Goal: Check status: Check status

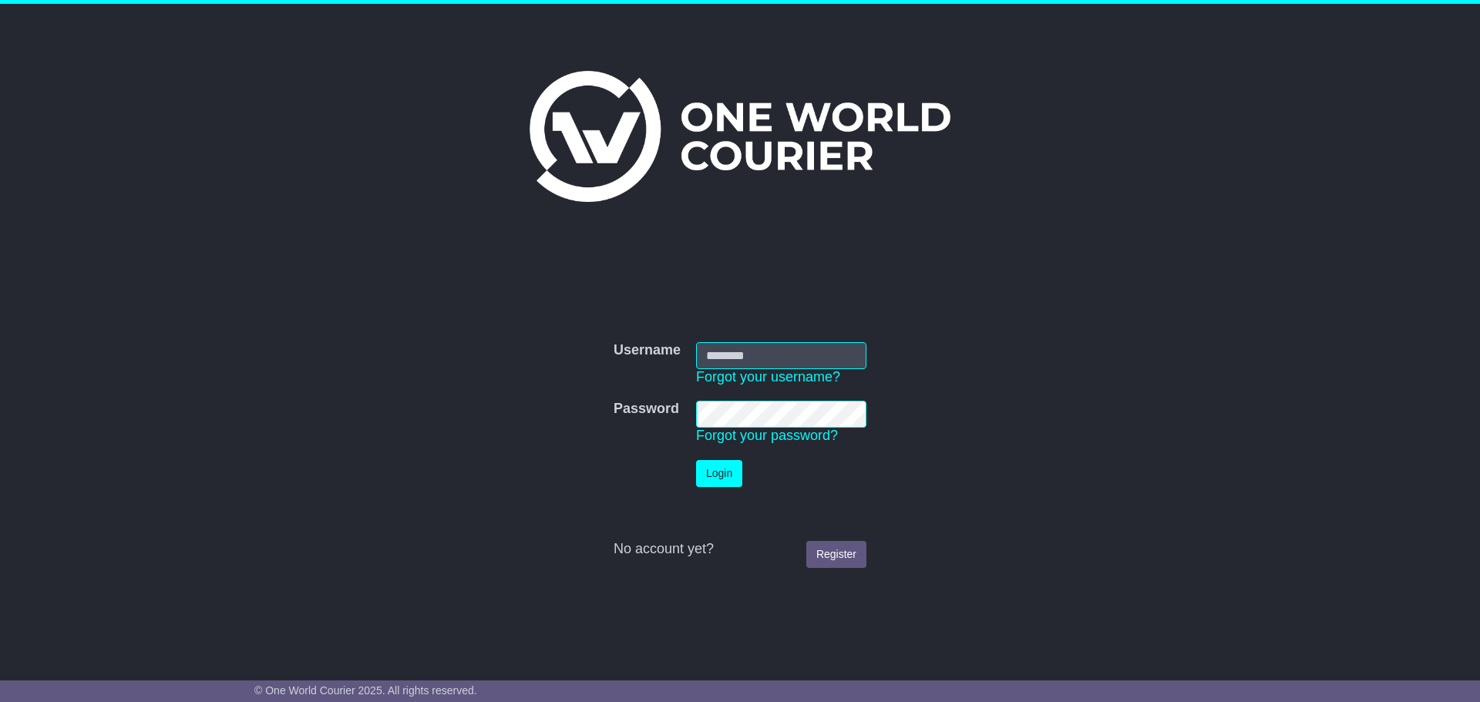
type input "**********"
click at [716, 476] on button "Login" at bounding box center [719, 473] width 46 height 27
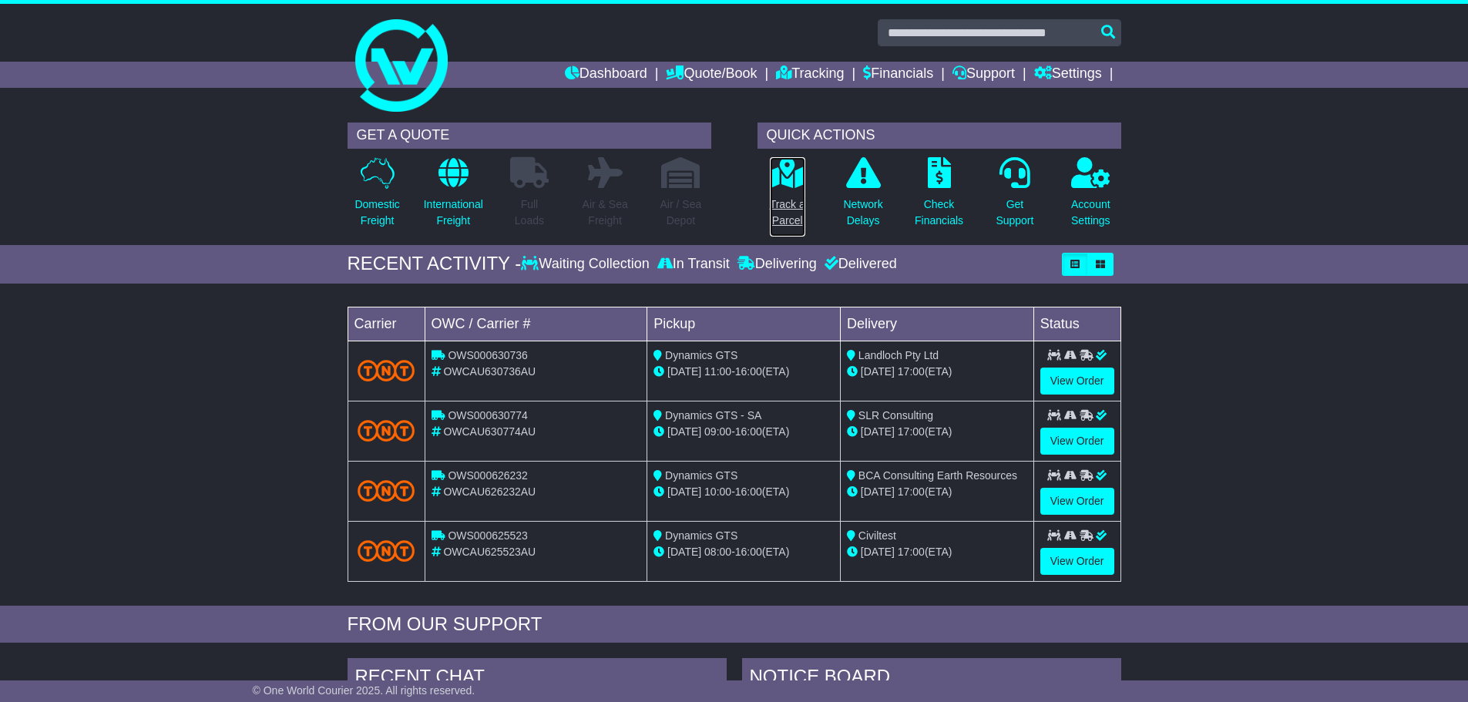
click at [782, 193] on link "Track a Parcel" at bounding box center [787, 196] width 37 height 81
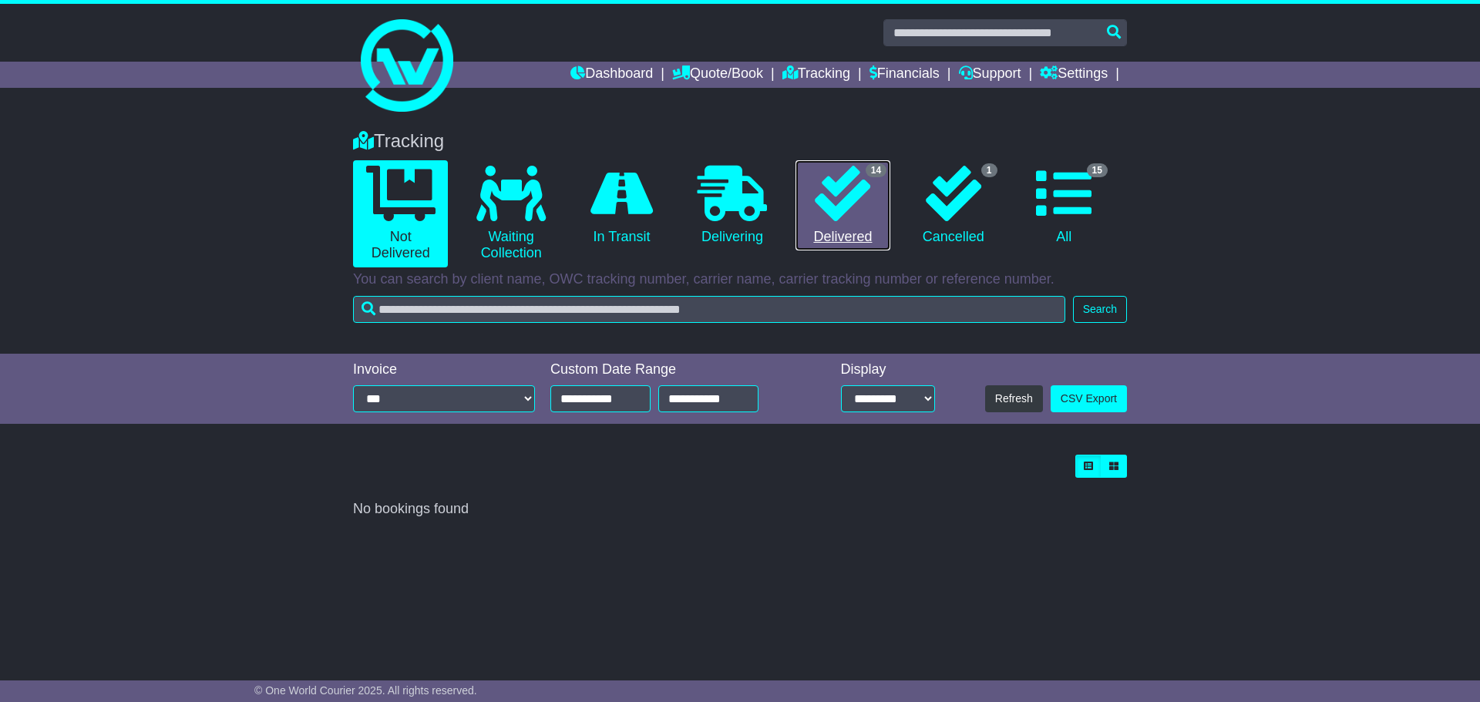
click at [841, 232] on link "14 Delivered" at bounding box center [842, 205] width 95 height 91
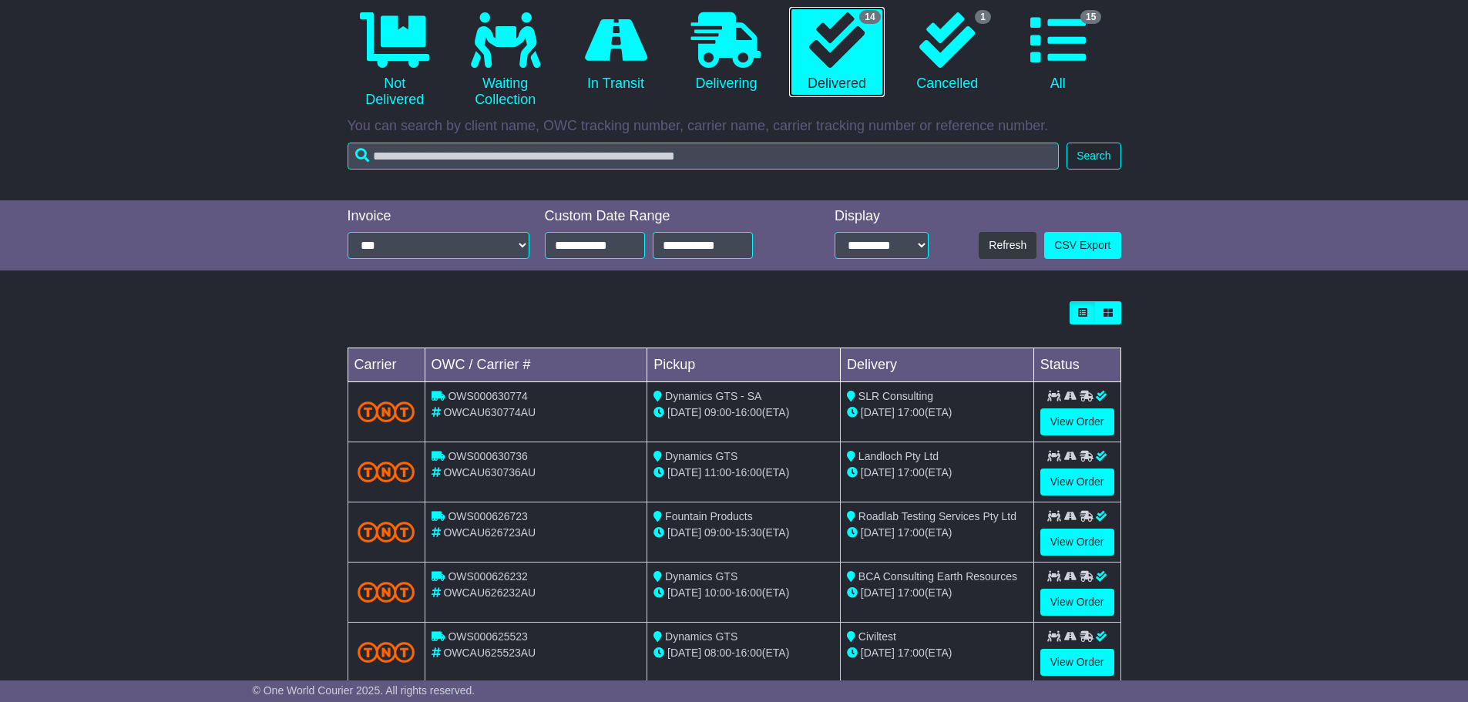
scroll to position [154, 0]
drag, startPoint x: 203, startPoint y: 489, endPoint x: 215, endPoint y: 488, distance: 12.4
click at [203, 489] on div "Loading... No bookings found Carrier OWC / Carrier # Pickup Delivery Status OWS…" at bounding box center [734, 624] width 1468 height 662
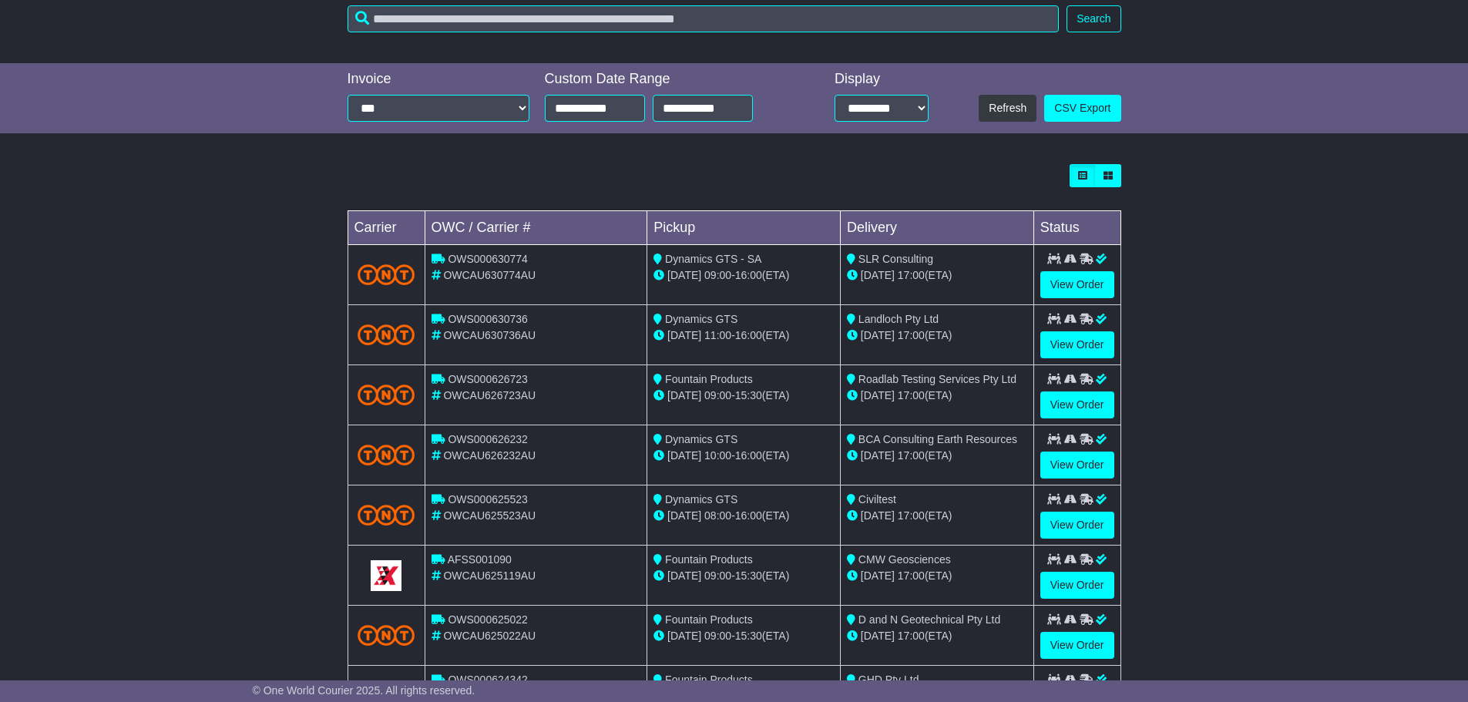
scroll to position [308, 0]
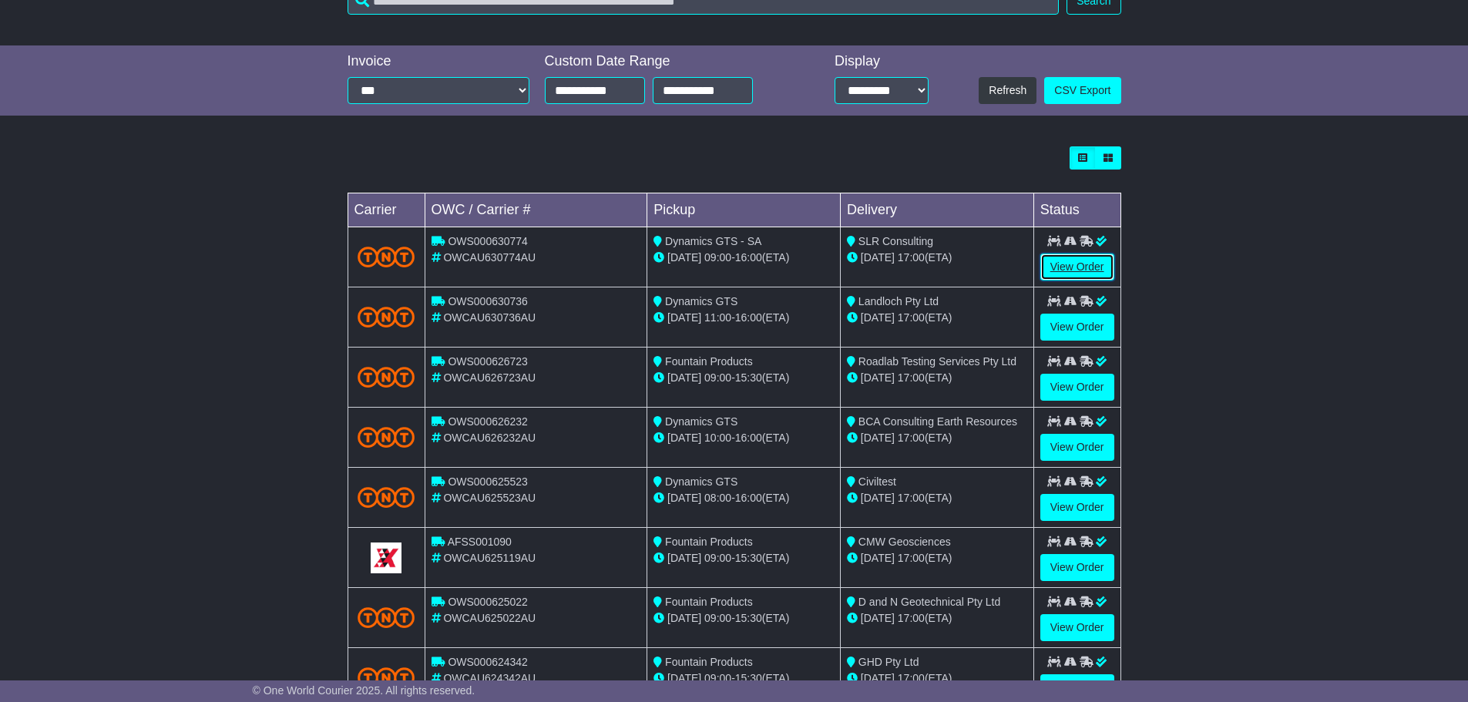
click at [1078, 267] on link "View Order" at bounding box center [1077, 267] width 74 height 27
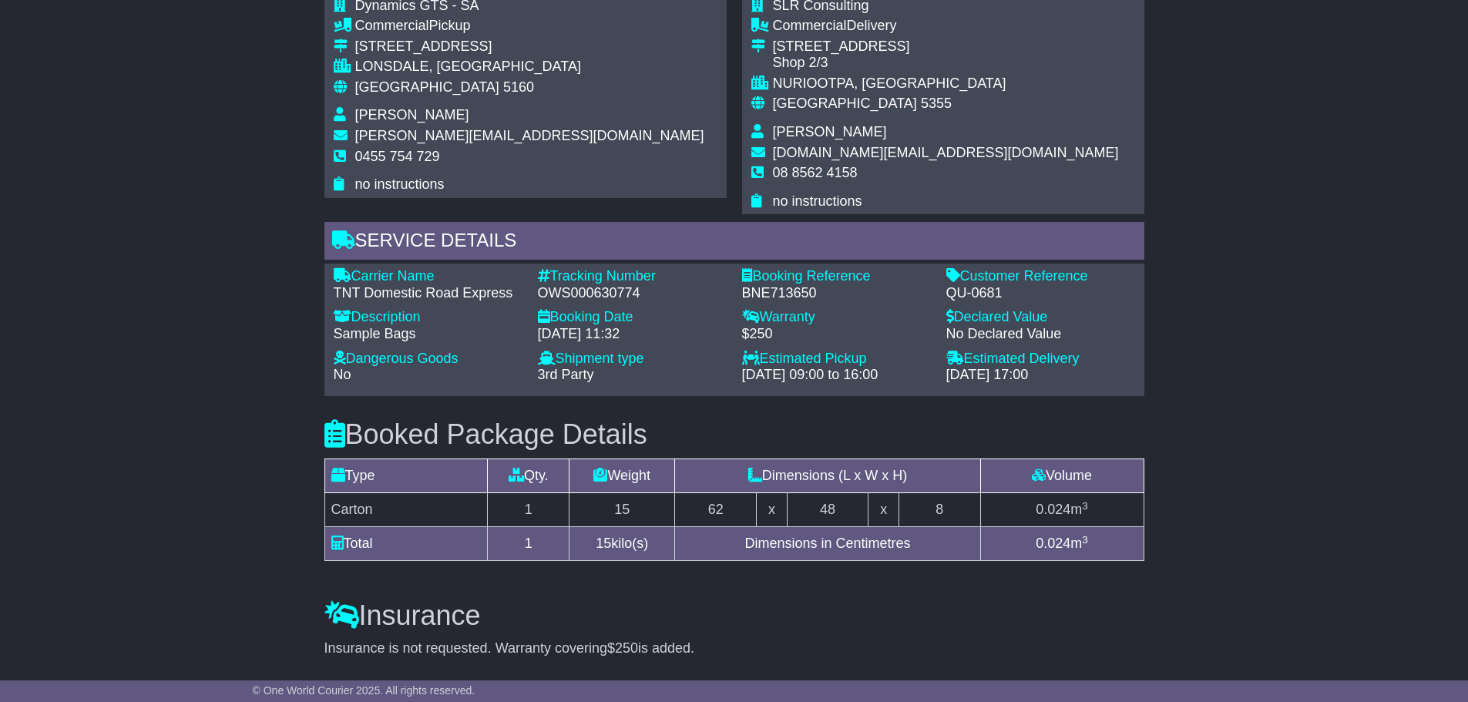
scroll to position [1002, 0]
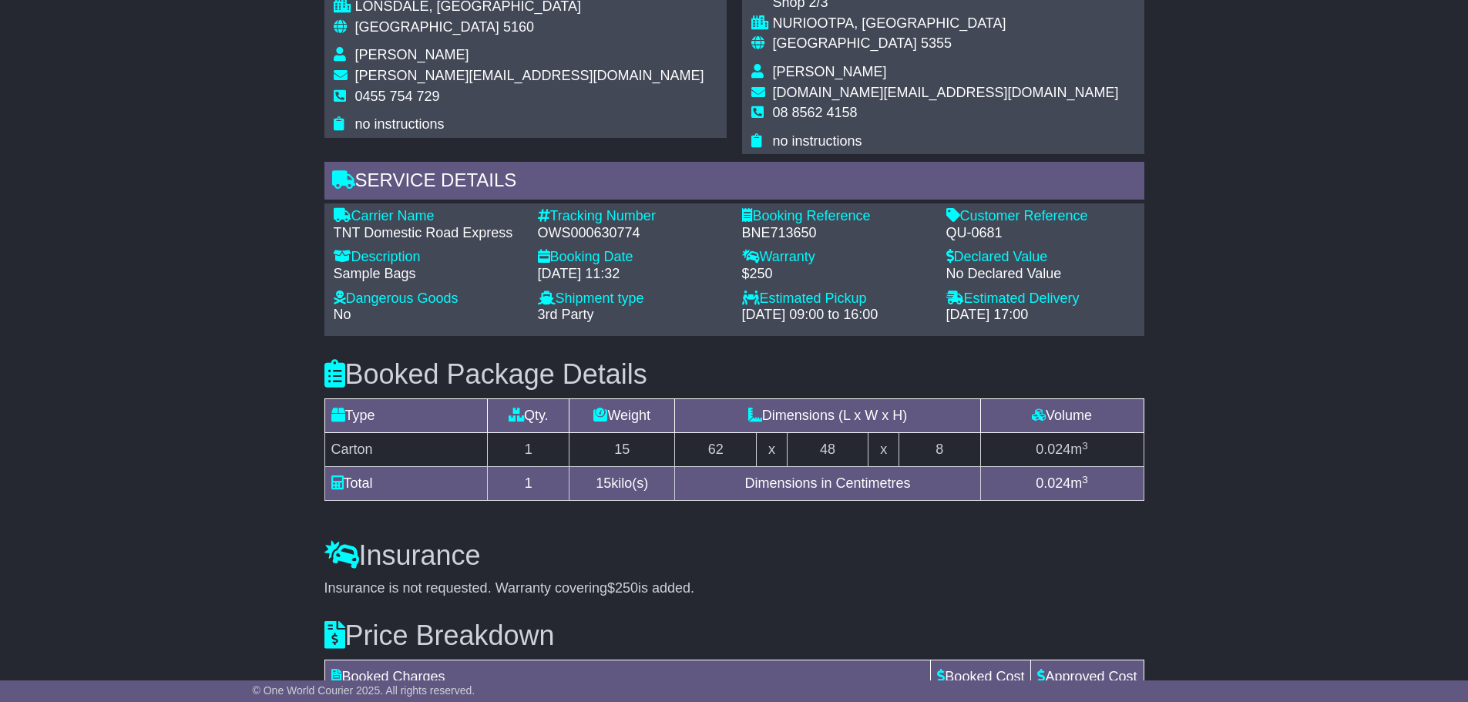
click at [97, 311] on div "Email Download Tracking Pricing Insurance" at bounding box center [734, 59] width 1468 height 1591
click at [247, 340] on div "Email Download Tracking Pricing Insurance" at bounding box center [734, 59] width 1468 height 1591
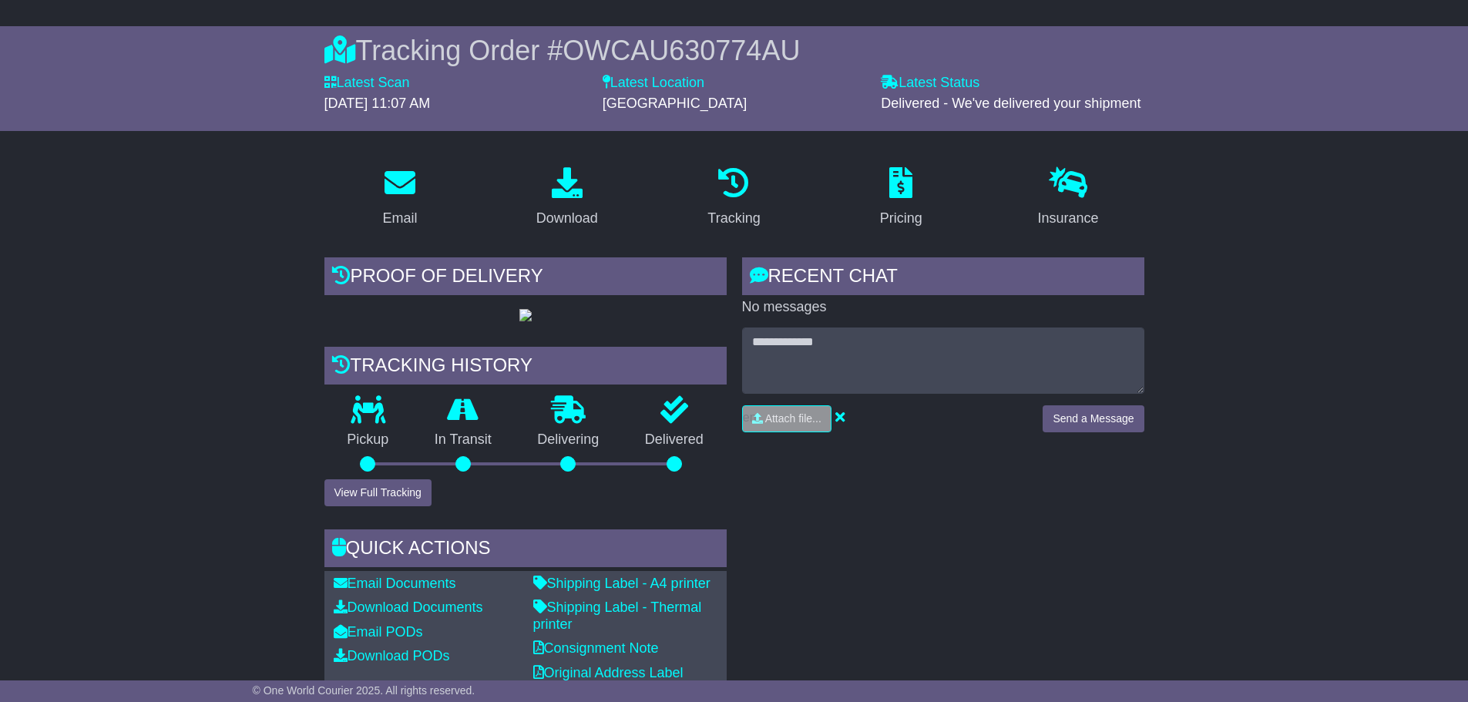
scroll to position [77, 0]
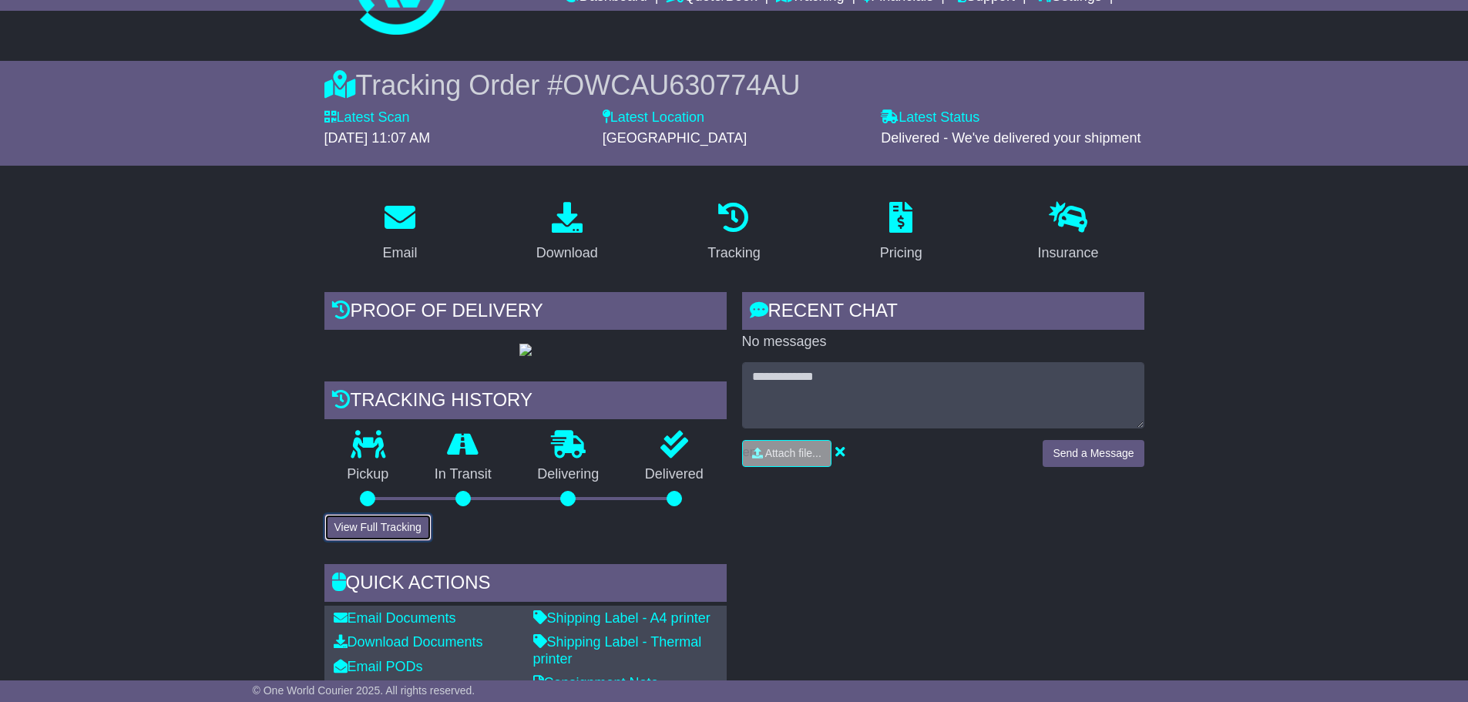
click at [365, 541] on button "View Full Tracking" at bounding box center [377, 527] width 107 height 27
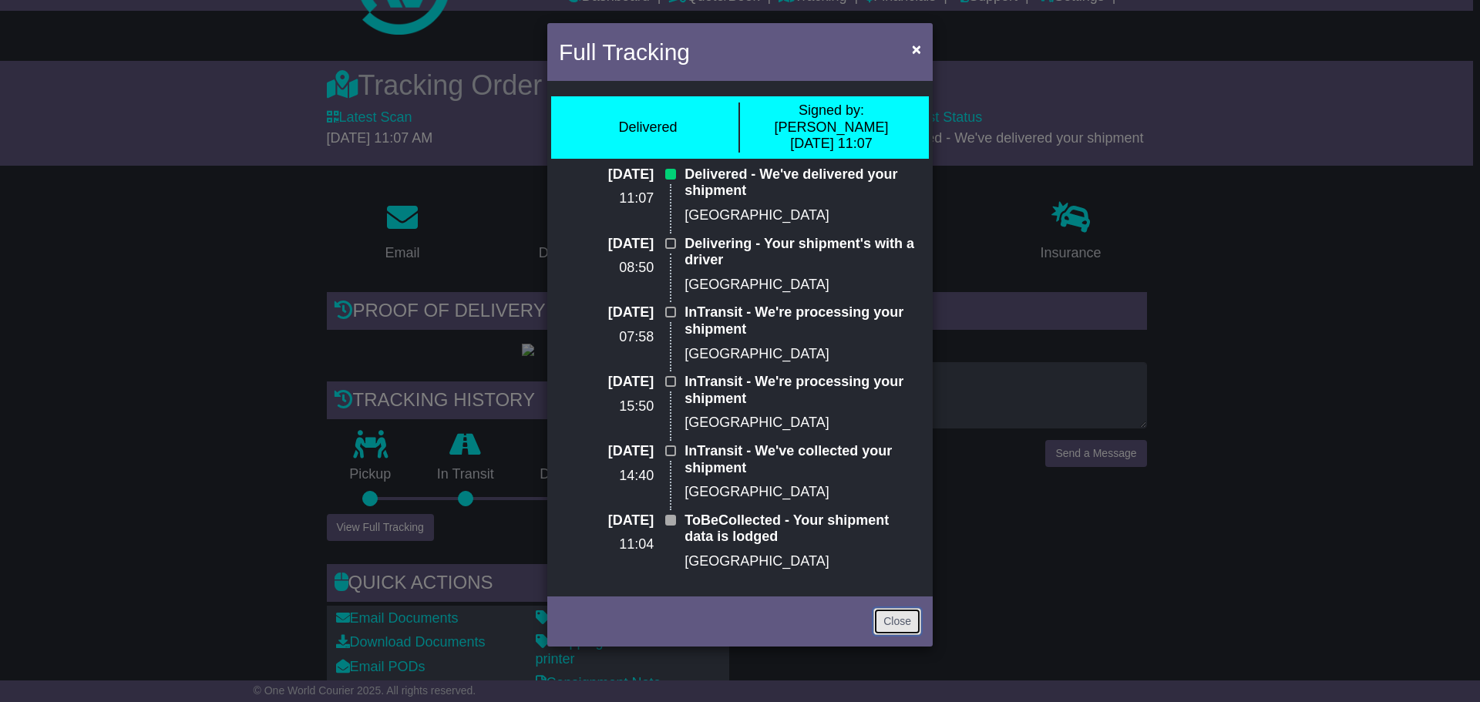
click at [887, 608] on link "Close" at bounding box center [897, 621] width 48 height 27
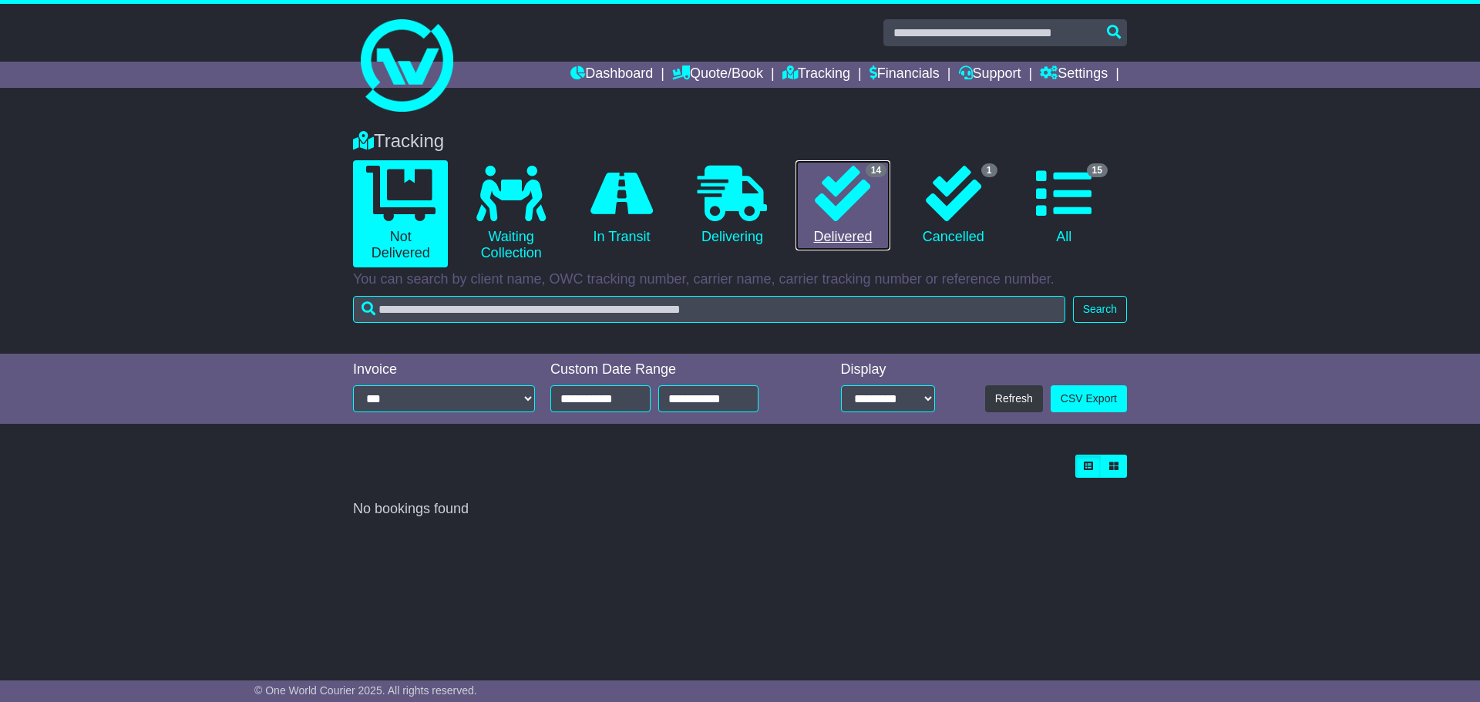
click at [825, 213] on icon at bounding box center [842, 193] width 55 height 55
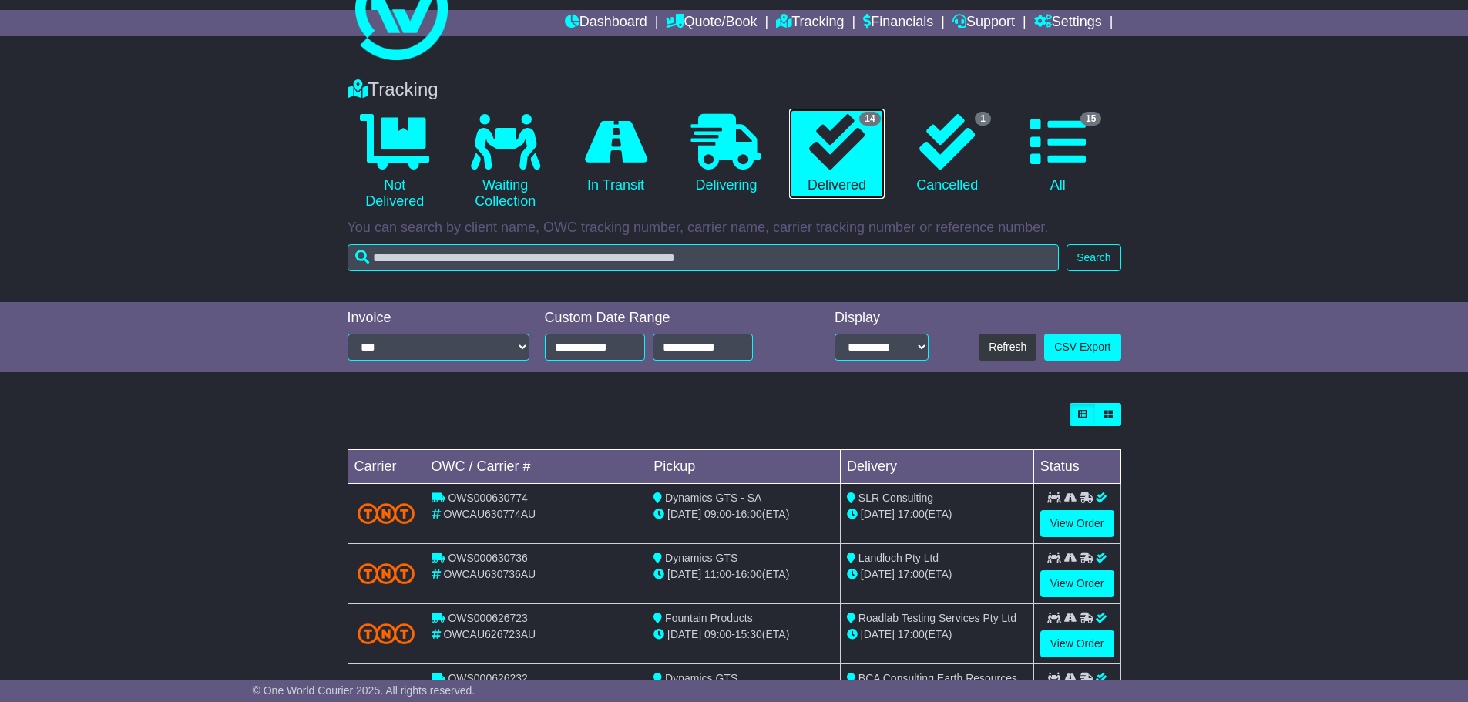
scroll to position [154, 0]
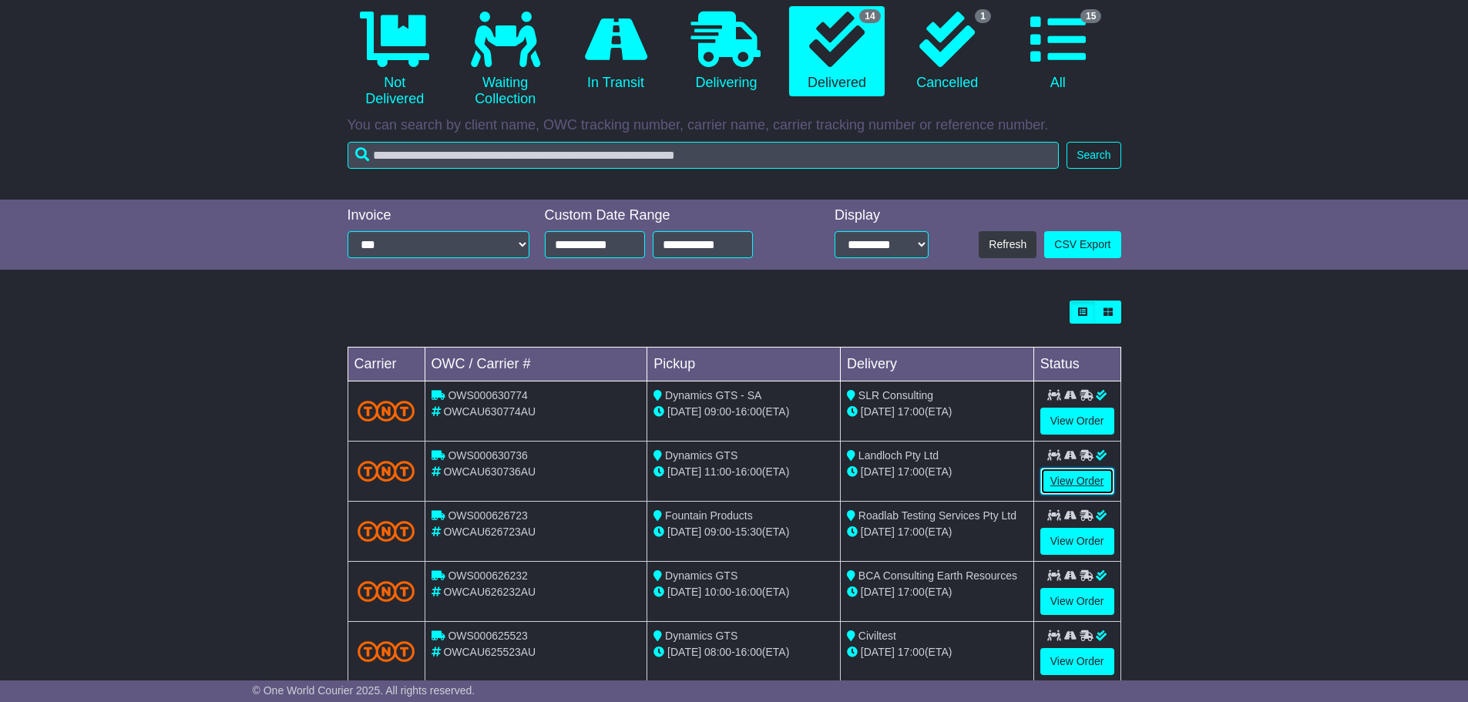
click at [1088, 479] on link "View Order" at bounding box center [1077, 481] width 74 height 27
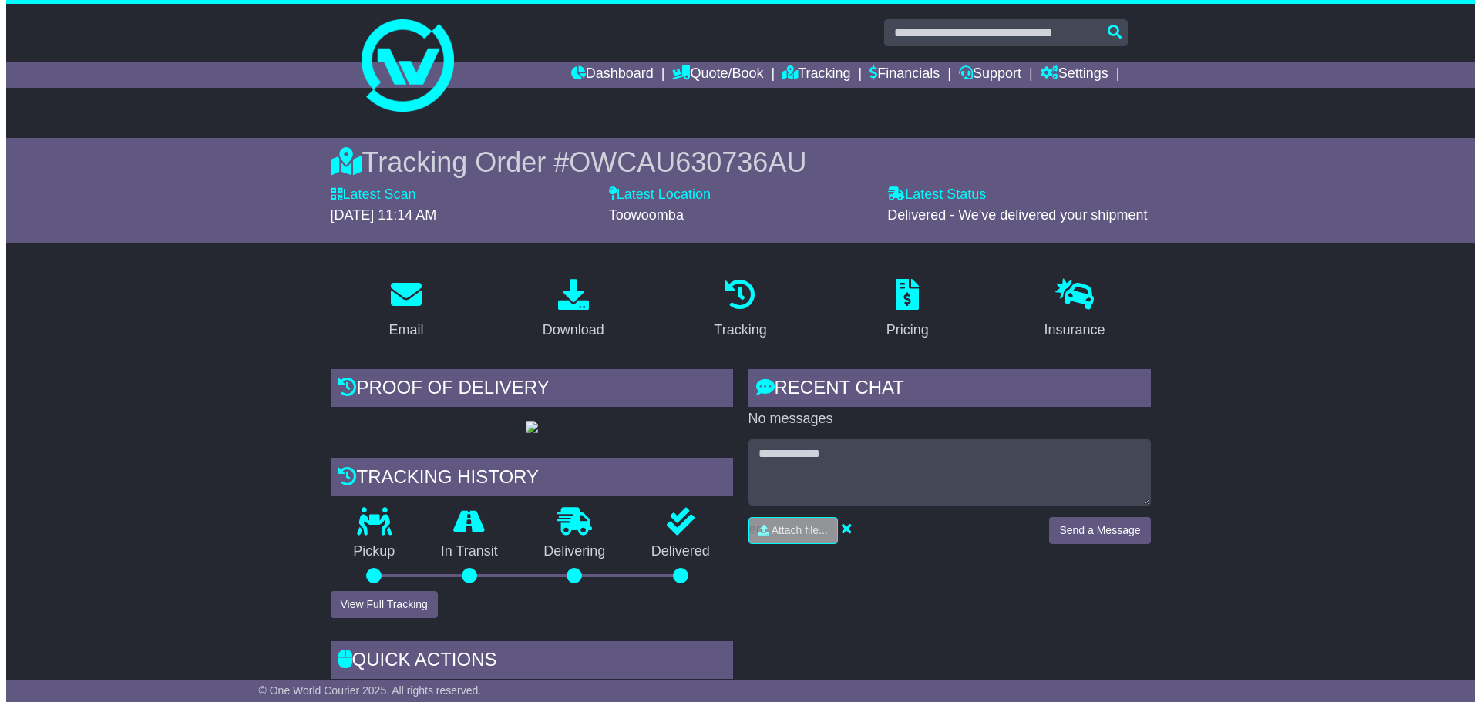
scroll to position [308, 0]
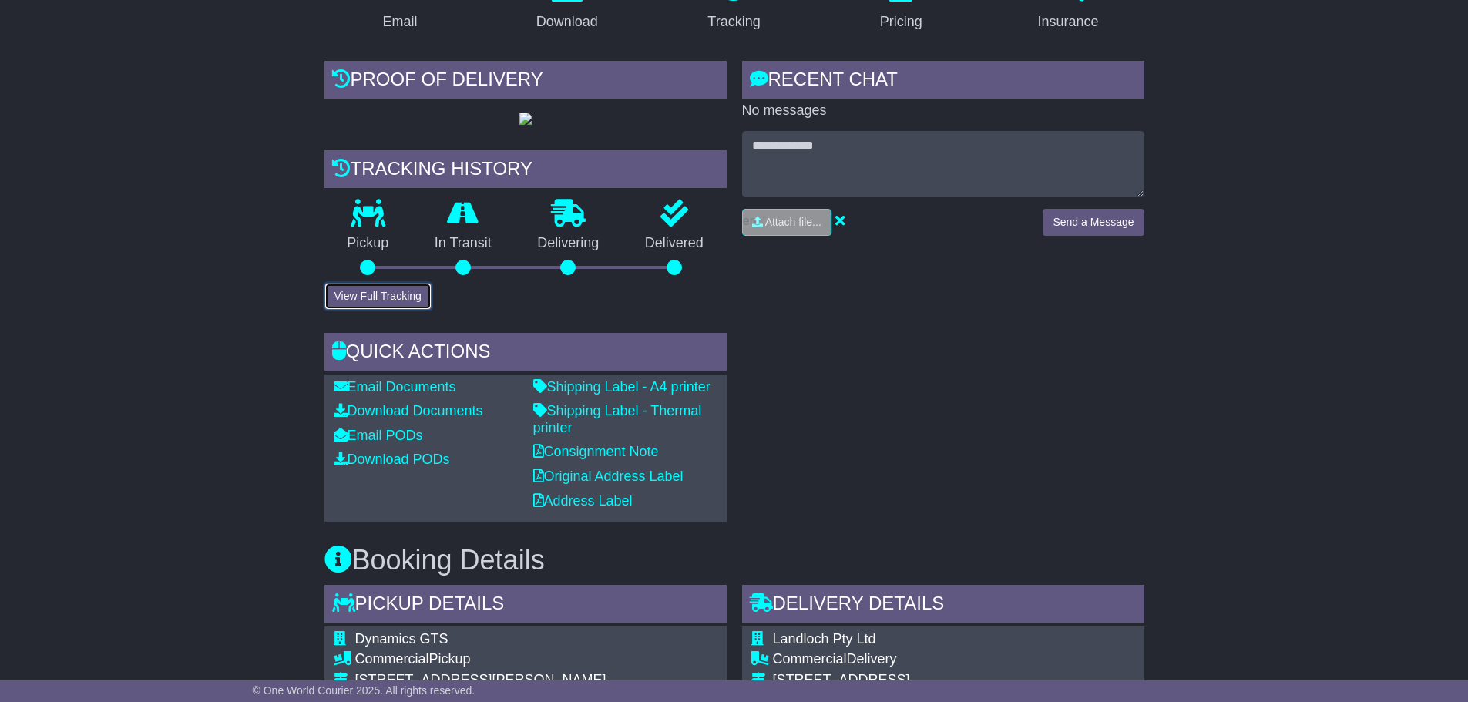
click at [374, 310] on button "View Full Tracking" at bounding box center [377, 296] width 107 height 27
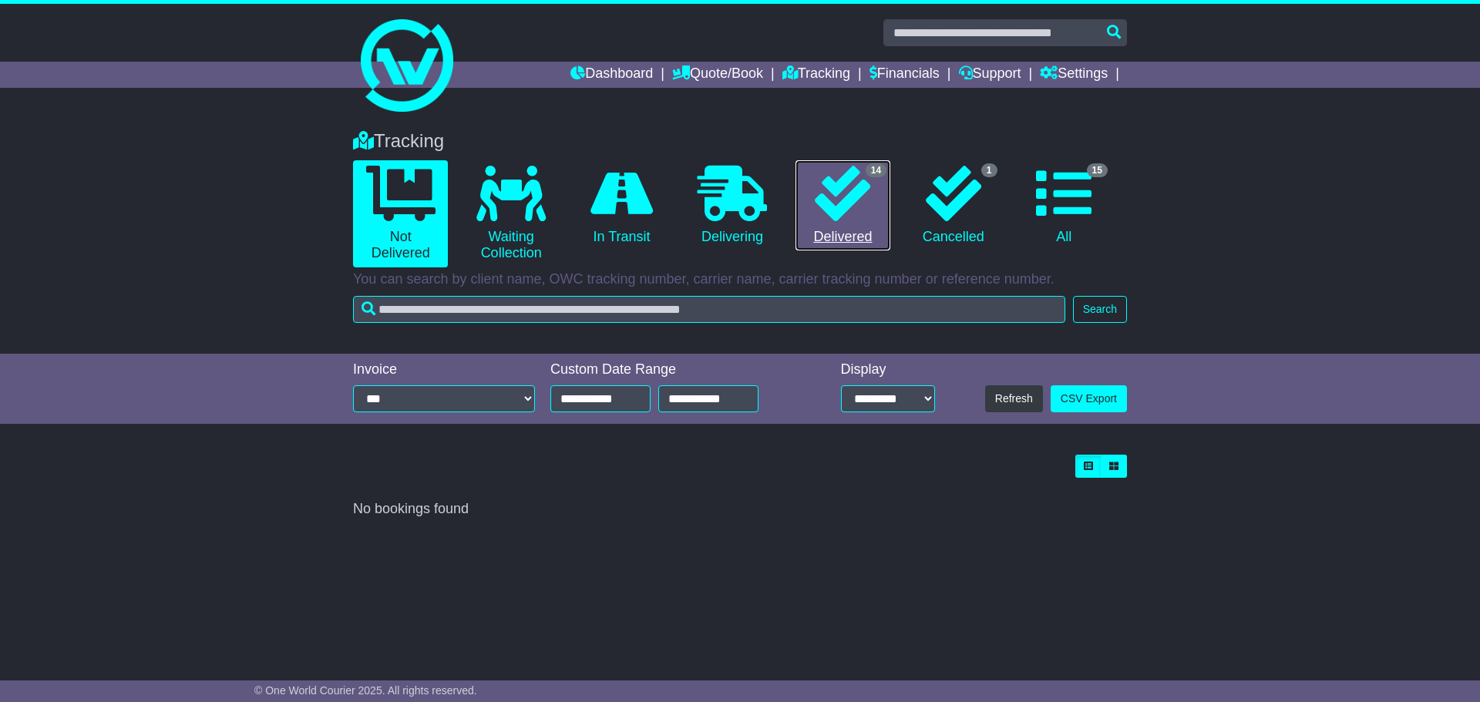
click at [847, 234] on link "14 Delivered" at bounding box center [842, 205] width 95 height 91
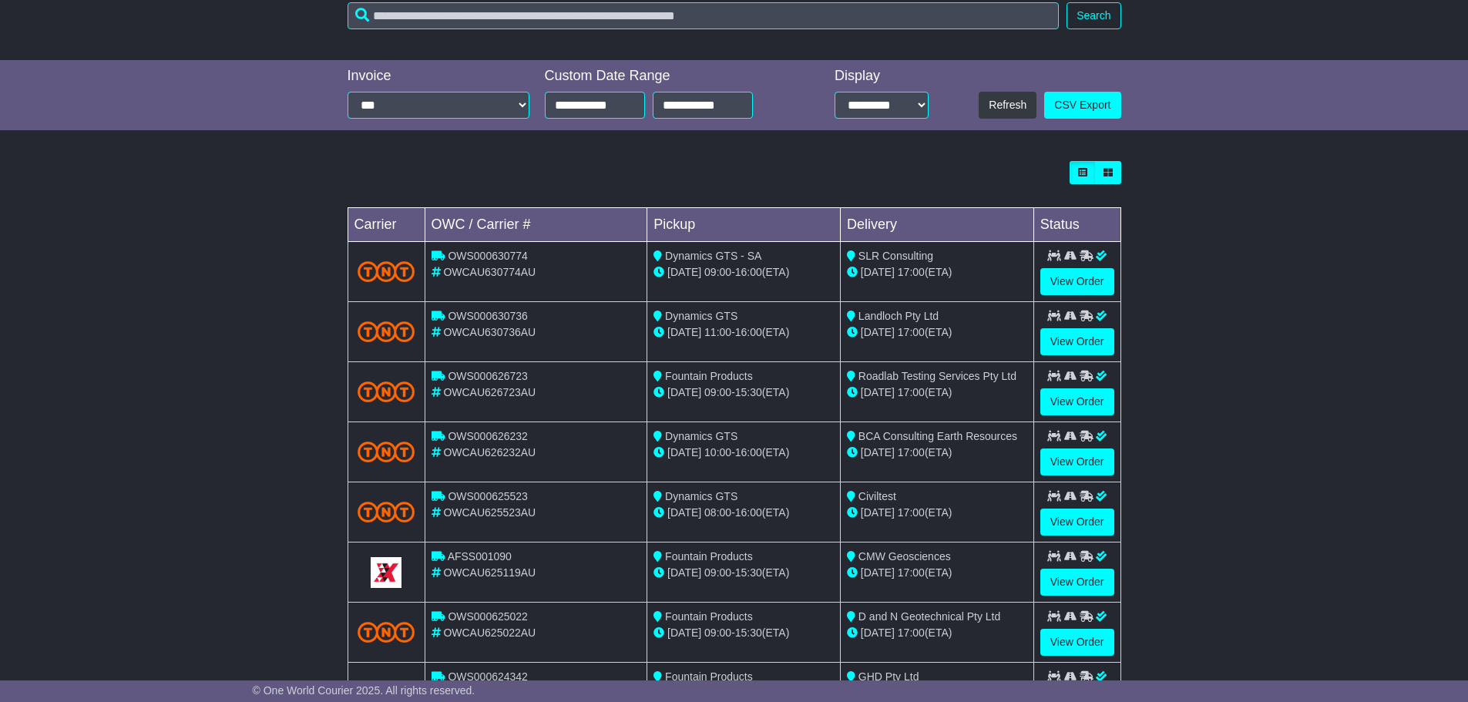
scroll to position [308, 0]
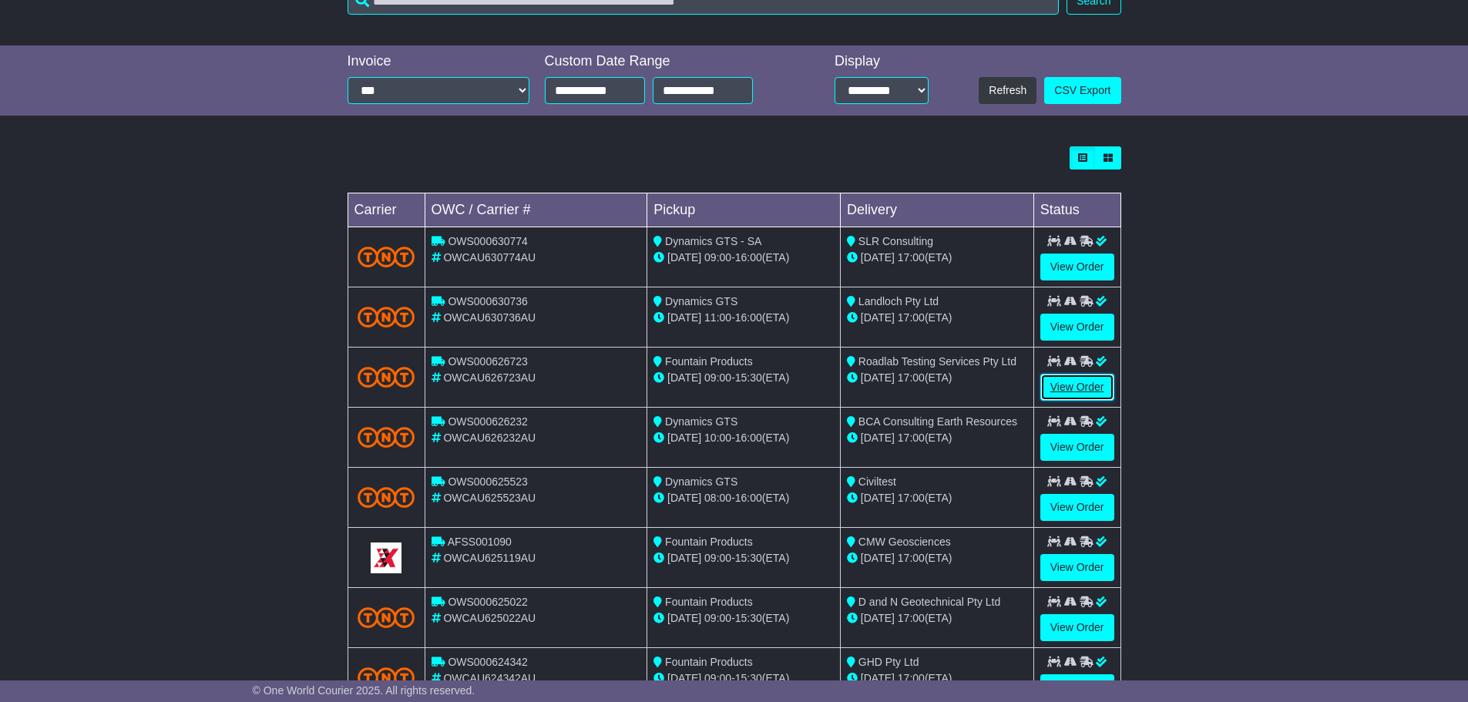
click at [1084, 384] on link "View Order" at bounding box center [1077, 387] width 74 height 27
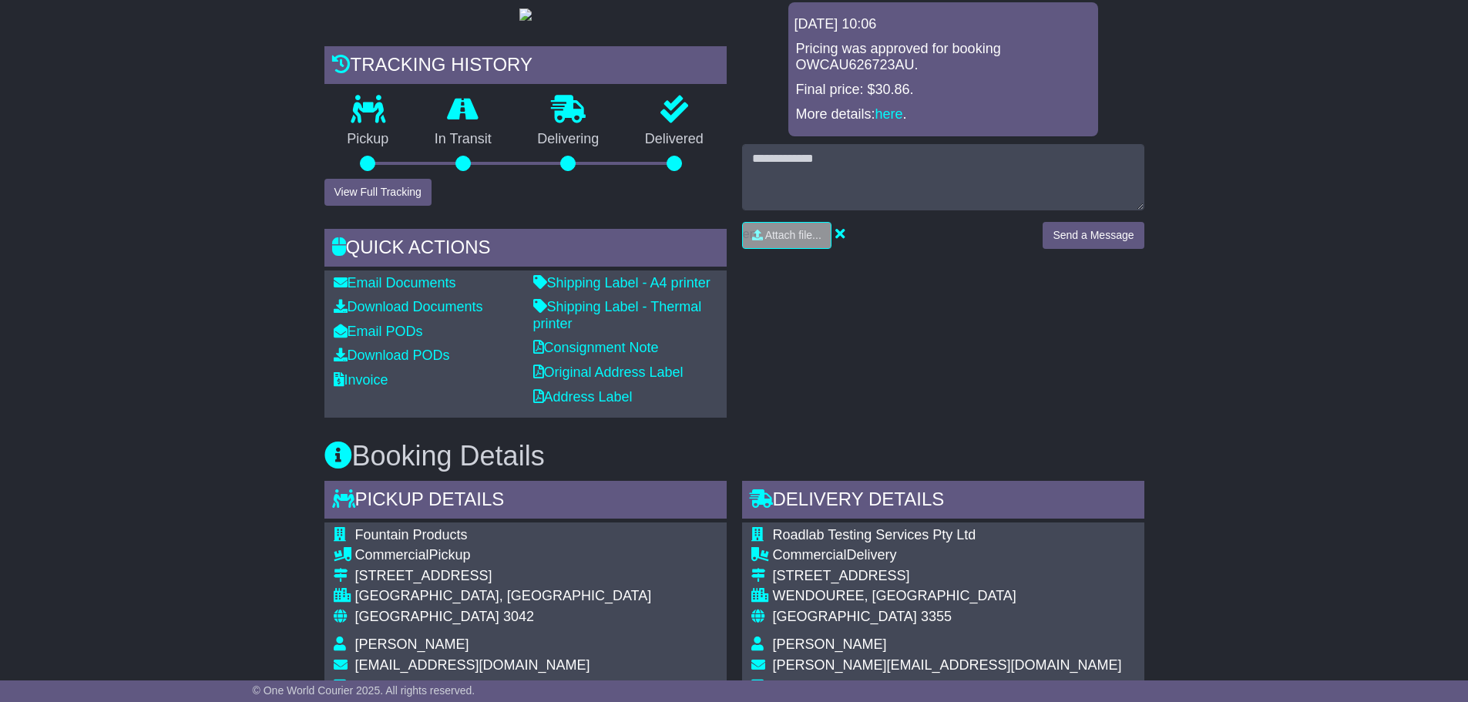
scroll to position [385, 0]
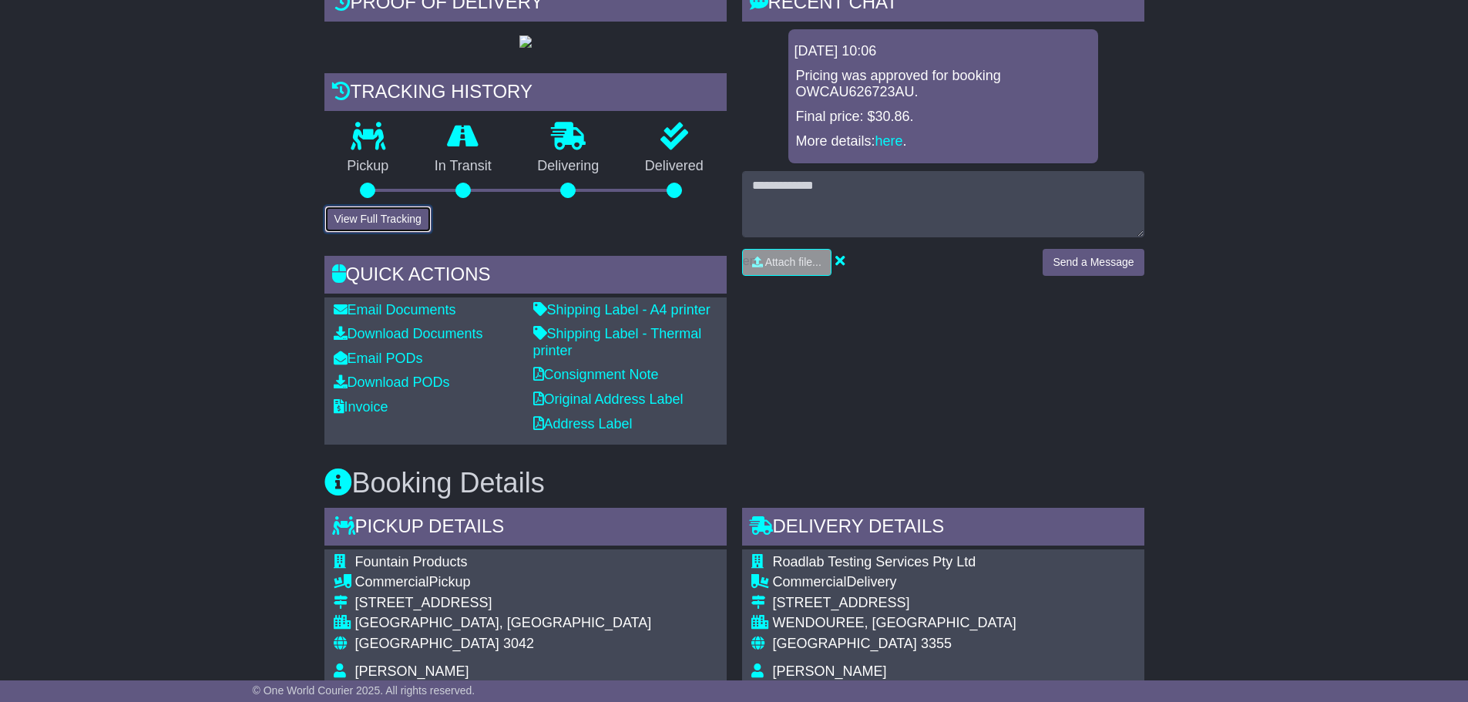
click at [378, 233] on button "View Full Tracking" at bounding box center [377, 219] width 107 height 27
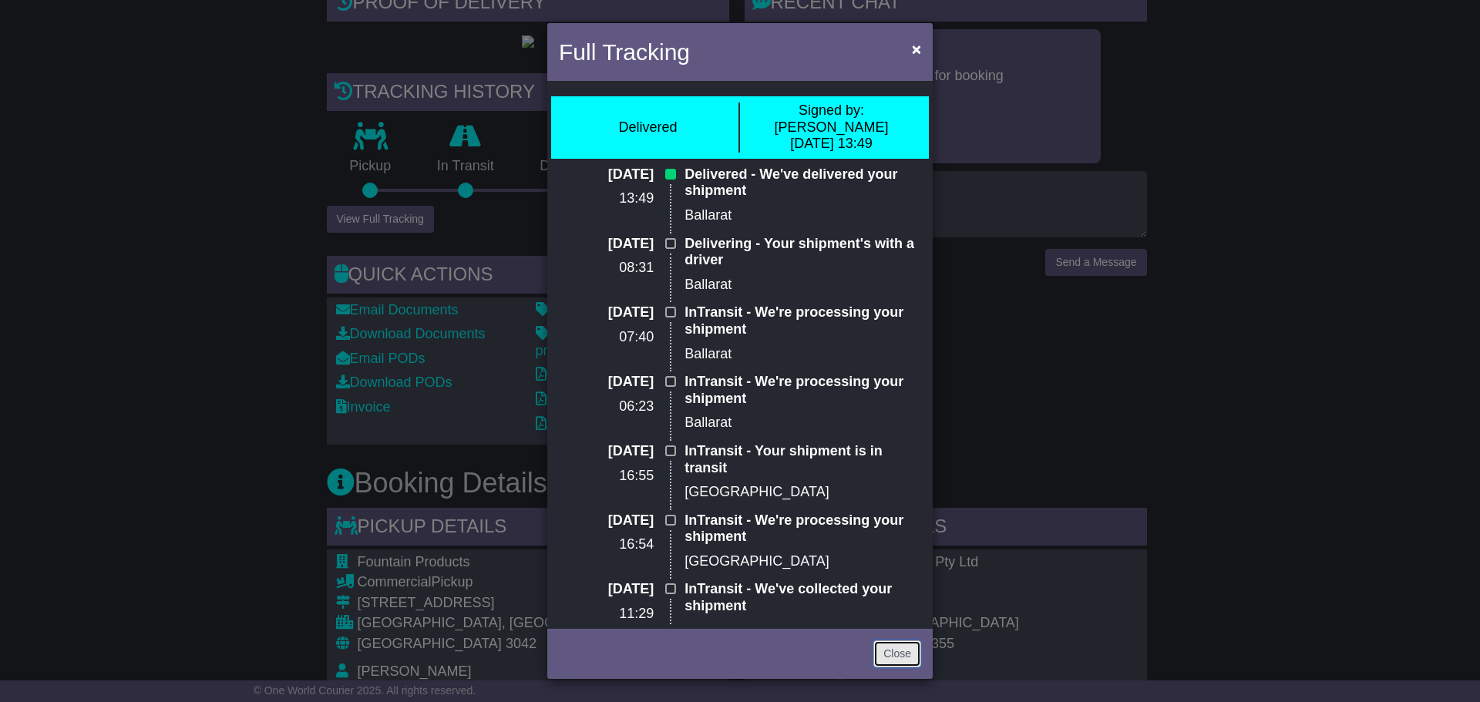
drag, startPoint x: 897, startPoint y: 658, endPoint x: 812, endPoint y: 496, distance: 183.8
click at [897, 657] on link "Close" at bounding box center [897, 653] width 48 height 27
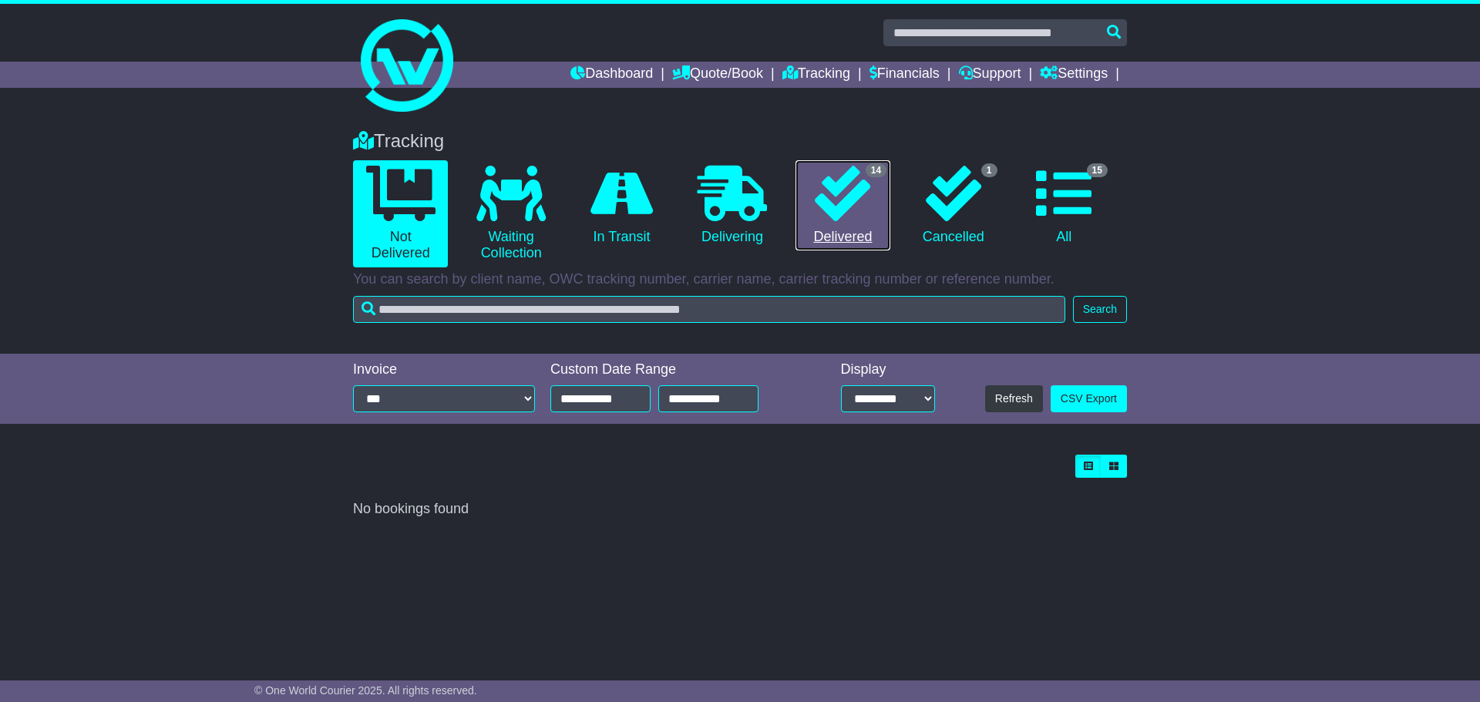
click at [870, 211] on icon at bounding box center [842, 193] width 55 height 55
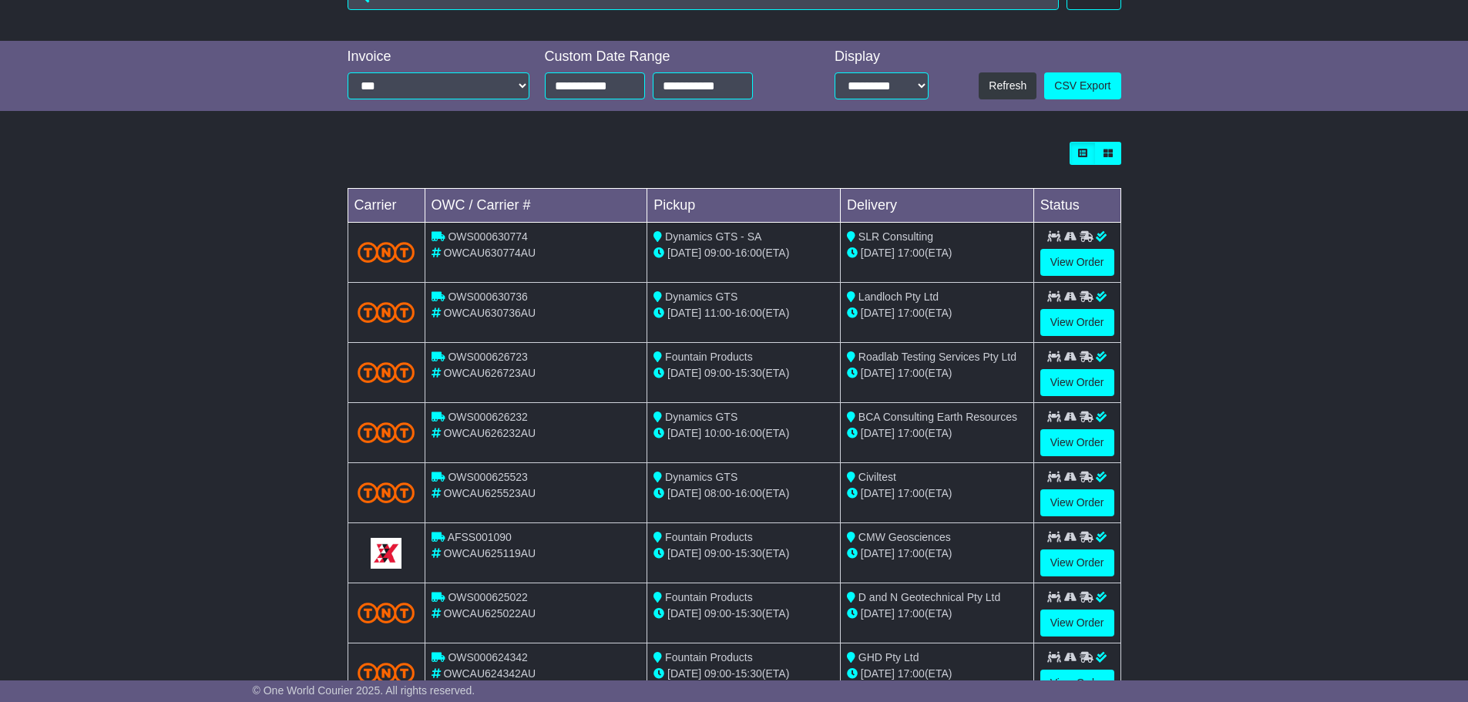
scroll to position [385, 0]
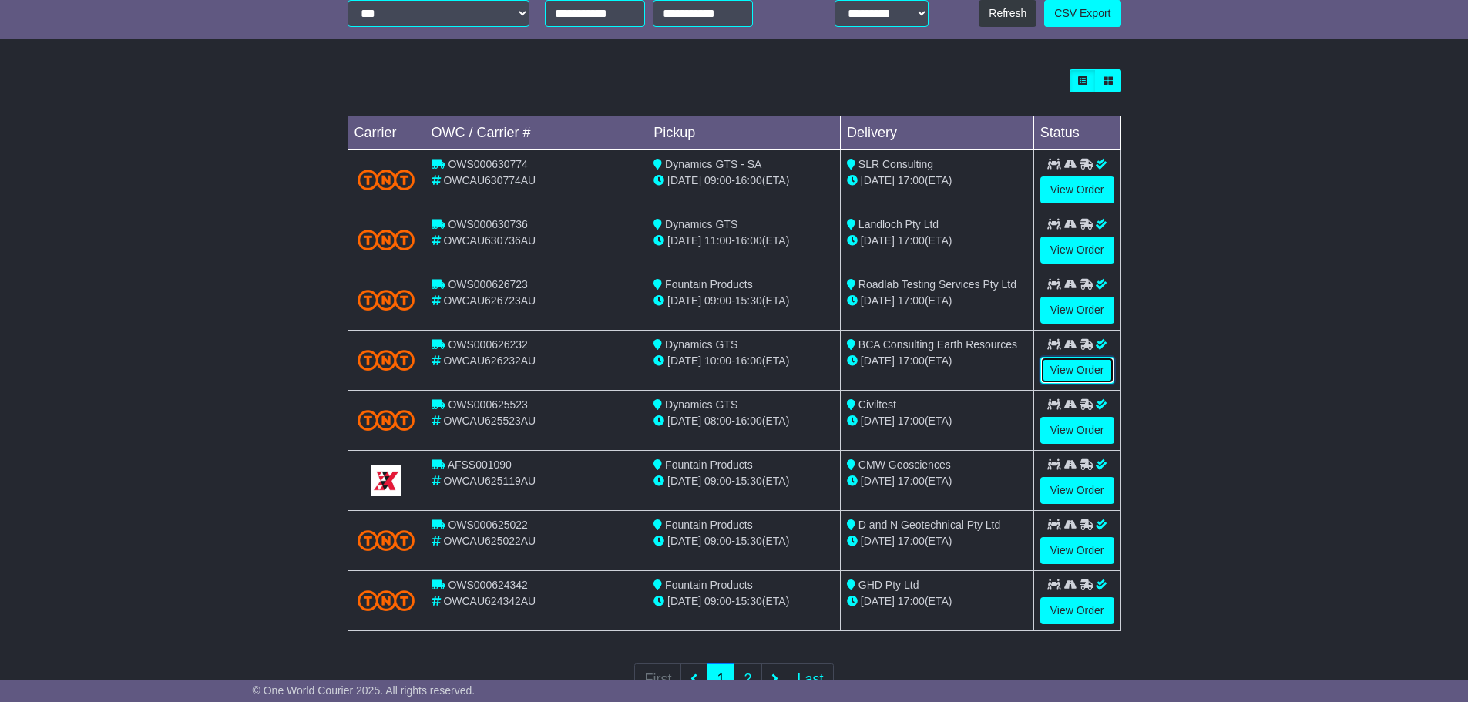
click at [1085, 374] on link "View Order" at bounding box center [1077, 370] width 74 height 27
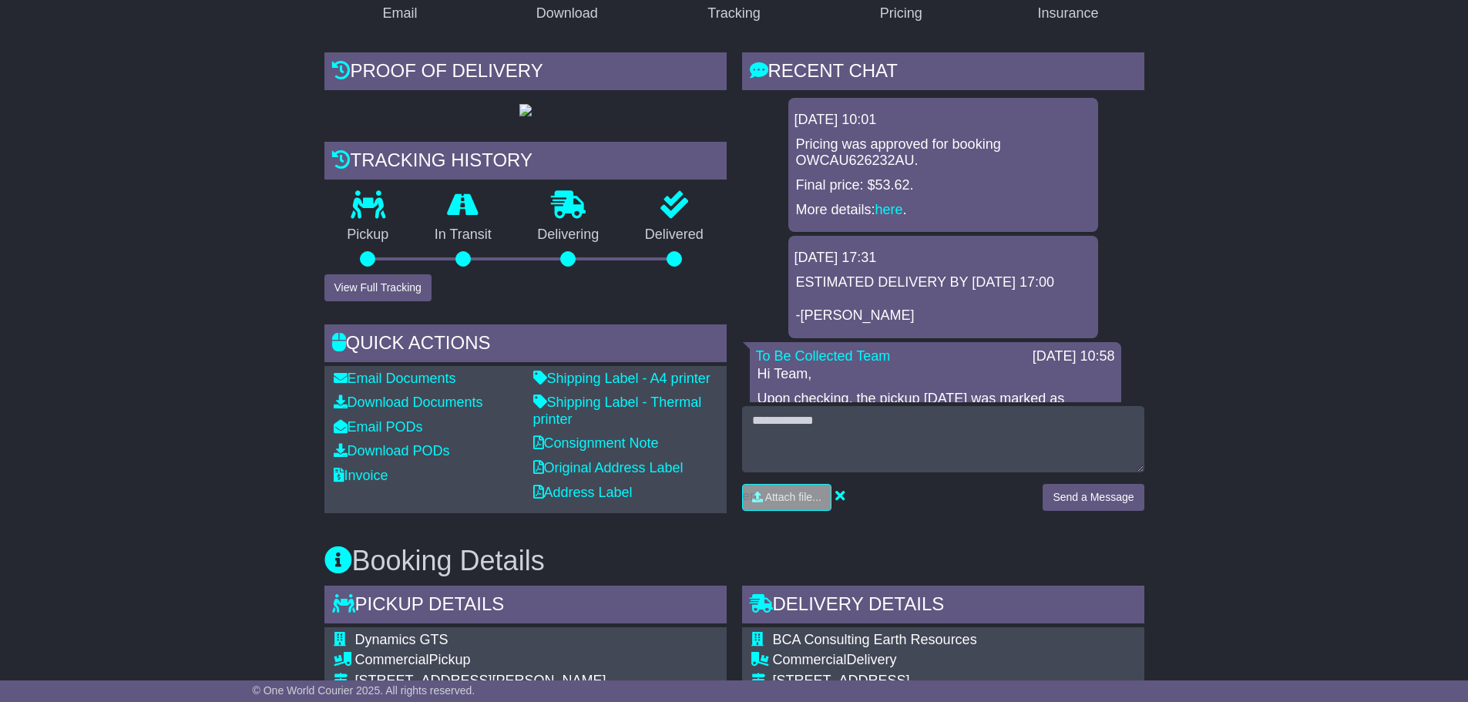
scroll to position [308, 0]
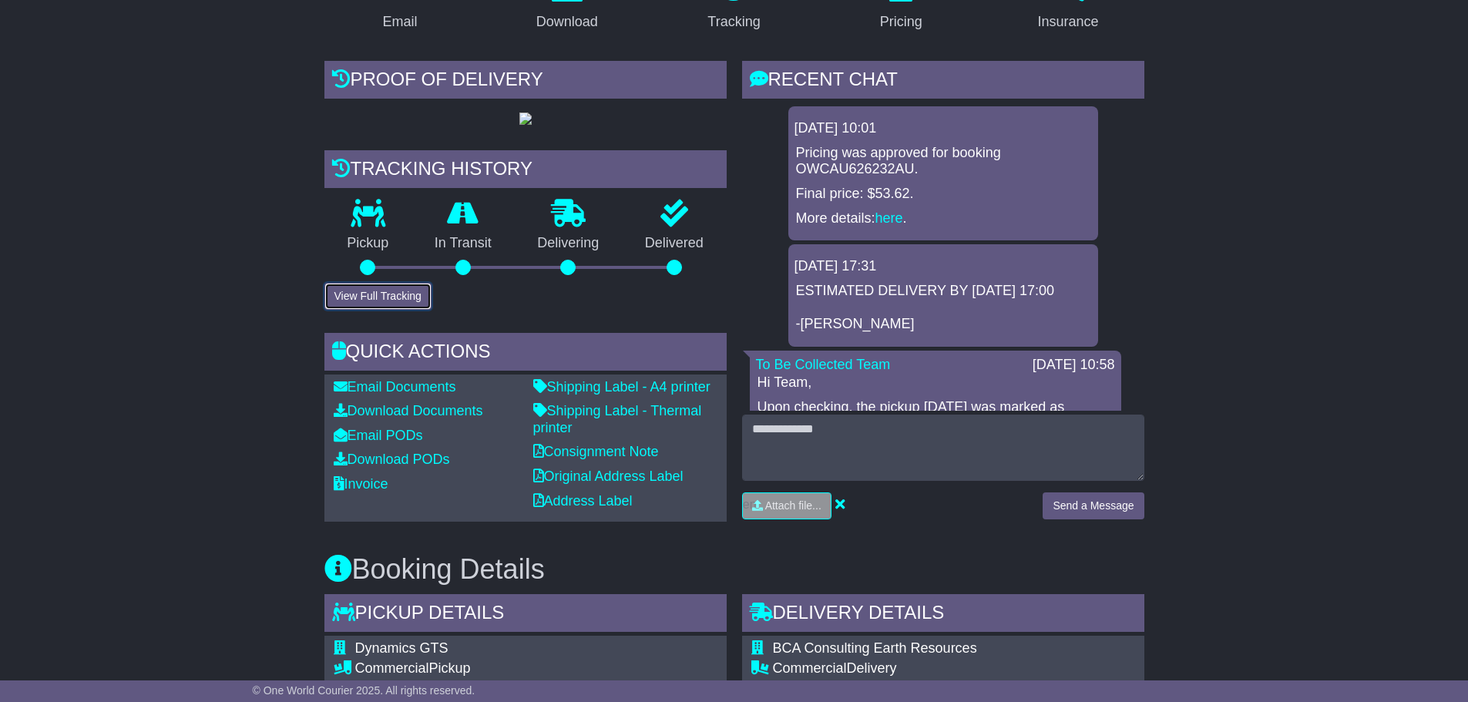
click at [378, 310] on button "View Full Tracking" at bounding box center [377, 296] width 107 height 27
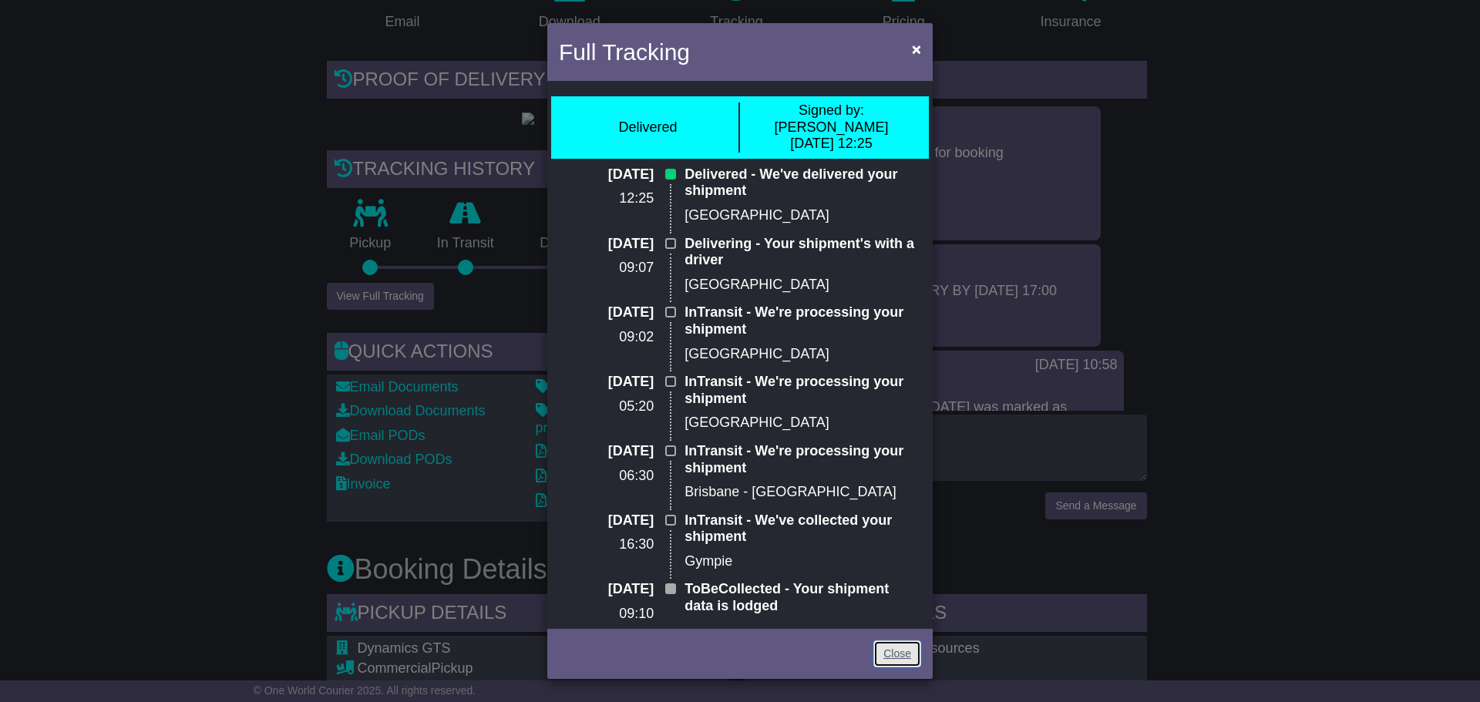
click at [886, 649] on link "Close" at bounding box center [897, 653] width 48 height 27
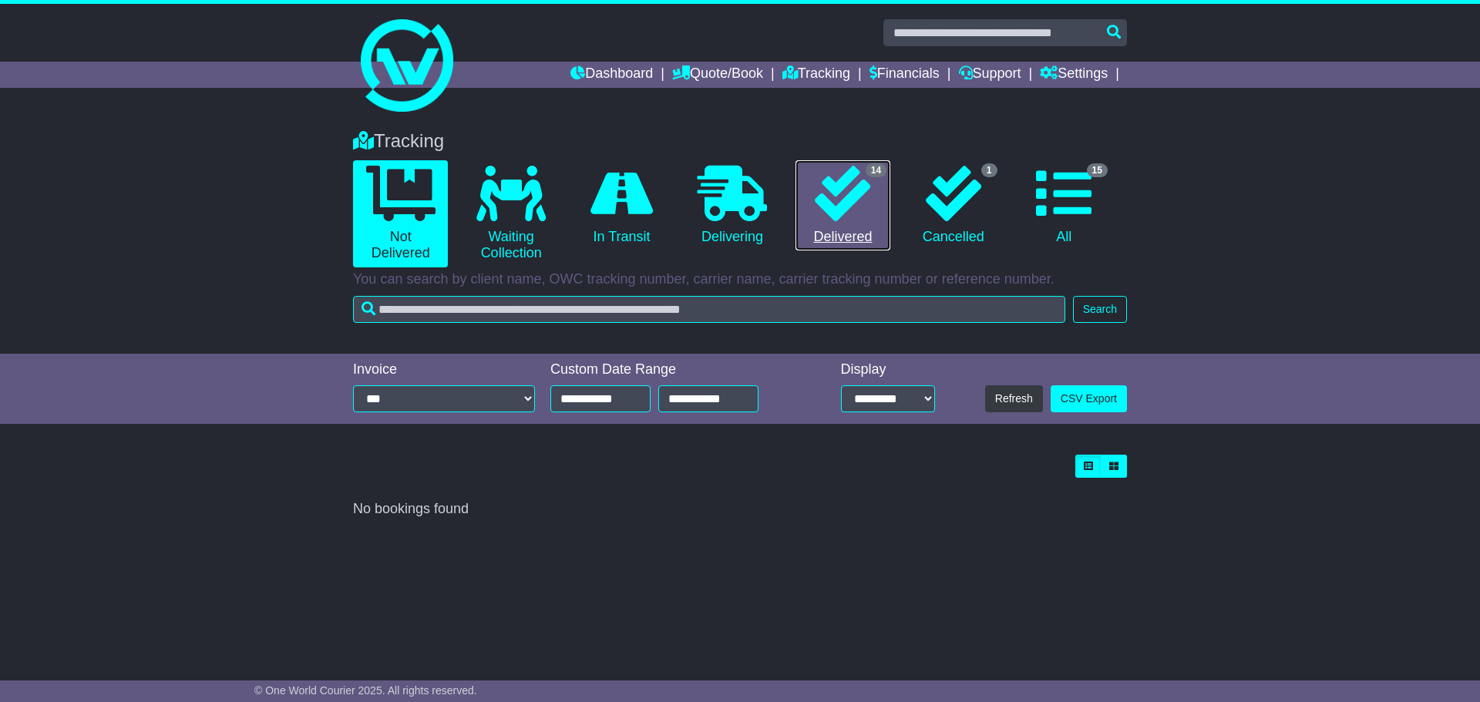
click at [835, 225] on link "14 Delivered" at bounding box center [842, 205] width 95 height 91
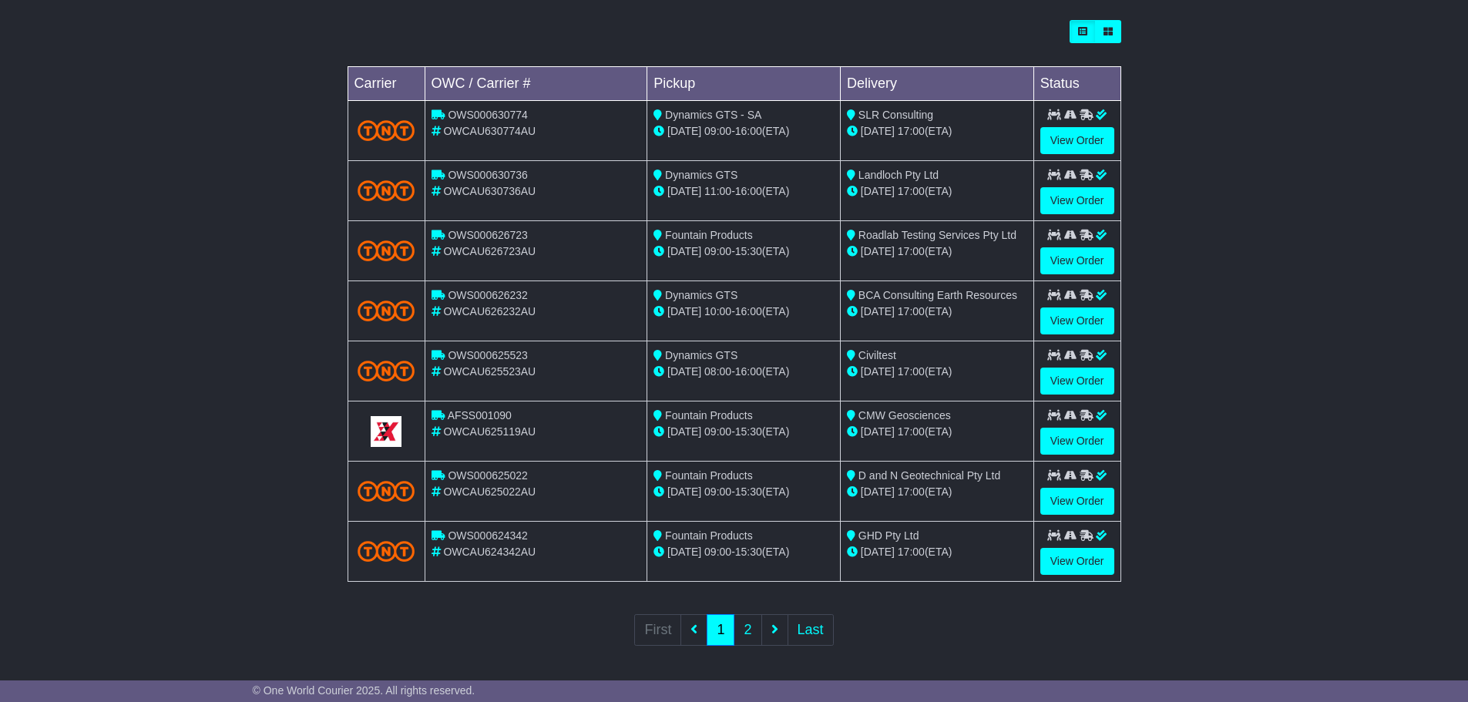
scroll to position [438, 0]
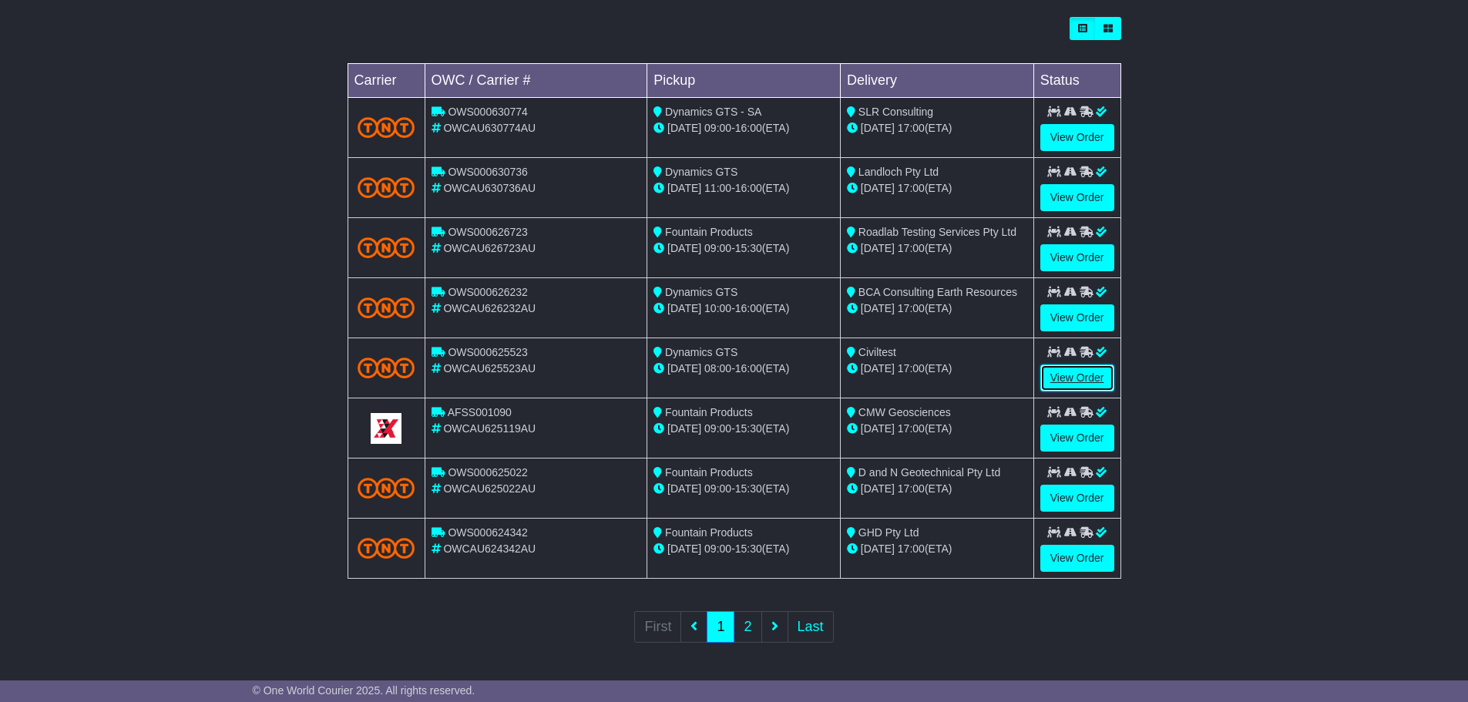
click at [1089, 379] on link "View Order" at bounding box center [1077, 378] width 74 height 27
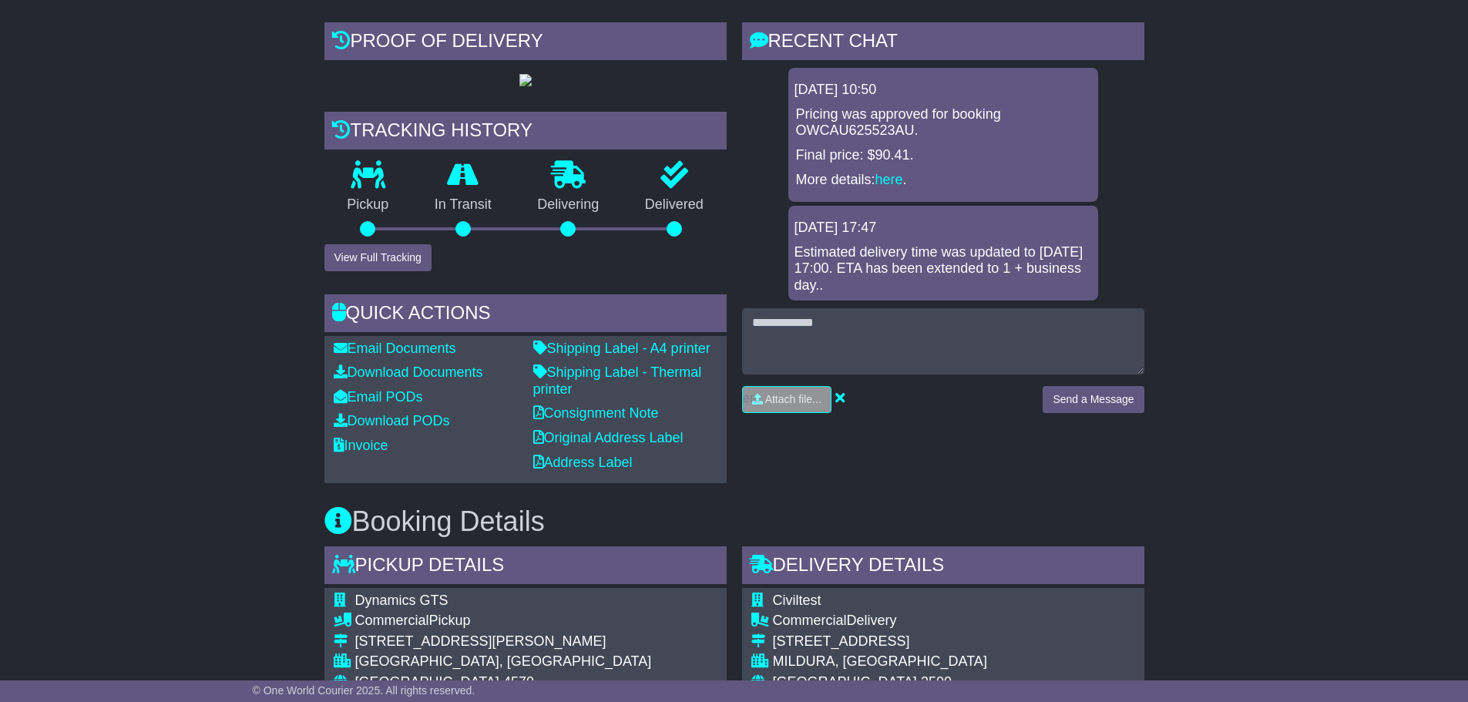
scroll to position [261, 0]
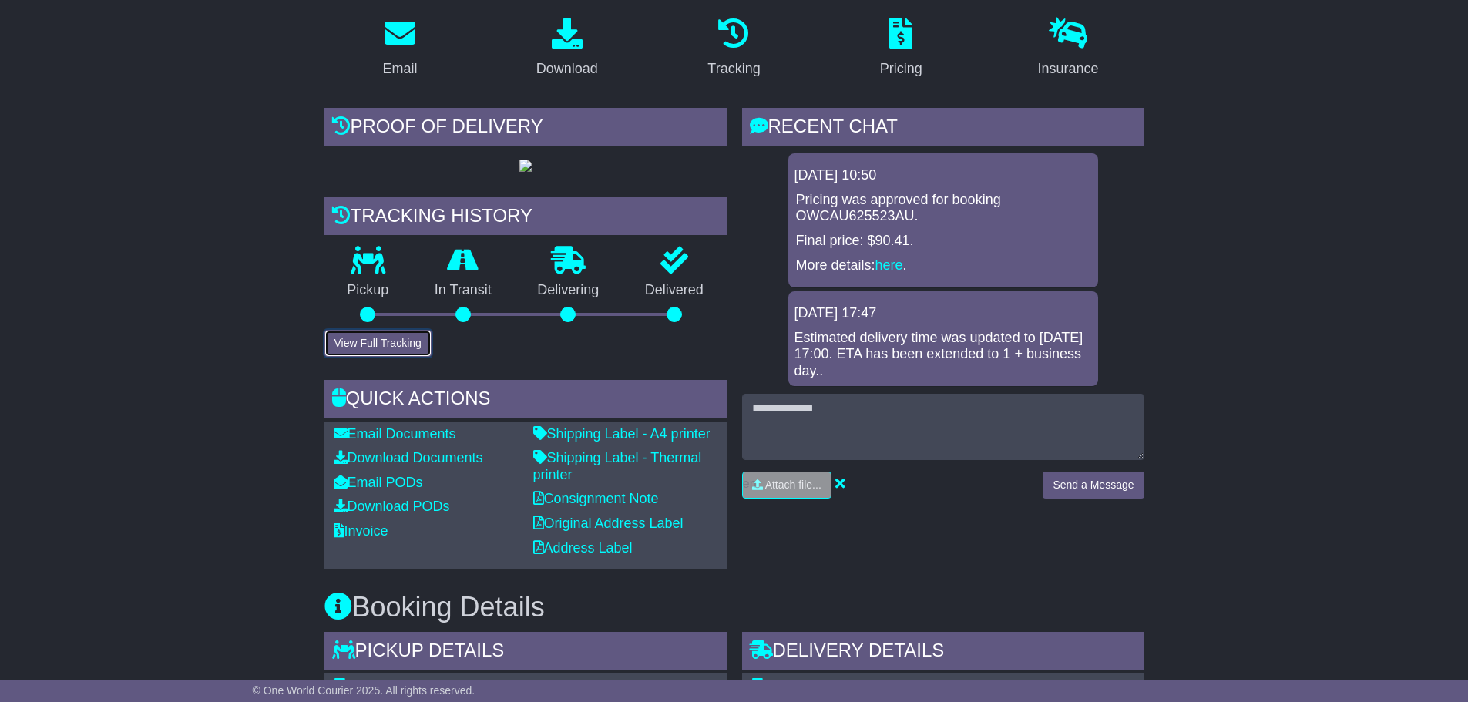
drag, startPoint x: 370, startPoint y: 397, endPoint x: 317, endPoint y: 395, distance: 53.2
click at [369, 357] on button "View Full Tracking" at bounding box center [377, 343] width 107 height 27
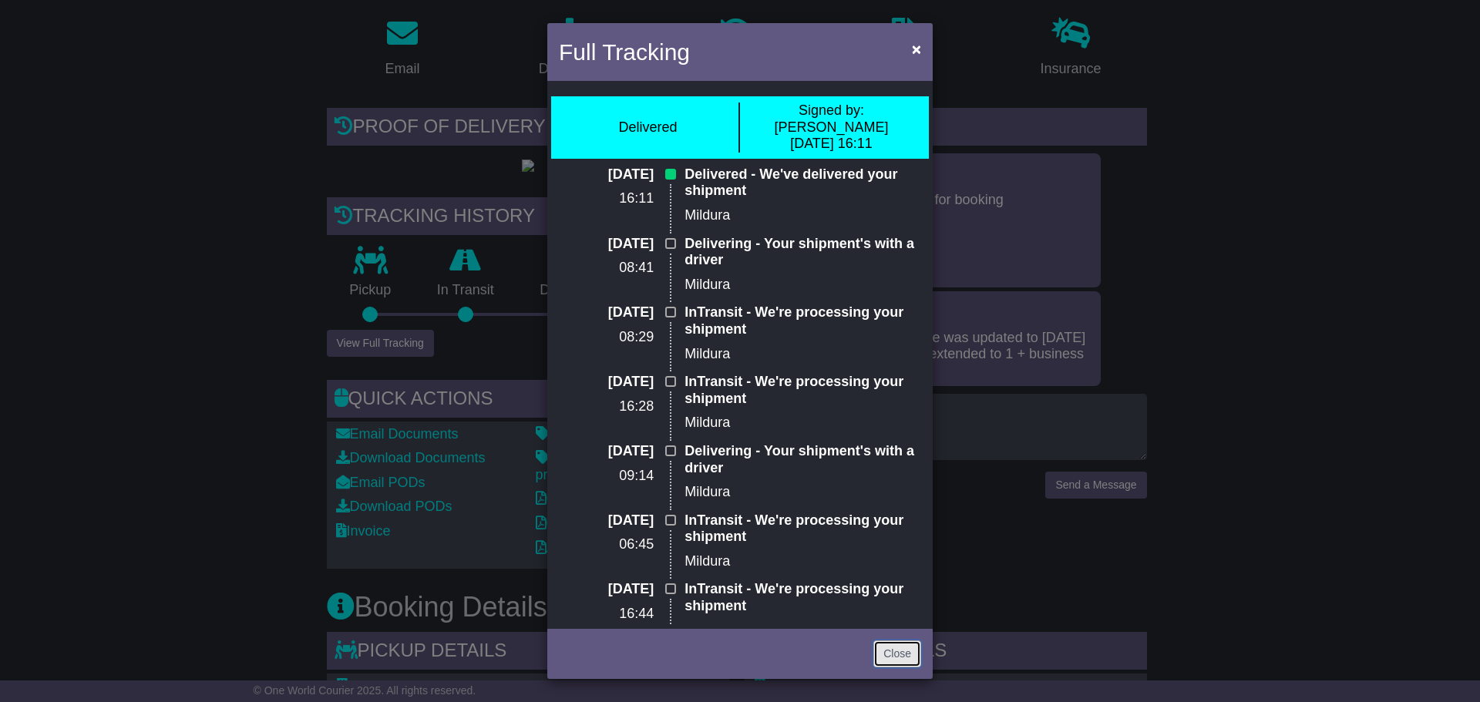
click at [893, 661] on link "Close" at bounding box center [897, 653] width 48 height 27
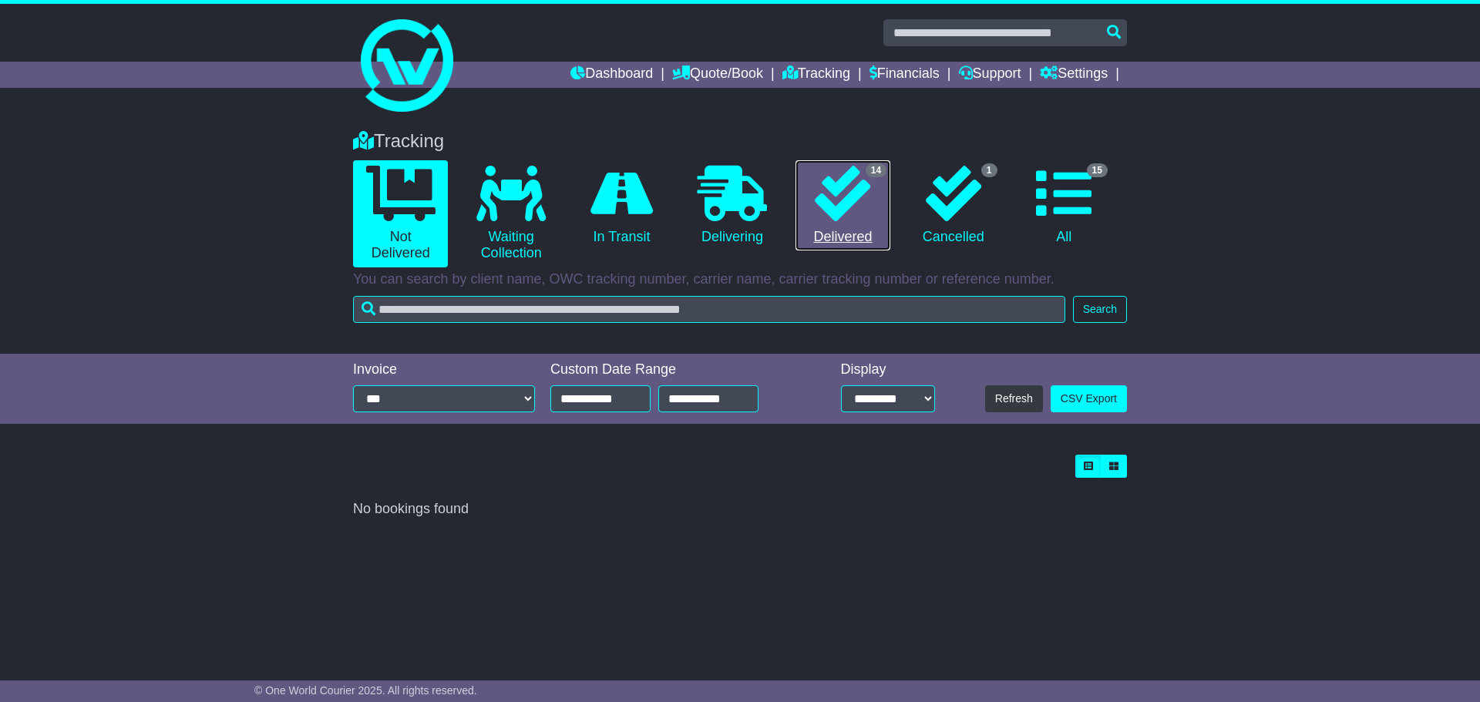
click at [850, 203] on icon at bounding box center [842, 193] width 55 height 55
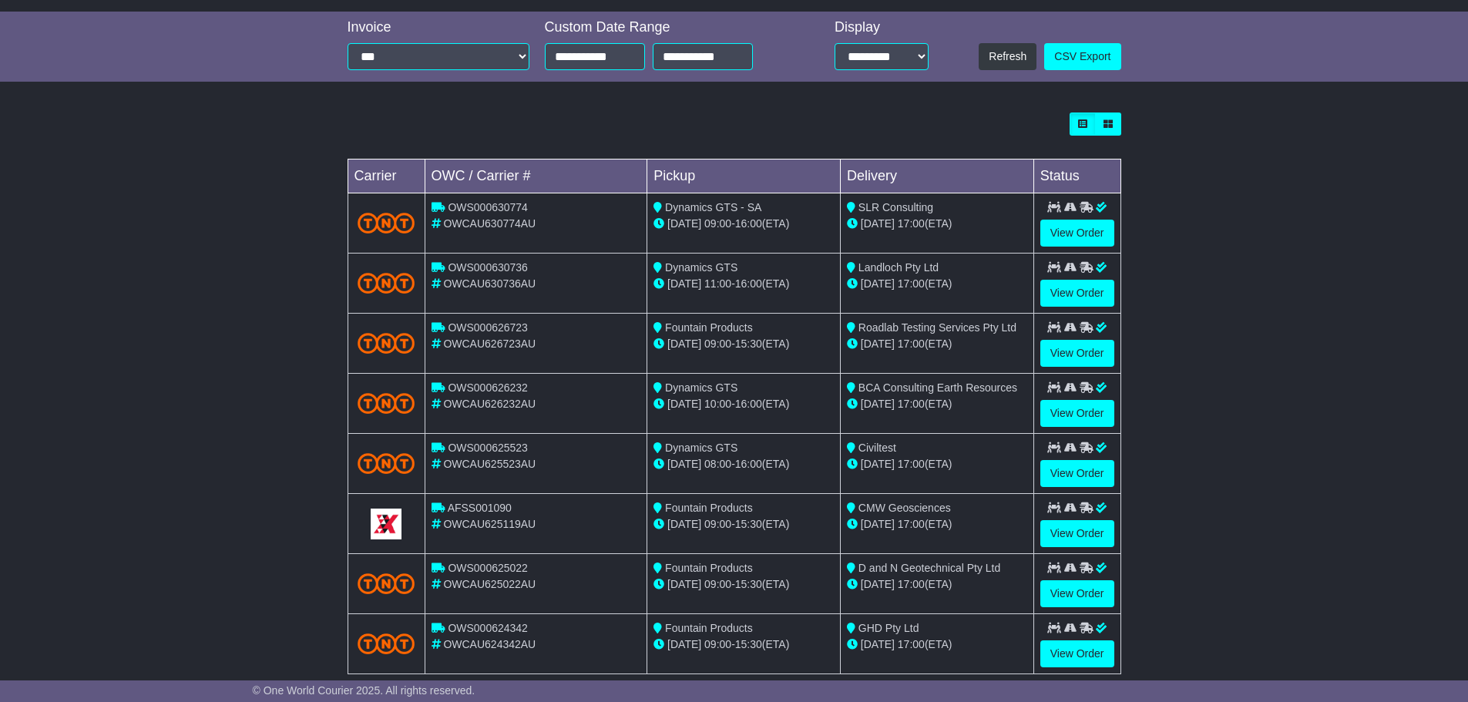
scroll to position [438, 0]
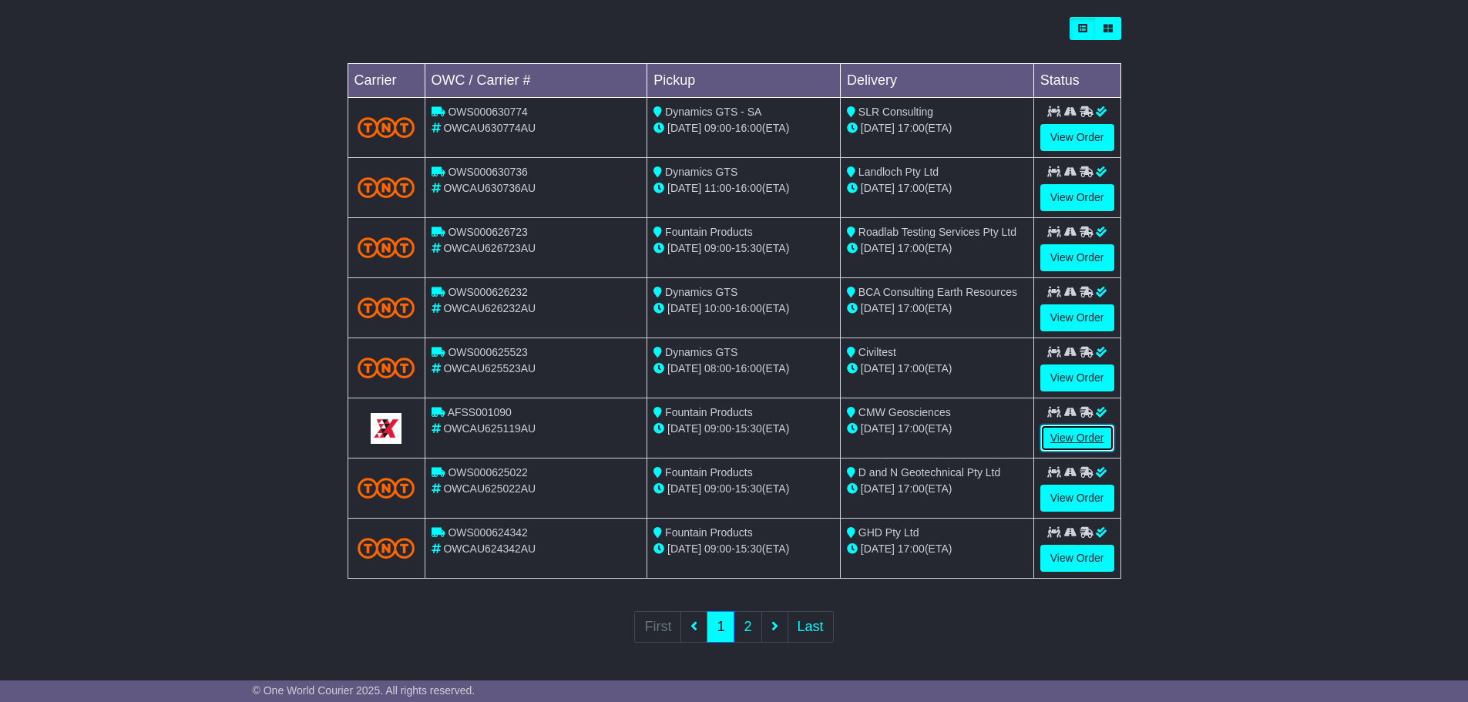
click at [1091, 434] on link "View Order" at bounding box center [1077, 438] width 74 height 27
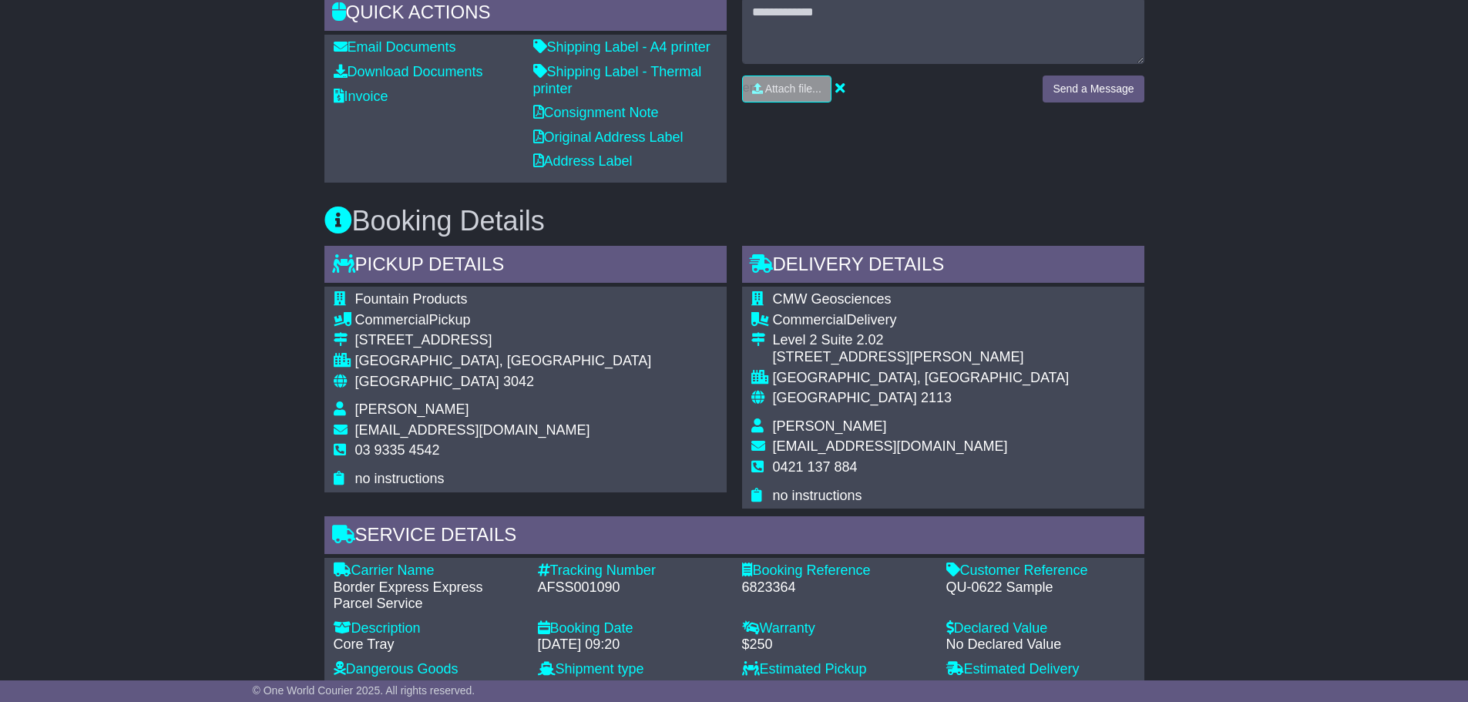
scroll to position [231, 0]
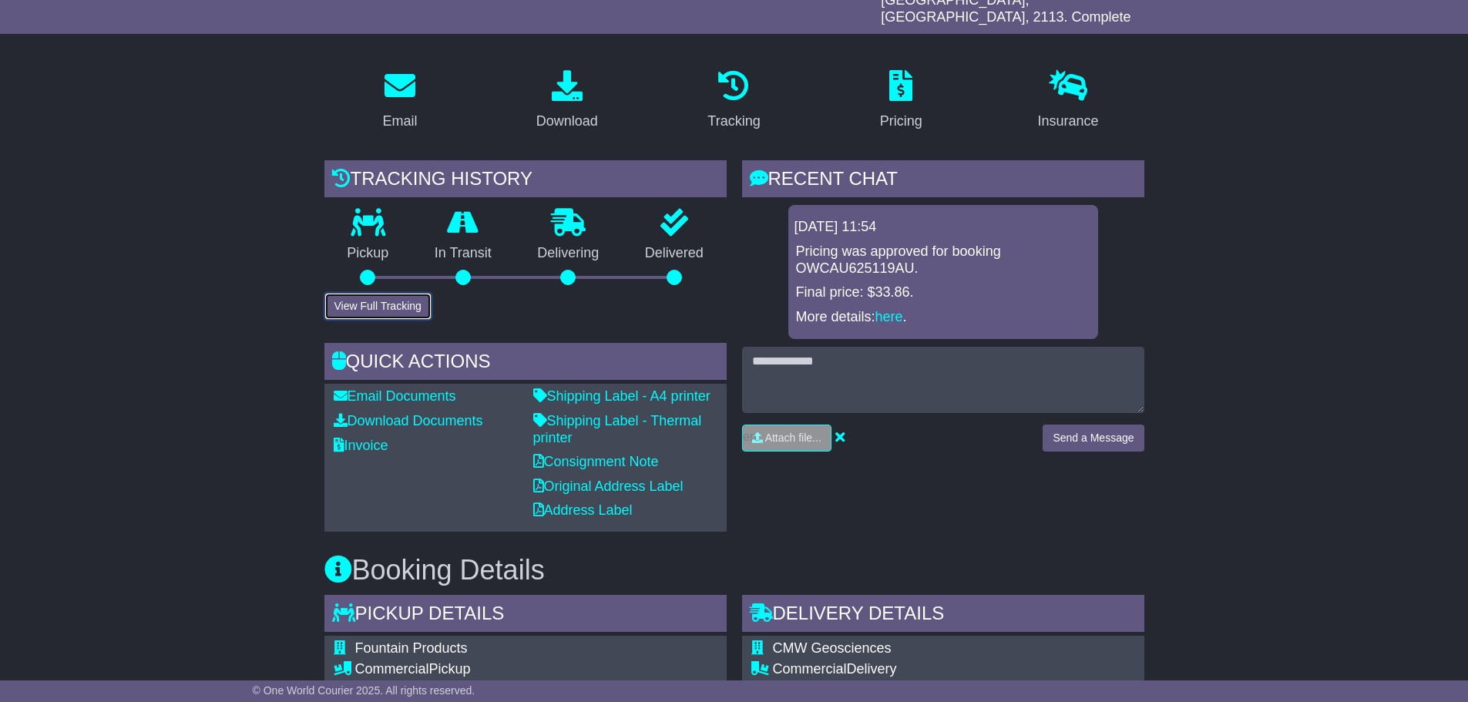
click at [355, 295] on button "View Full Tracking" at bounding box center [377, 306] width 107 height 27
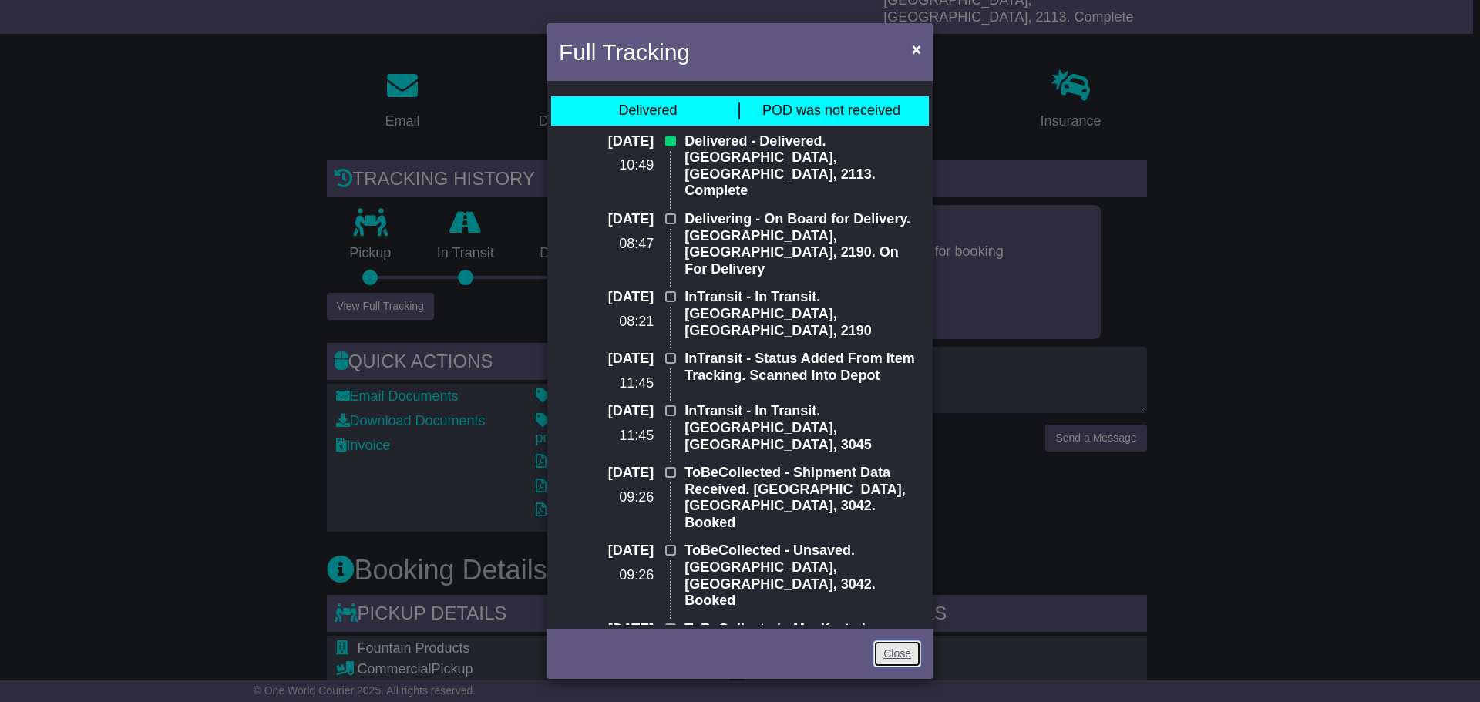
click at [912, 653] on link "Close" at bounding box center [897, 653] width 48 height 27
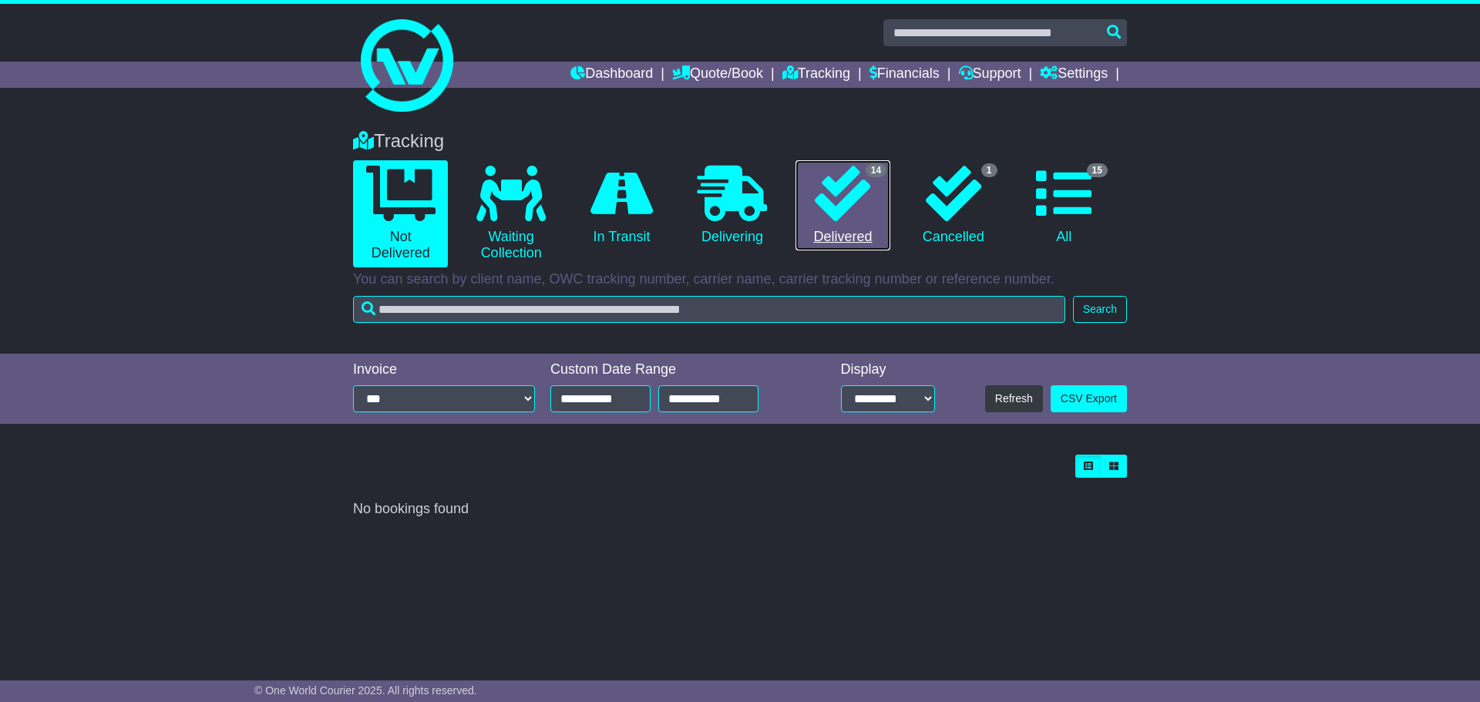
click at [825, 213] on icon at bounding box center [842, 193] width 55 height 55
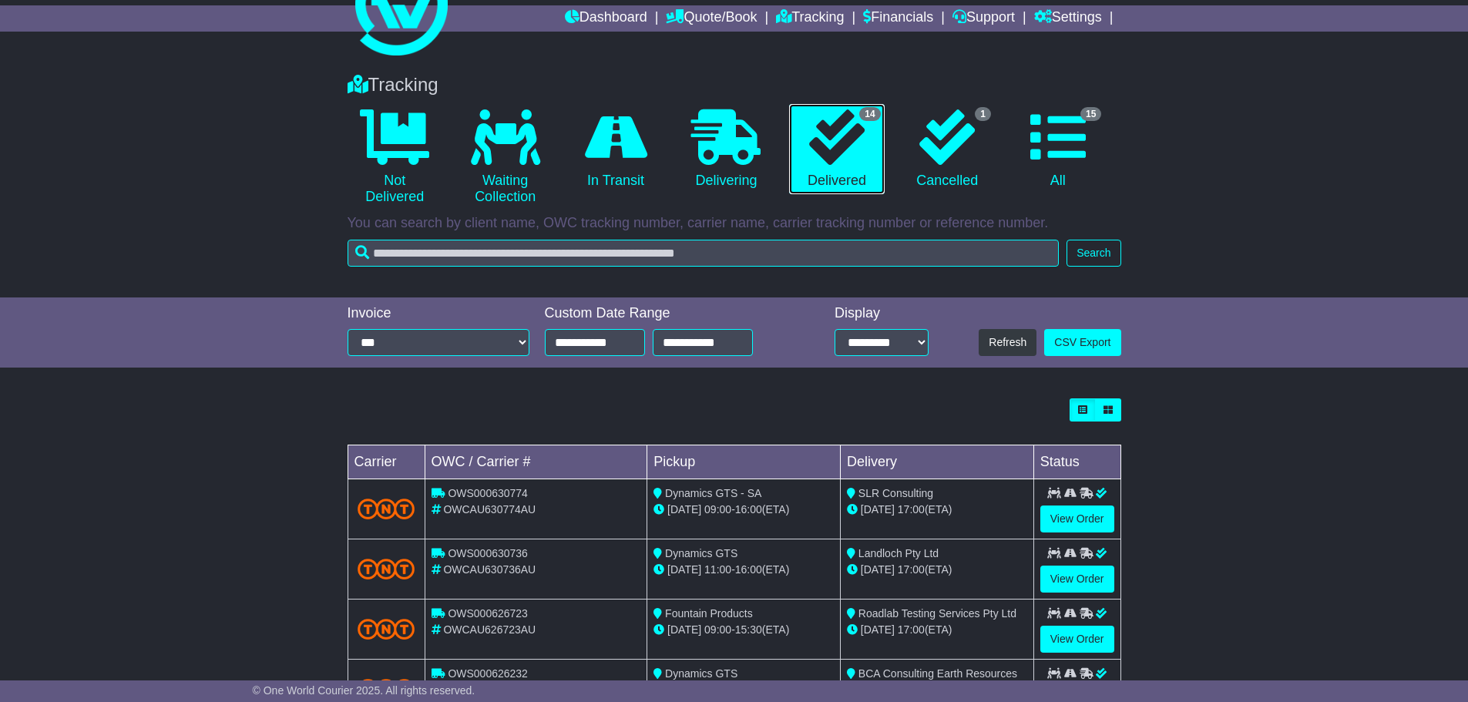
scroll to position [438, 0]
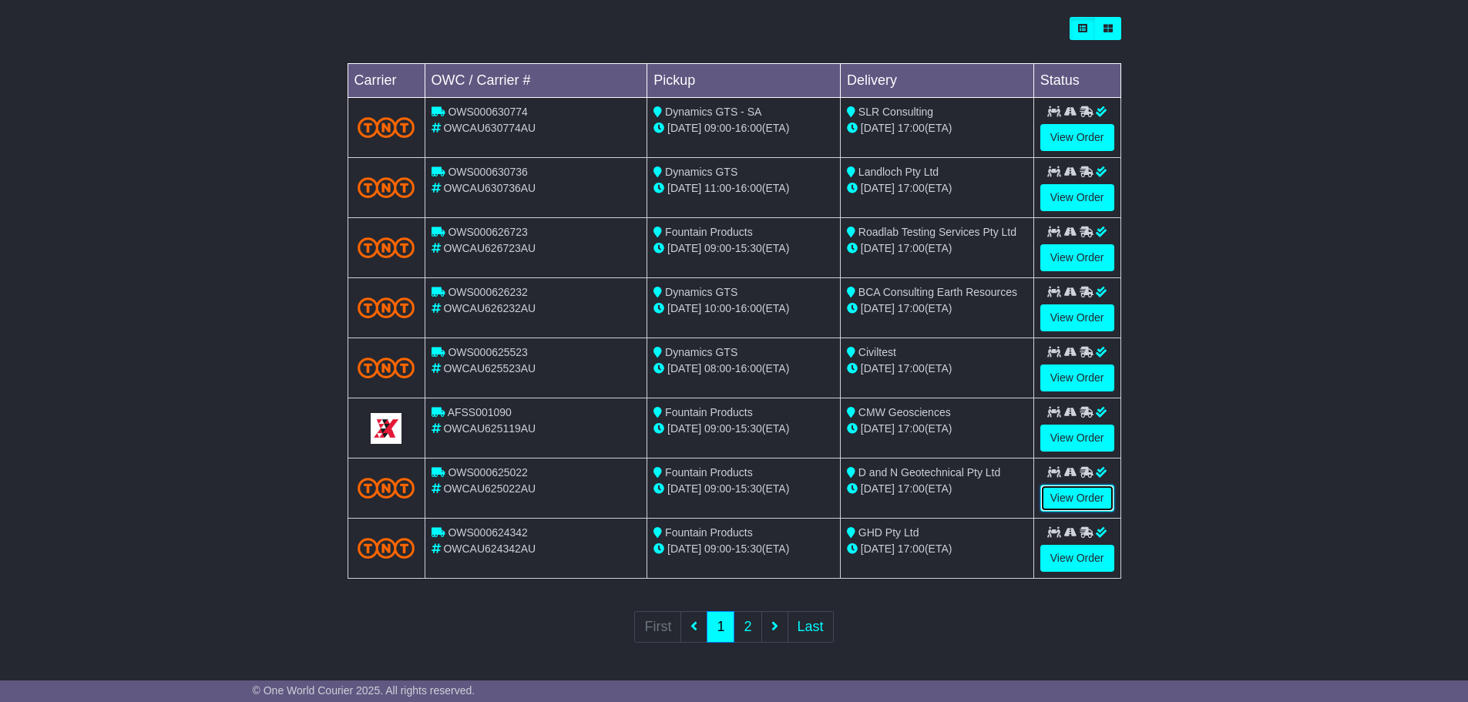
click at [1061, 499] on link "View Order" at bounding box center [1077, 498] width 74 height 27
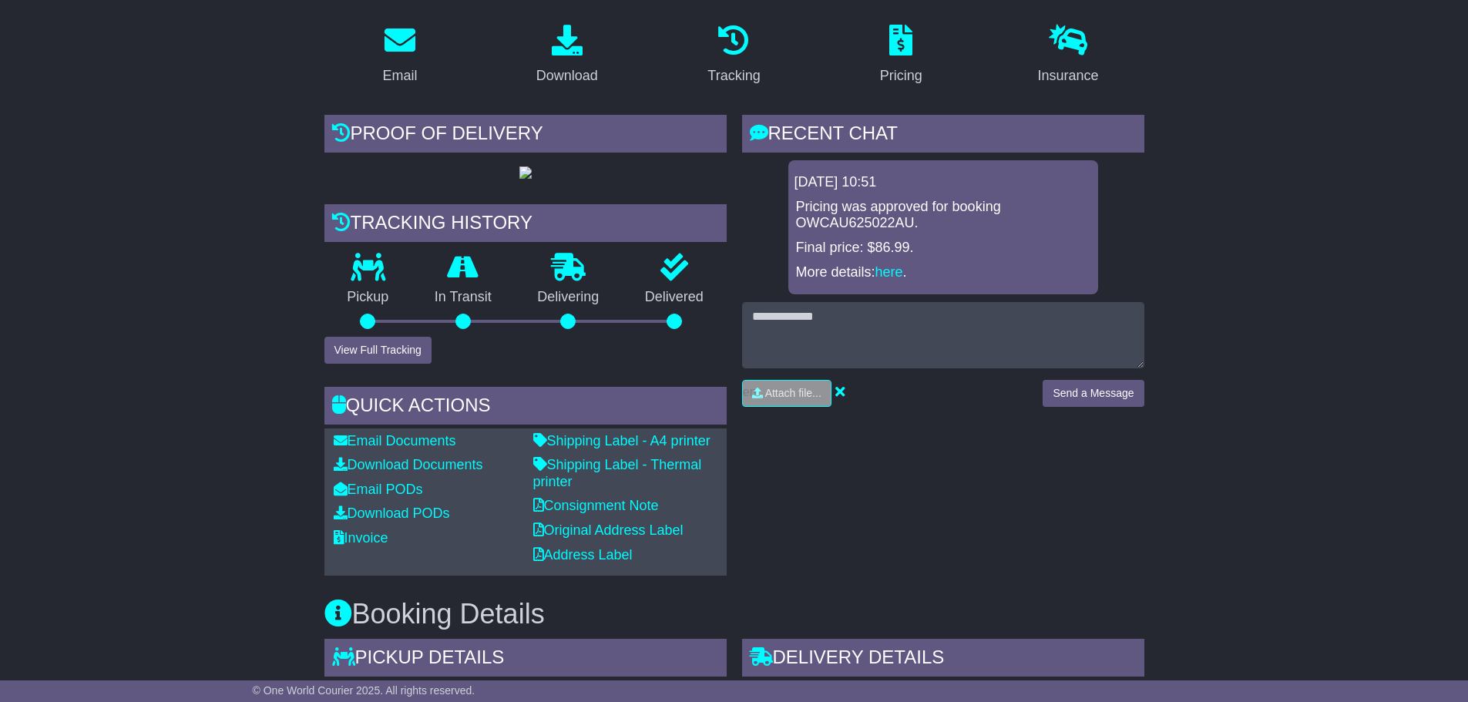
scroll to position [231, 0]
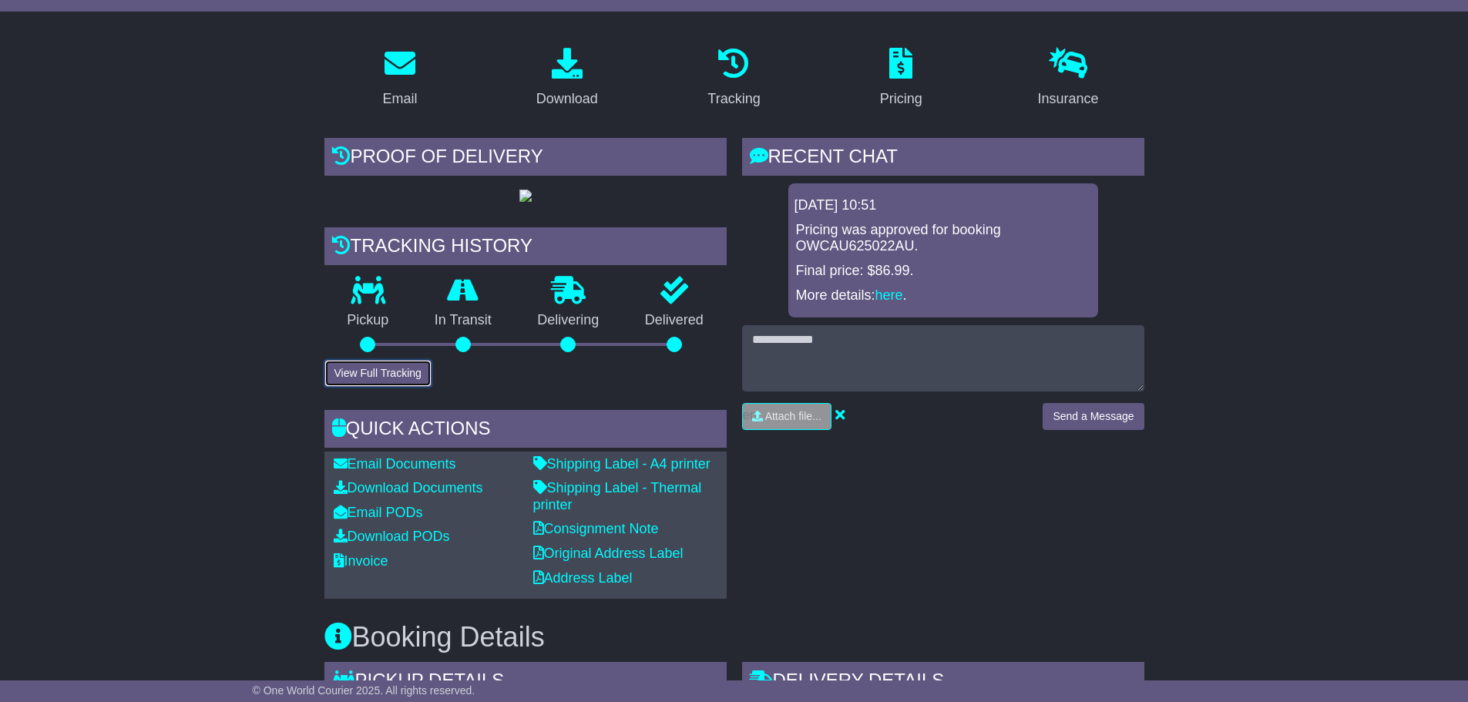
click at [378, 387] on button "View Full Tracking" at bounding box center [377, 373] width 107 height 27
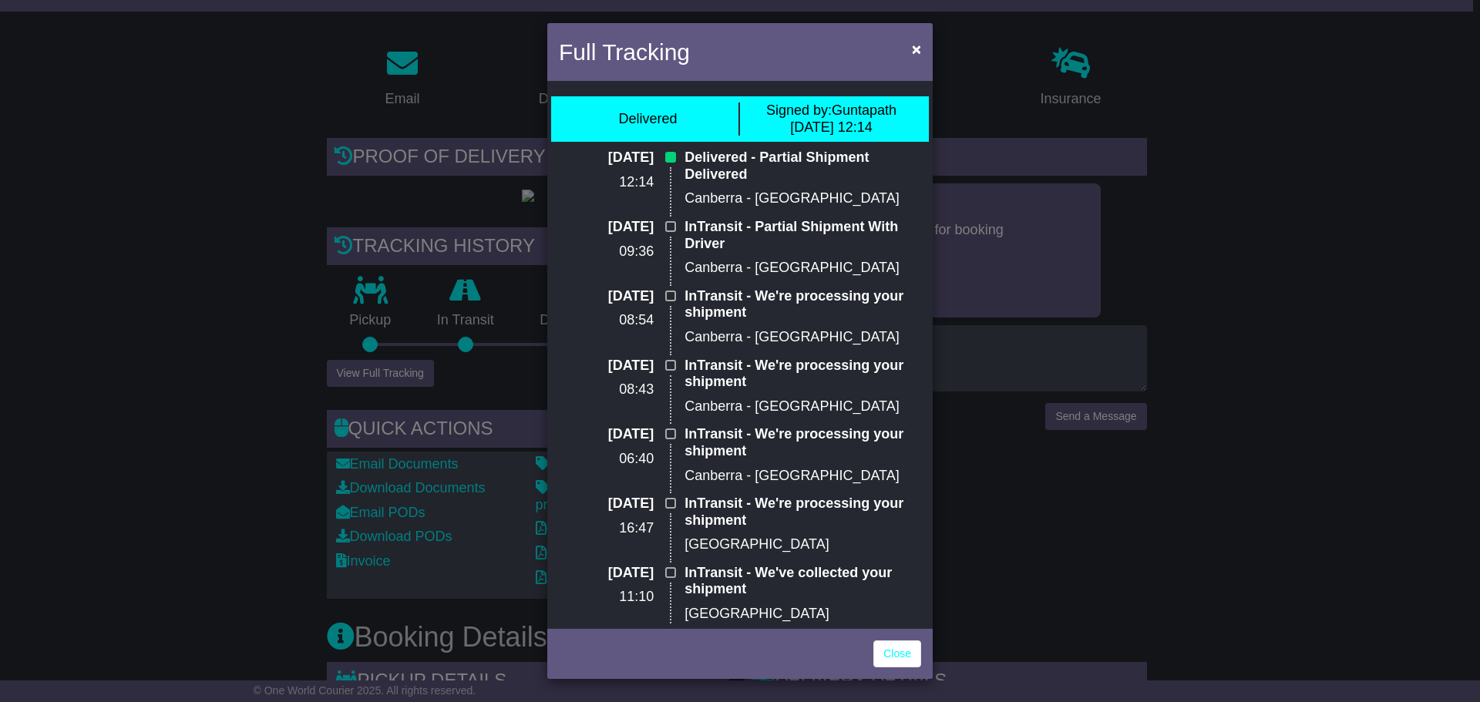
click at [143, 259] on div "Full Tracking × Delivered Signed by: Guntapath 24 Jul 2025 12:14 24 Jul 2025 12…" at bounding box center [740, 351] width 1480 height 702
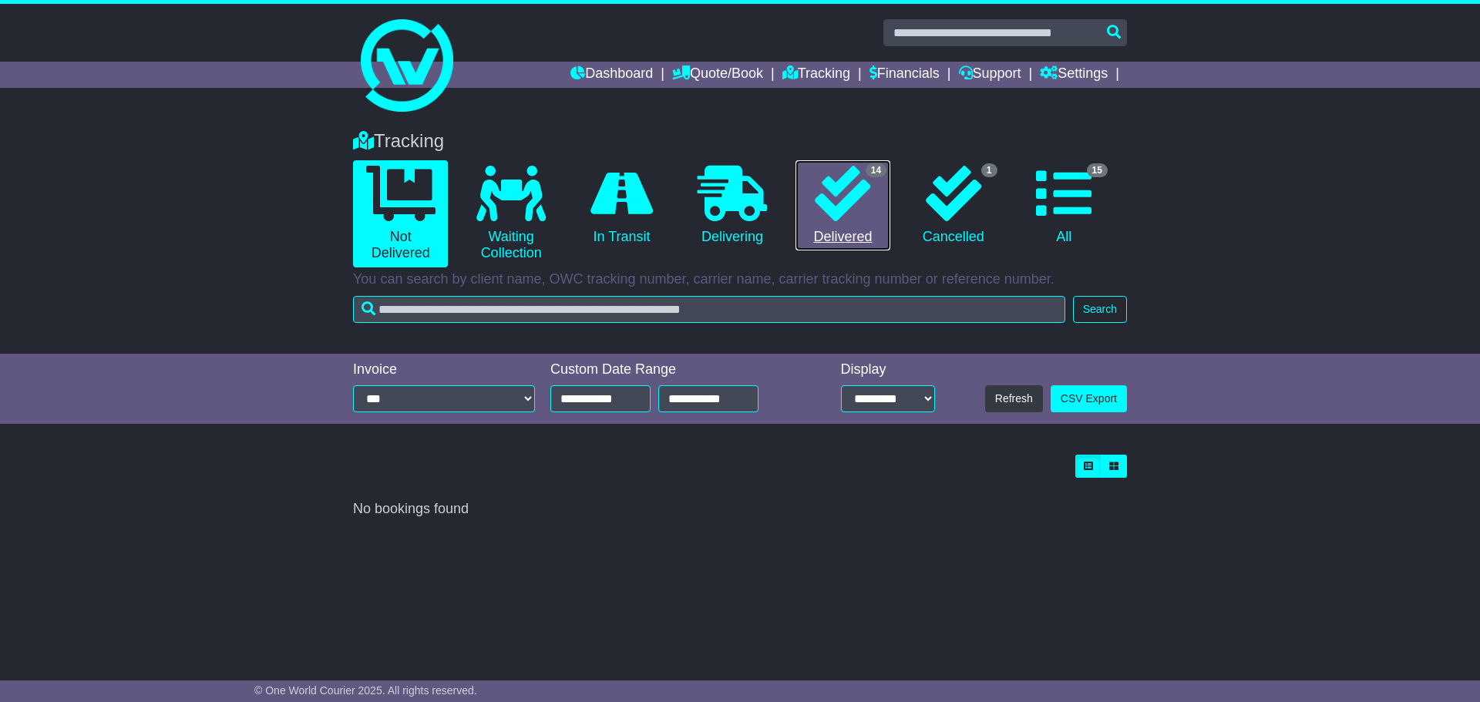
click at [847, 211] on icon at bounding box center [842, 193] width 55 height 55
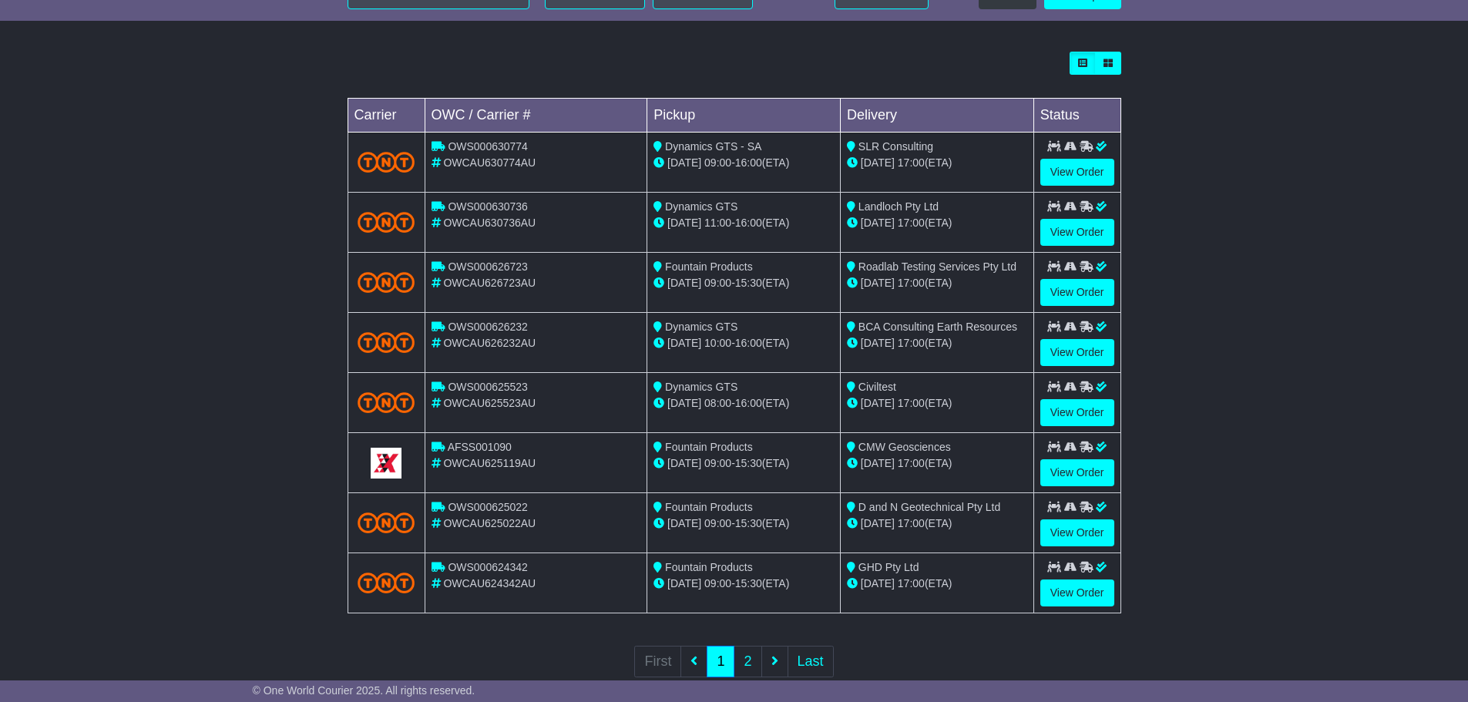
scroll to position [438, 0]
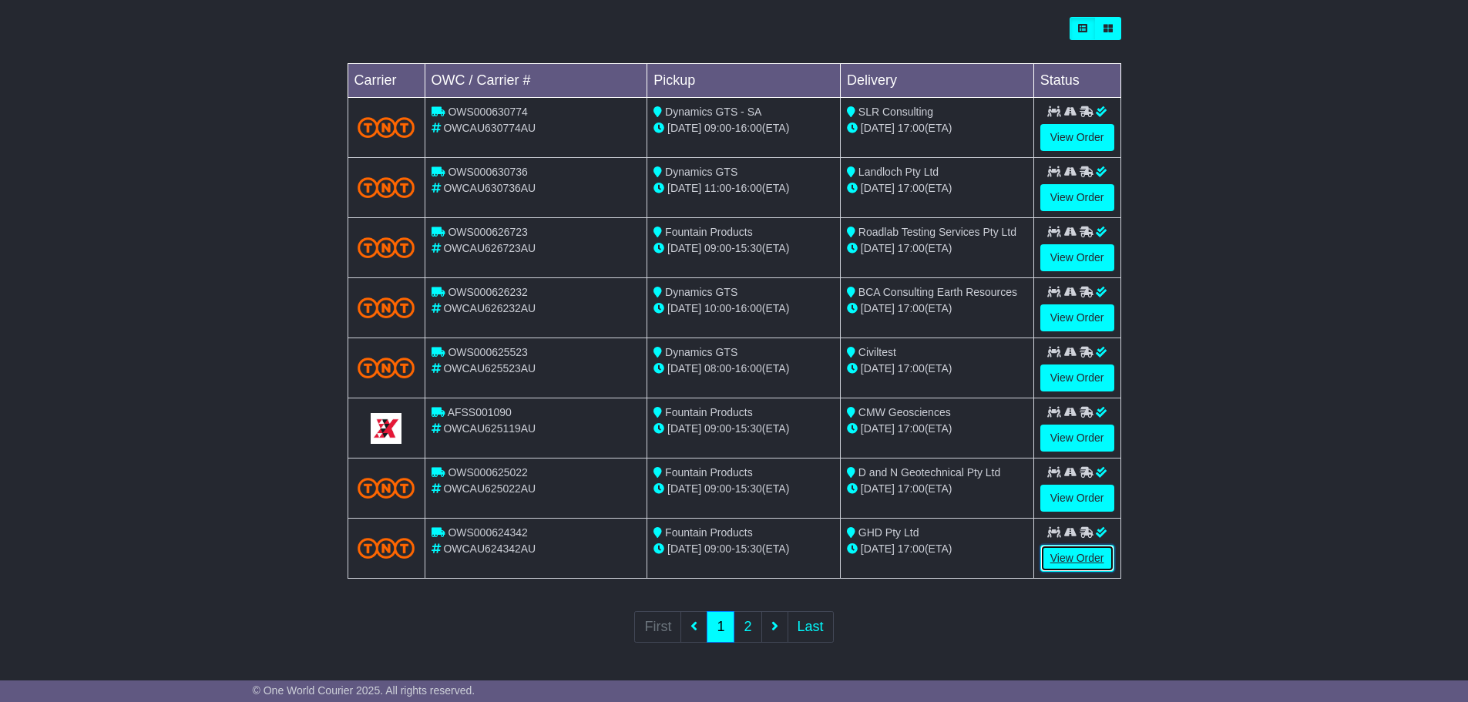
click at [1082, 552] on link "View Order" at bounding box center [1077, 558] width 74 height 27
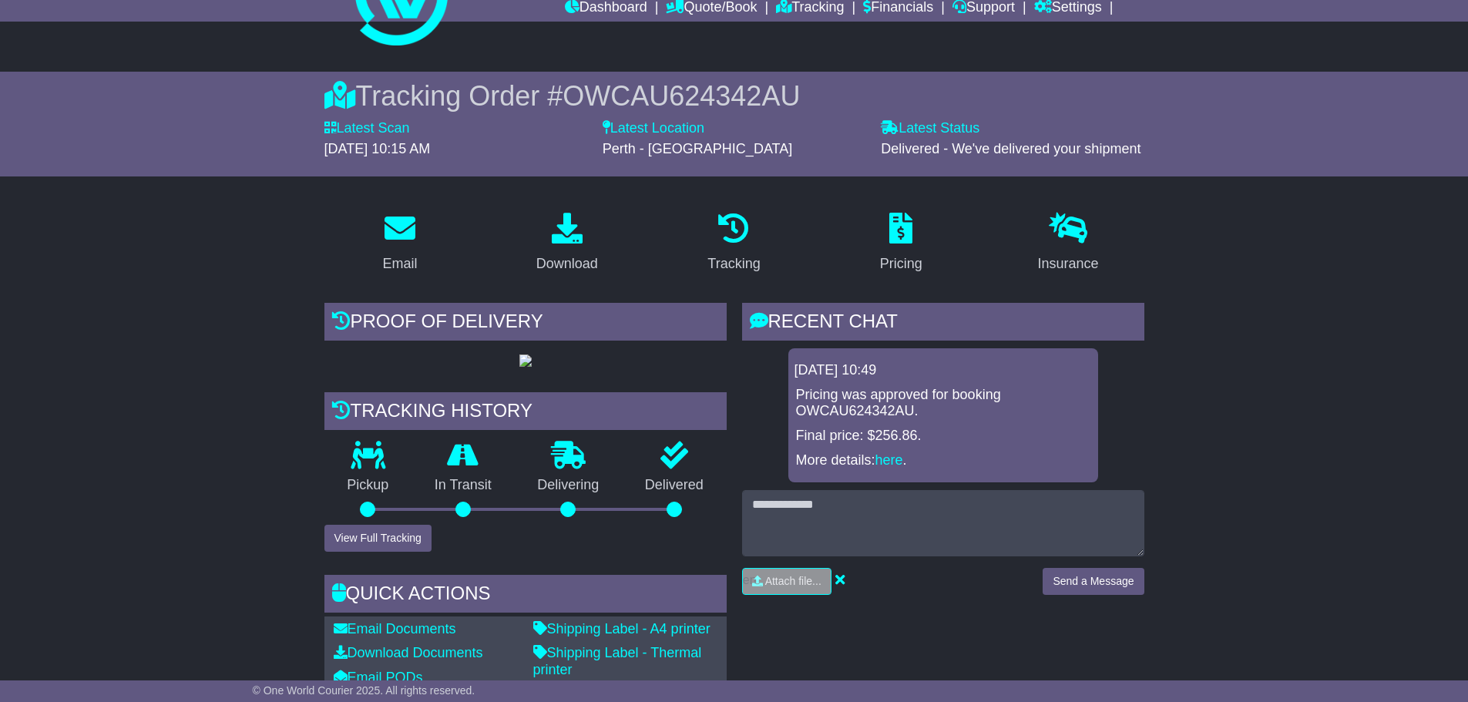
scroll to position [308, 0]
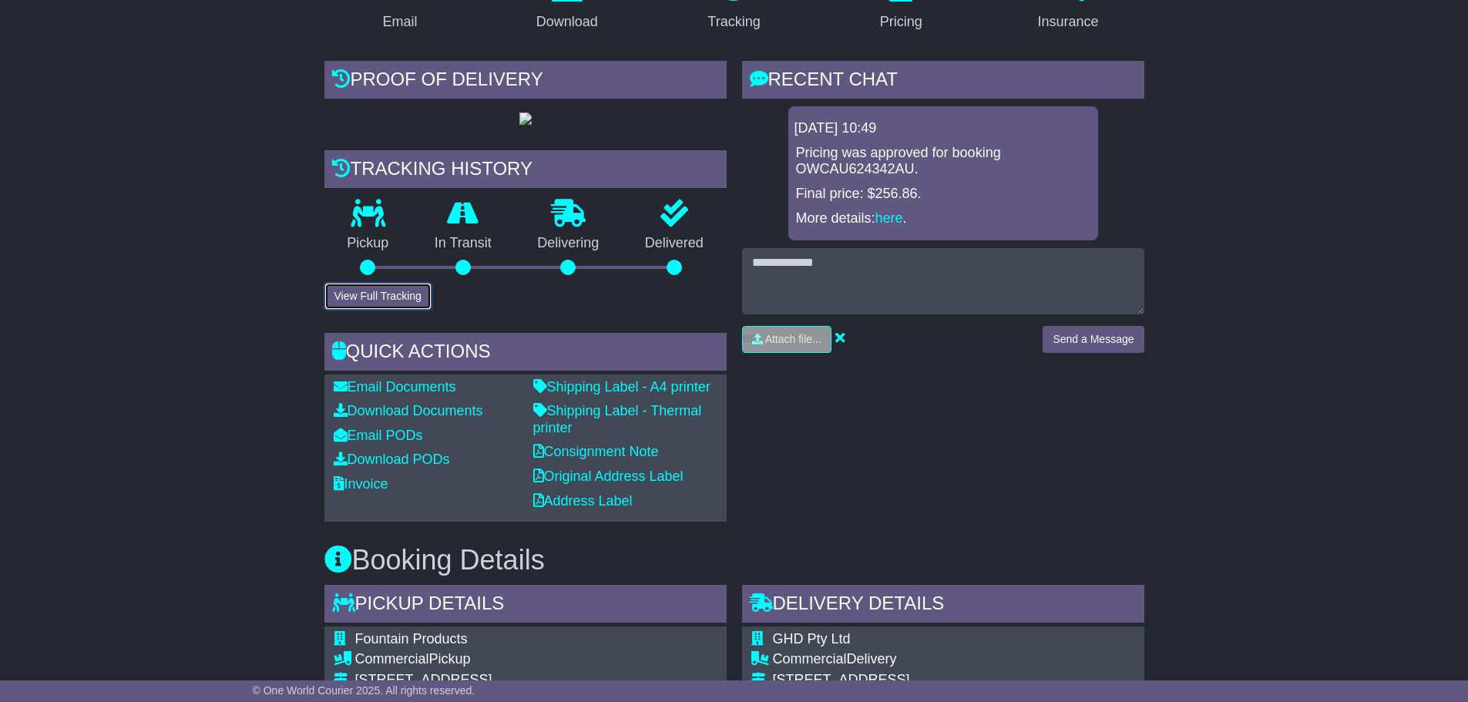
click at [361, 310] on button "View Full Tracking" at bounding box center [377, 296] width 107 height 27
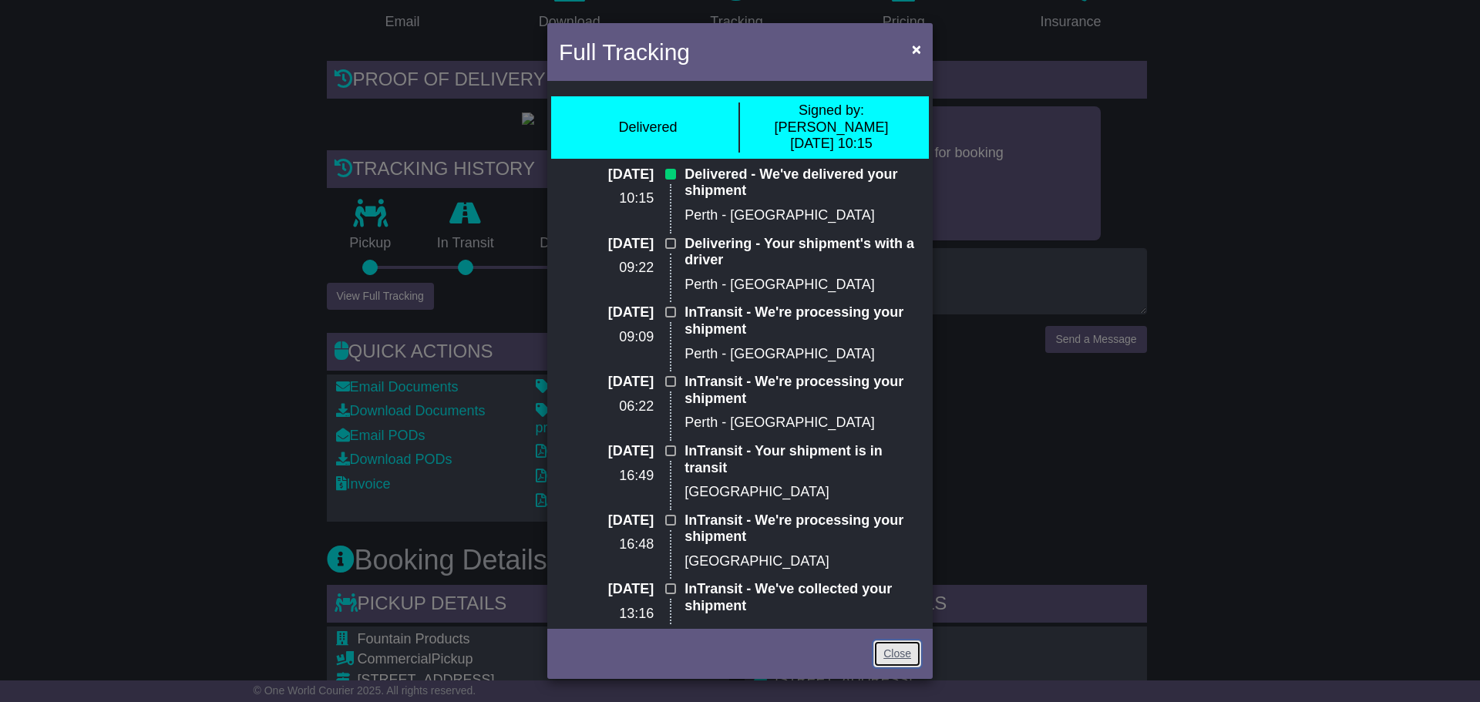
click at [908, 657] on link "Close" at bounding box center [897, 653] width 48 height 27
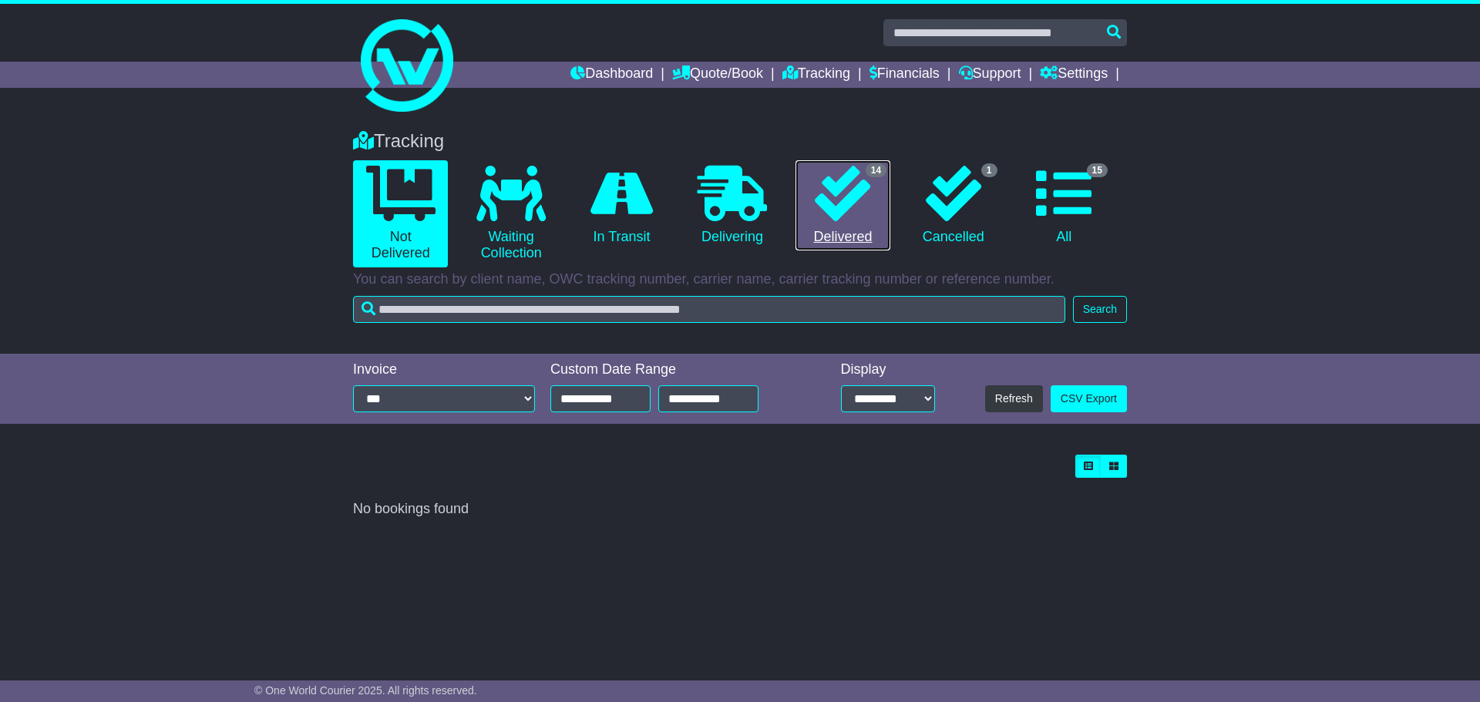
click at [845, 208] on icon at bounding box center [842, 193] width 55 height 55
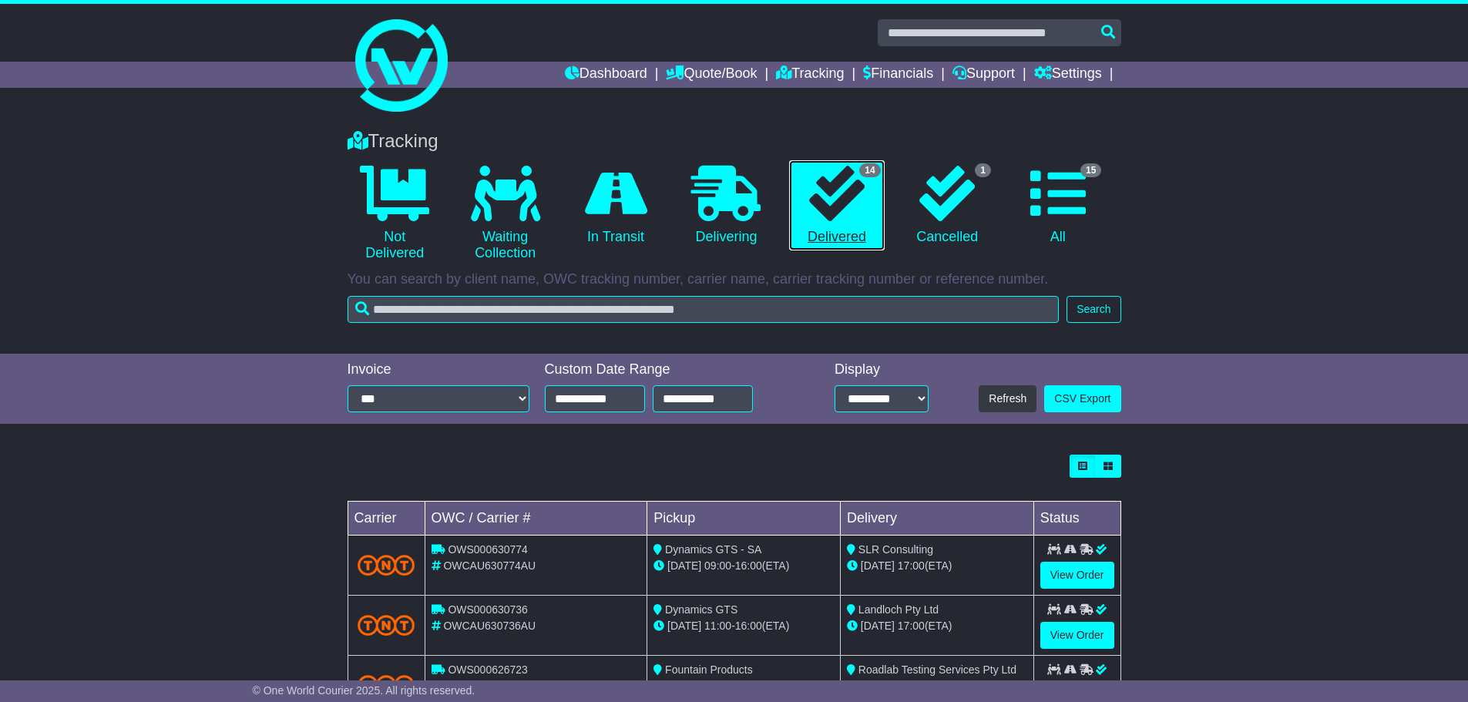
scroll to position [438, 0]
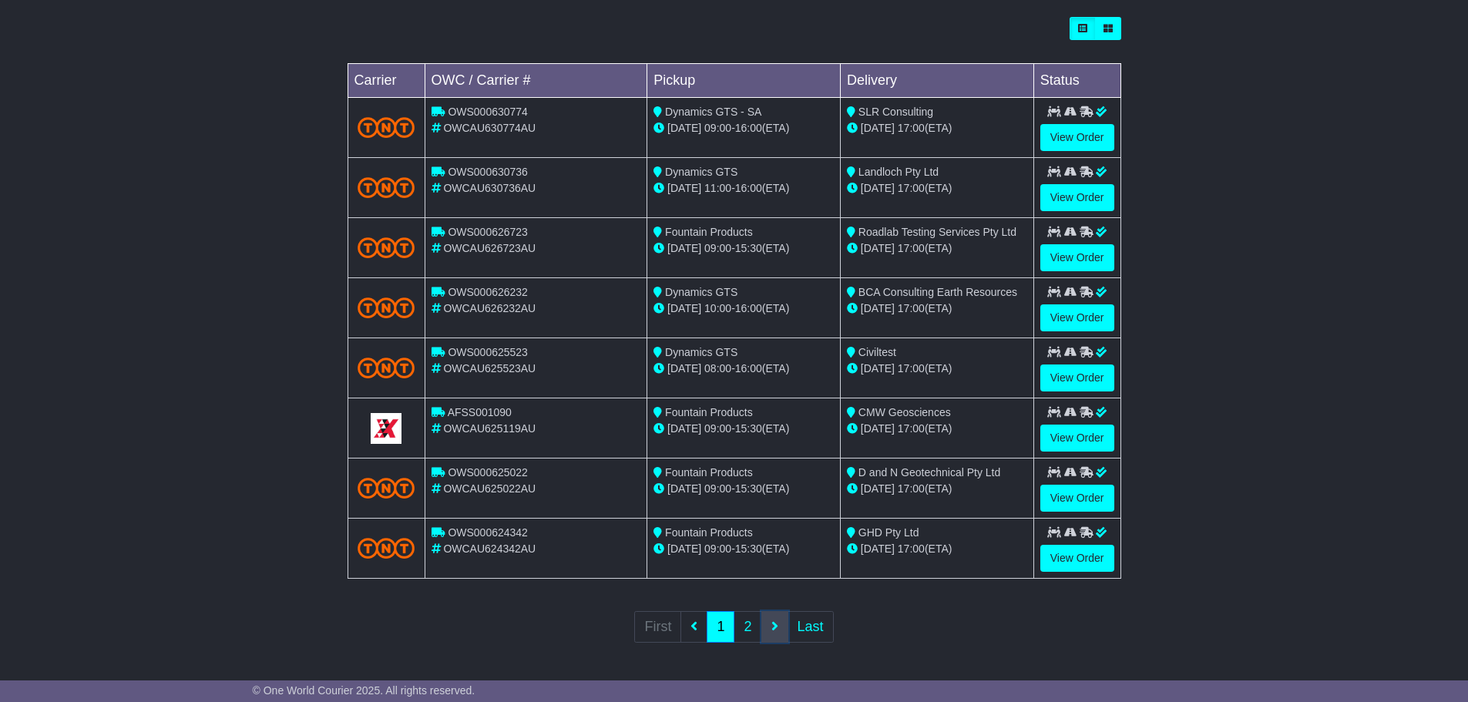
click at [778, 627] on icon at bounding box center [775, 626] width 7 height 14
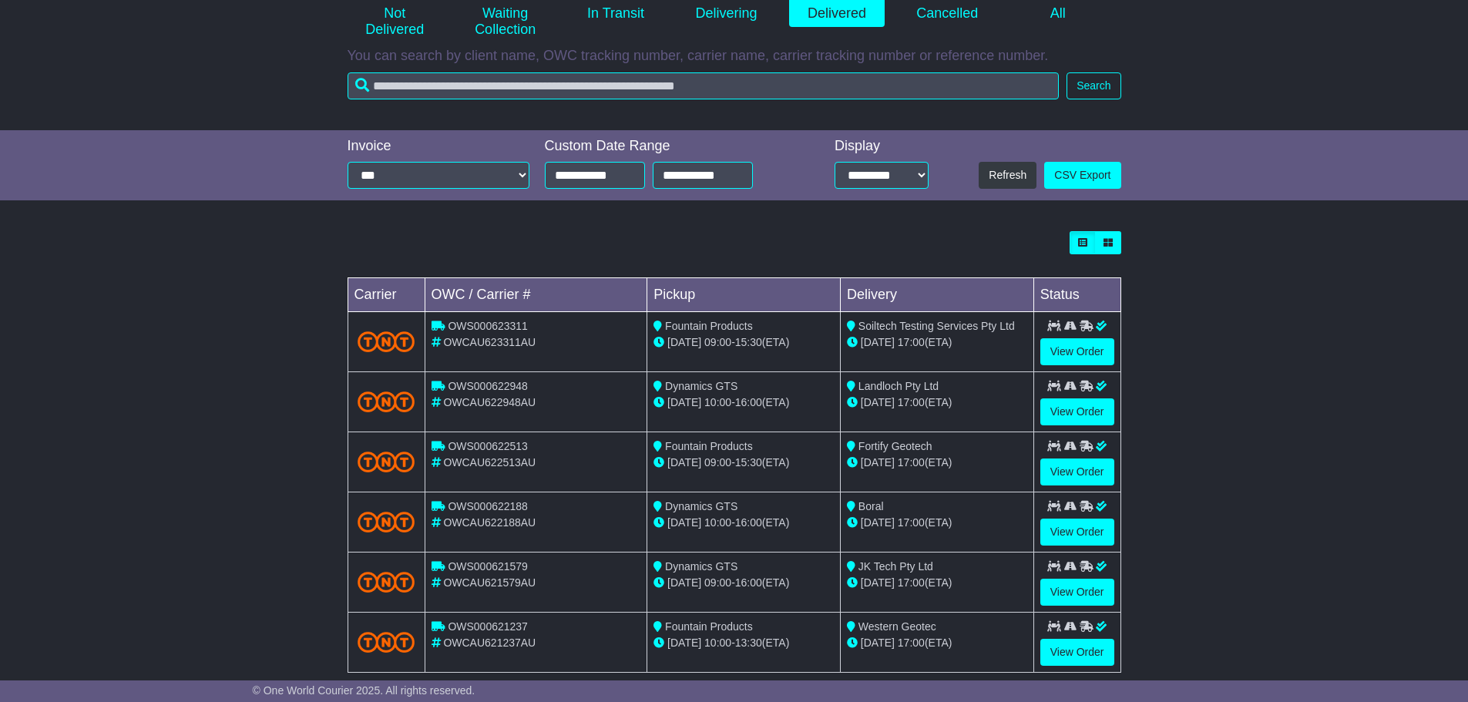
scroll to position [231, 0]
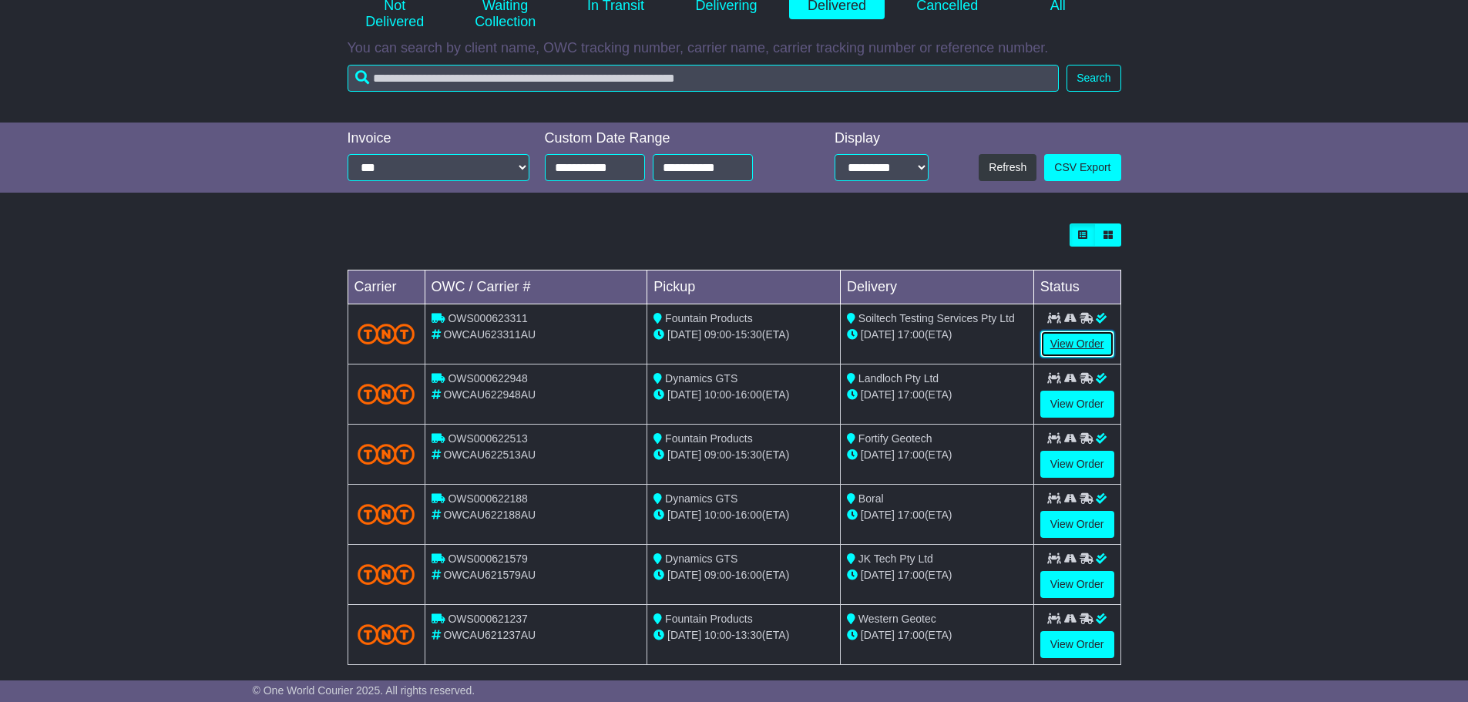
click at [1088, 341] on link "View Order" at bounding box center [1077, 344] width 74 height 27
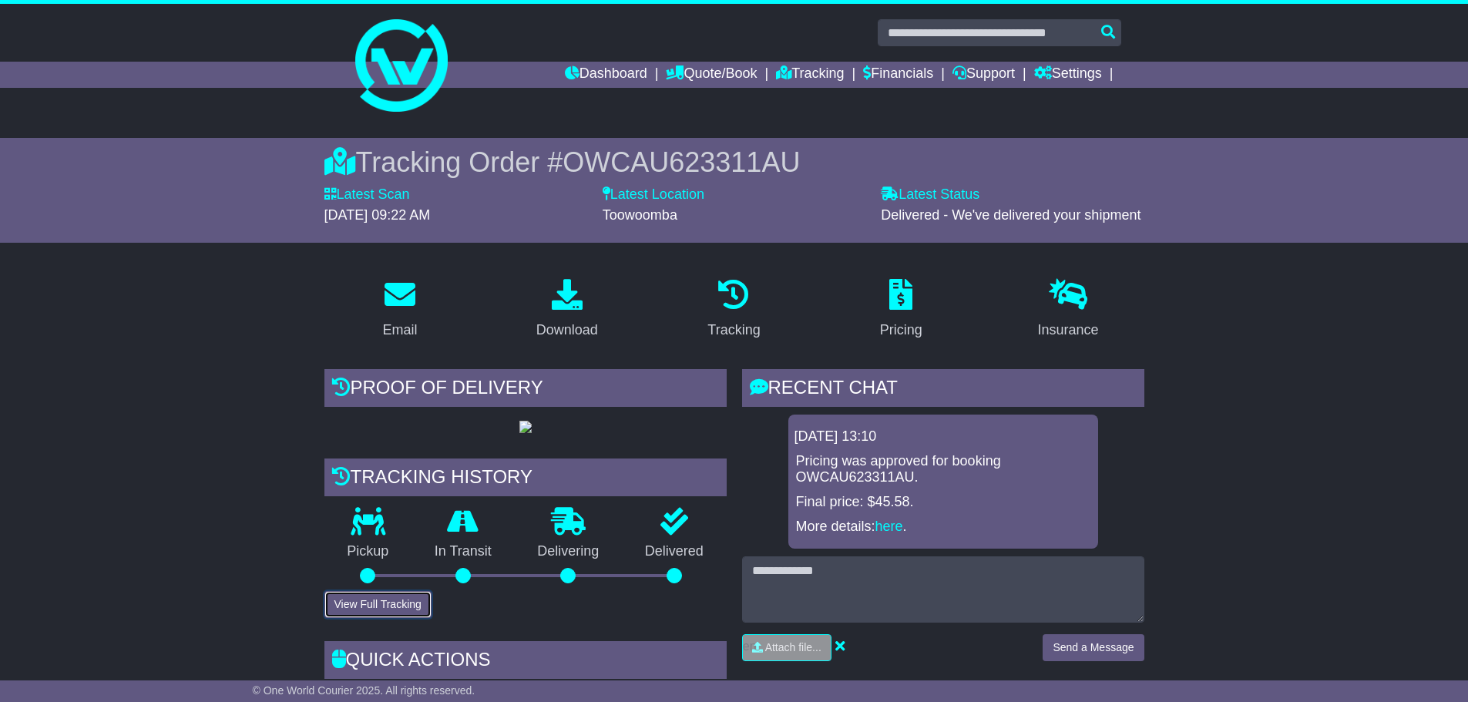
click at [382, 618] on button "View Full Tracking" at bounding box center [377, 604] width 107 height 27
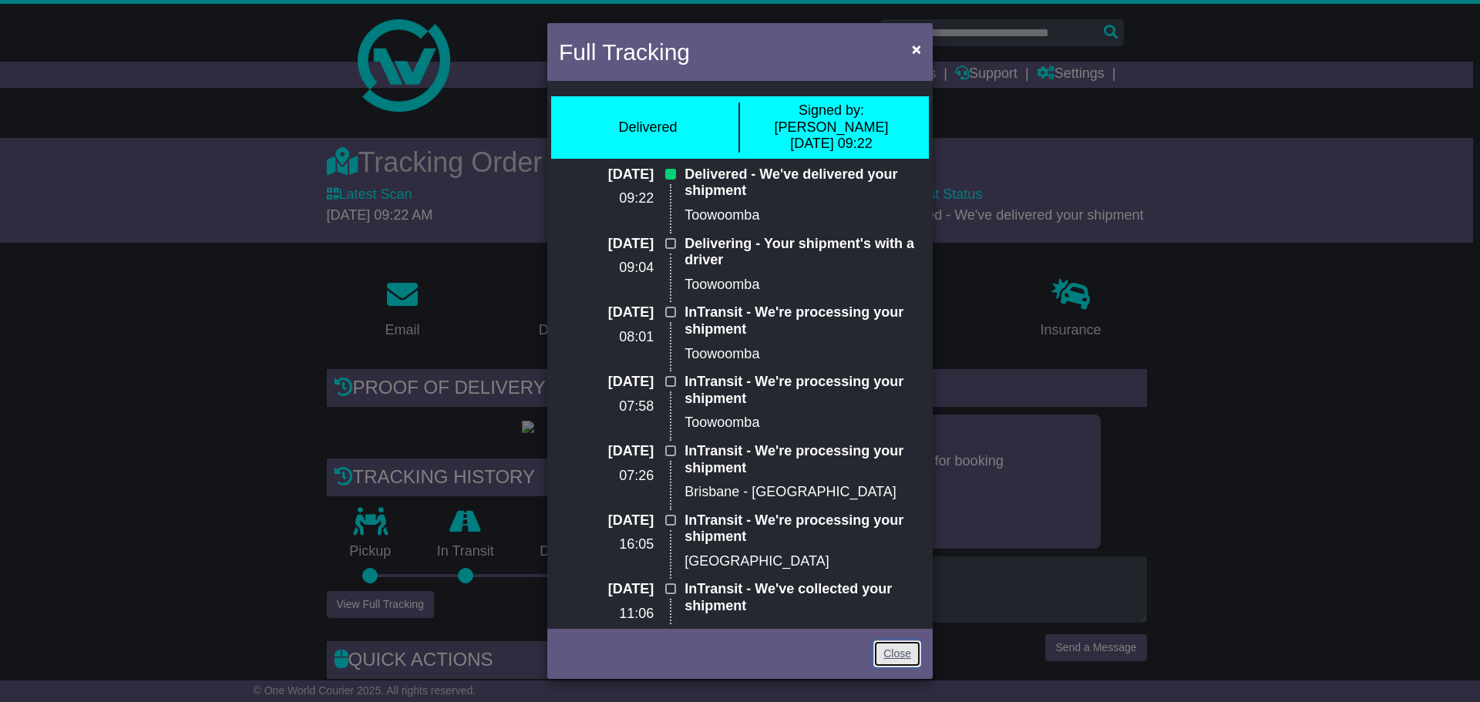
click at [888, 653] on link "Close" at bounding box center [897, 653] width 48 height 27
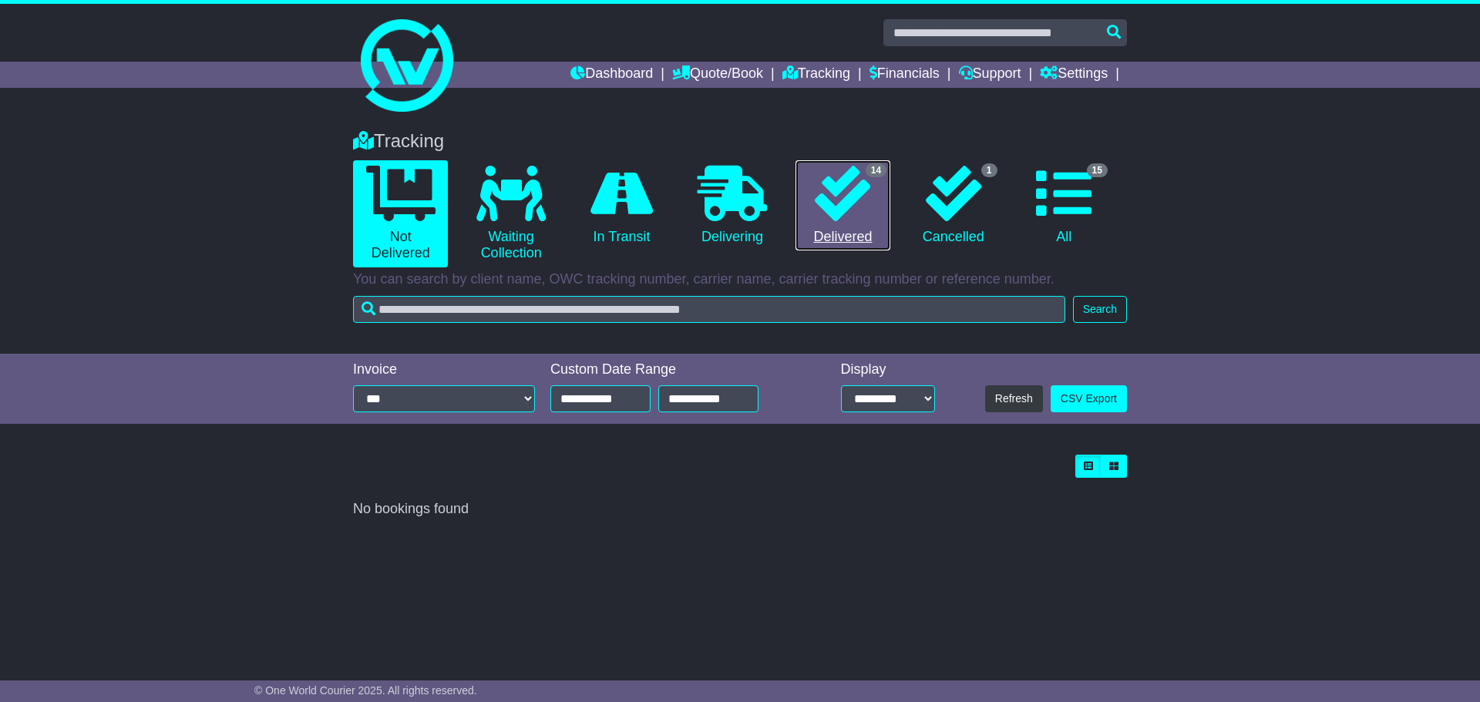
click at [855, 218] on icon at bounding box center [842, 193] width 55 height 55
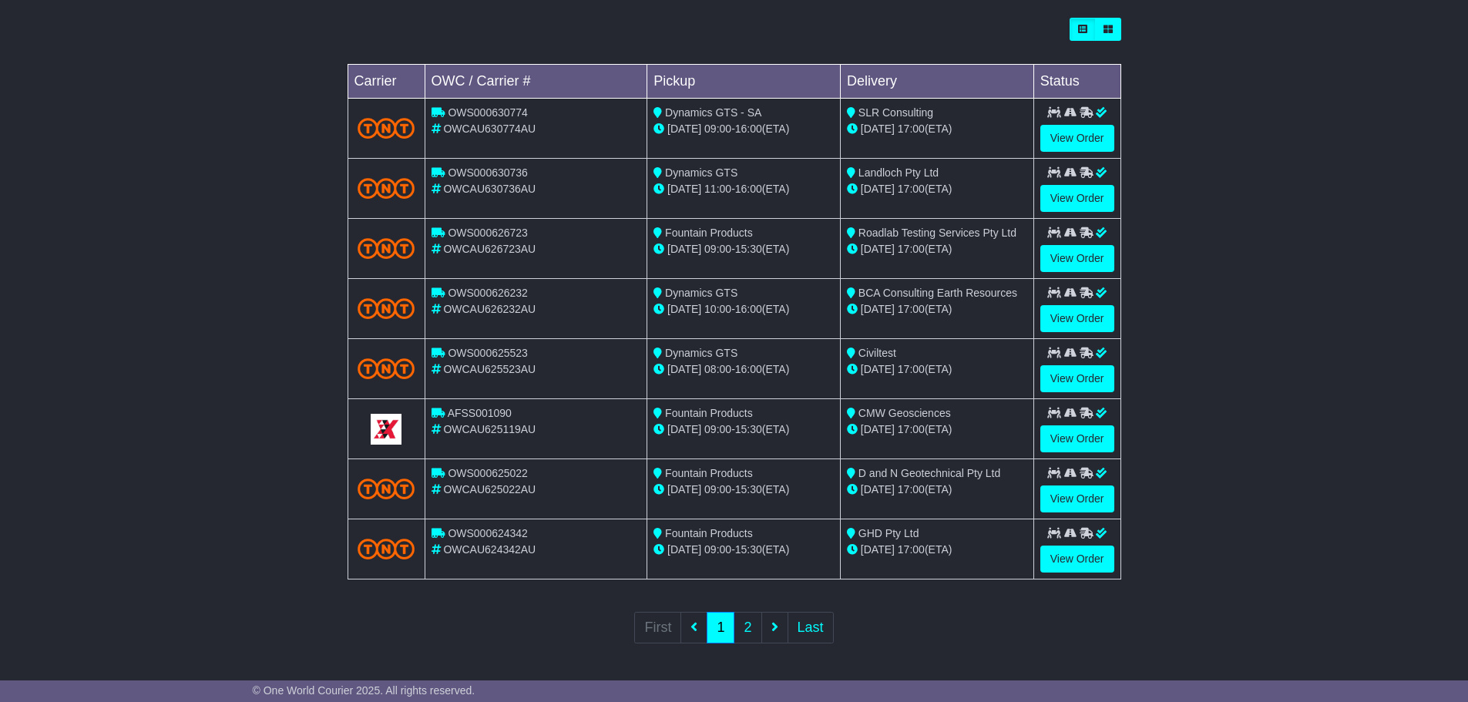
scroll to position [438, 0]
click at [745, 625] on link "2" at bounding box center [748, 627] width 28 height 32
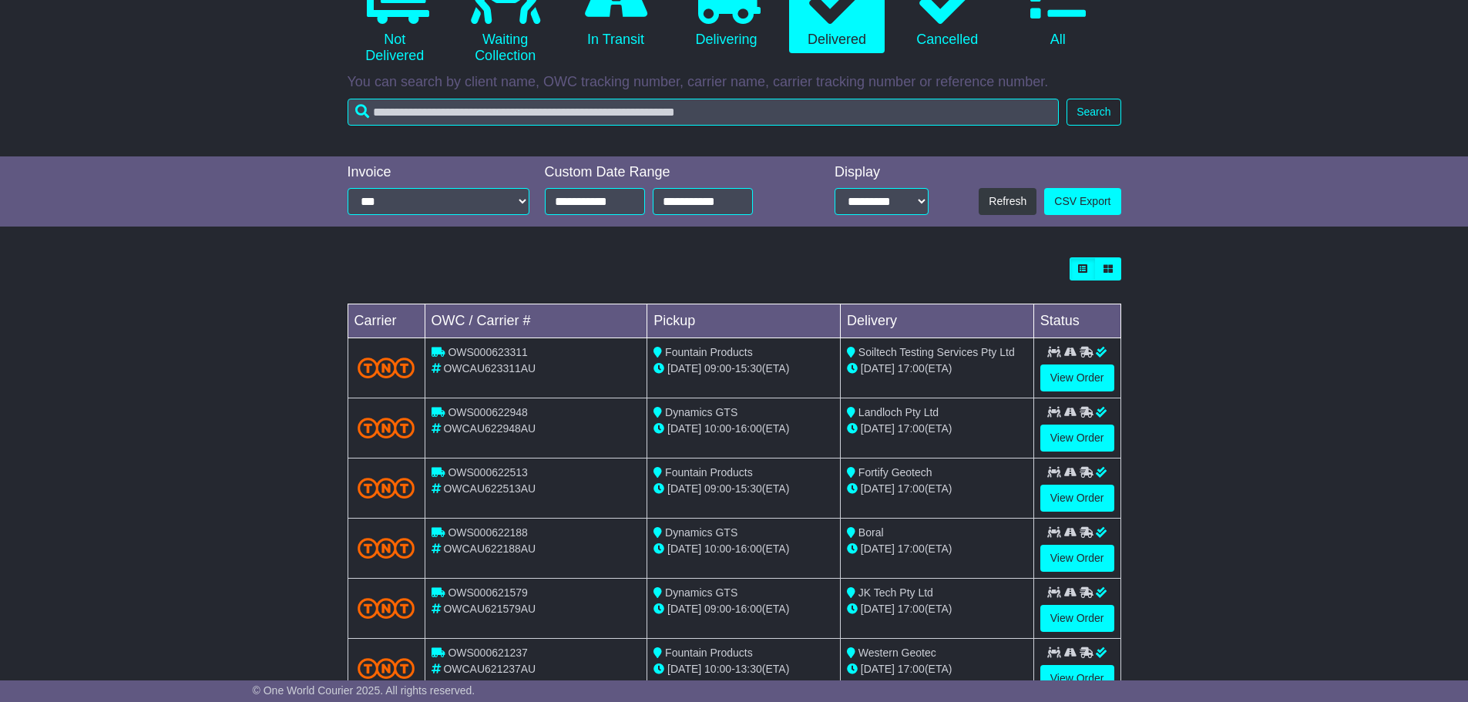
scroll to position [231, 0]
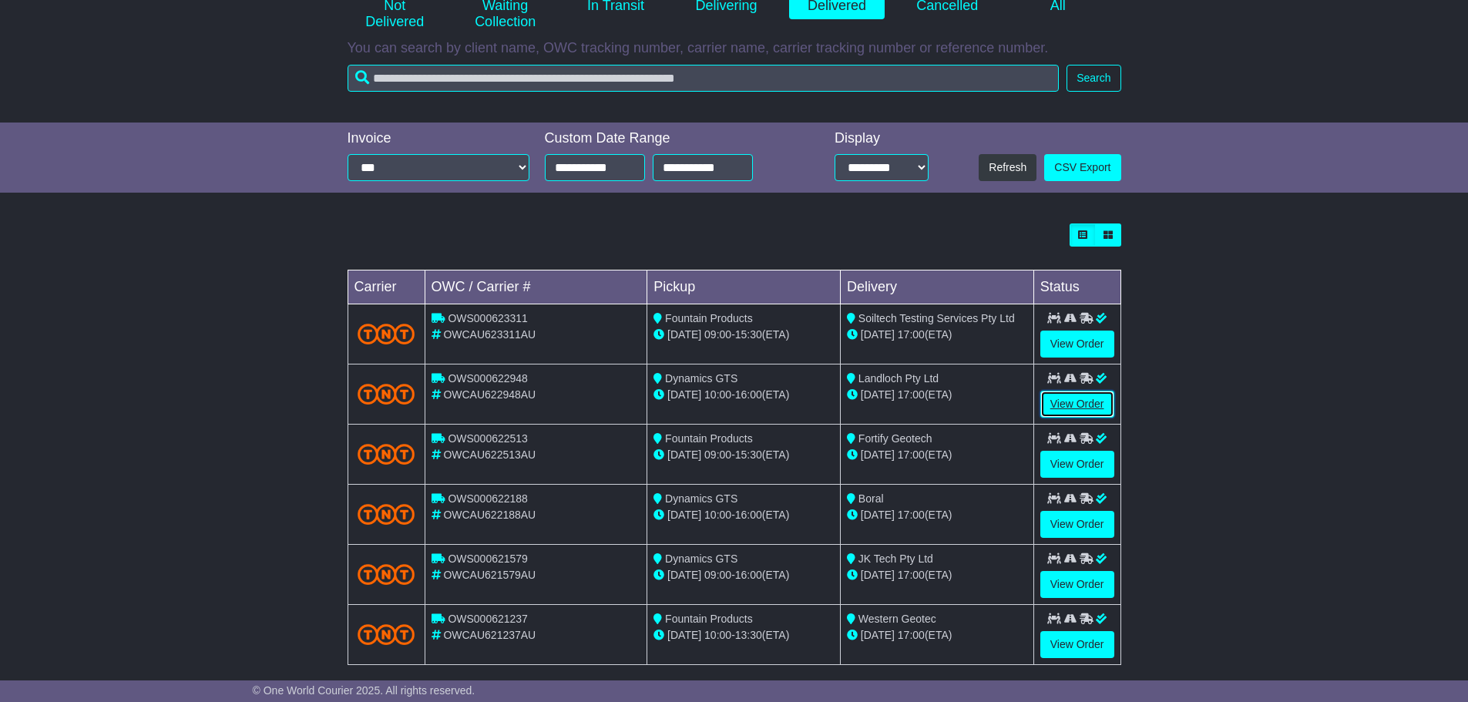
click at [1086, 406] on link "View Order" at bounding box center [1077, 404] width 74 height 27
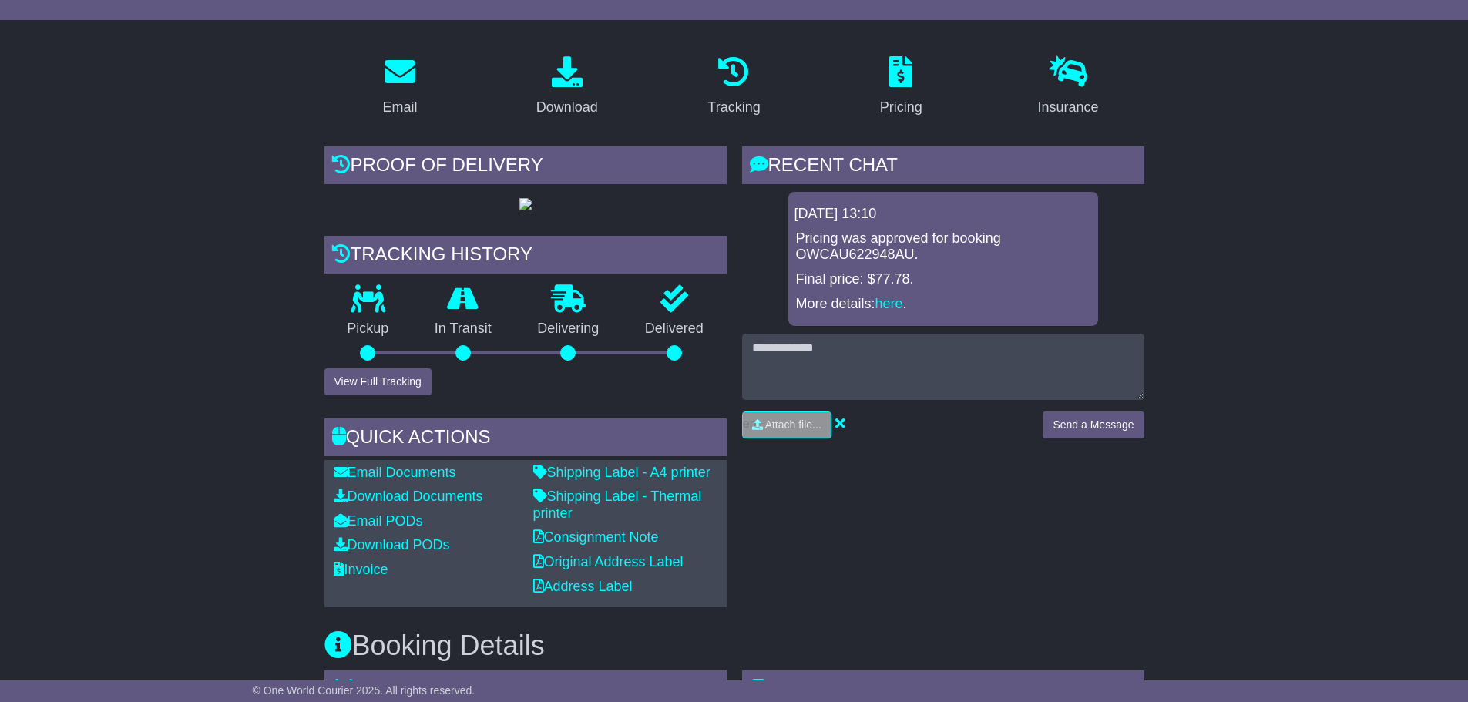
scroll to position [231, 0]
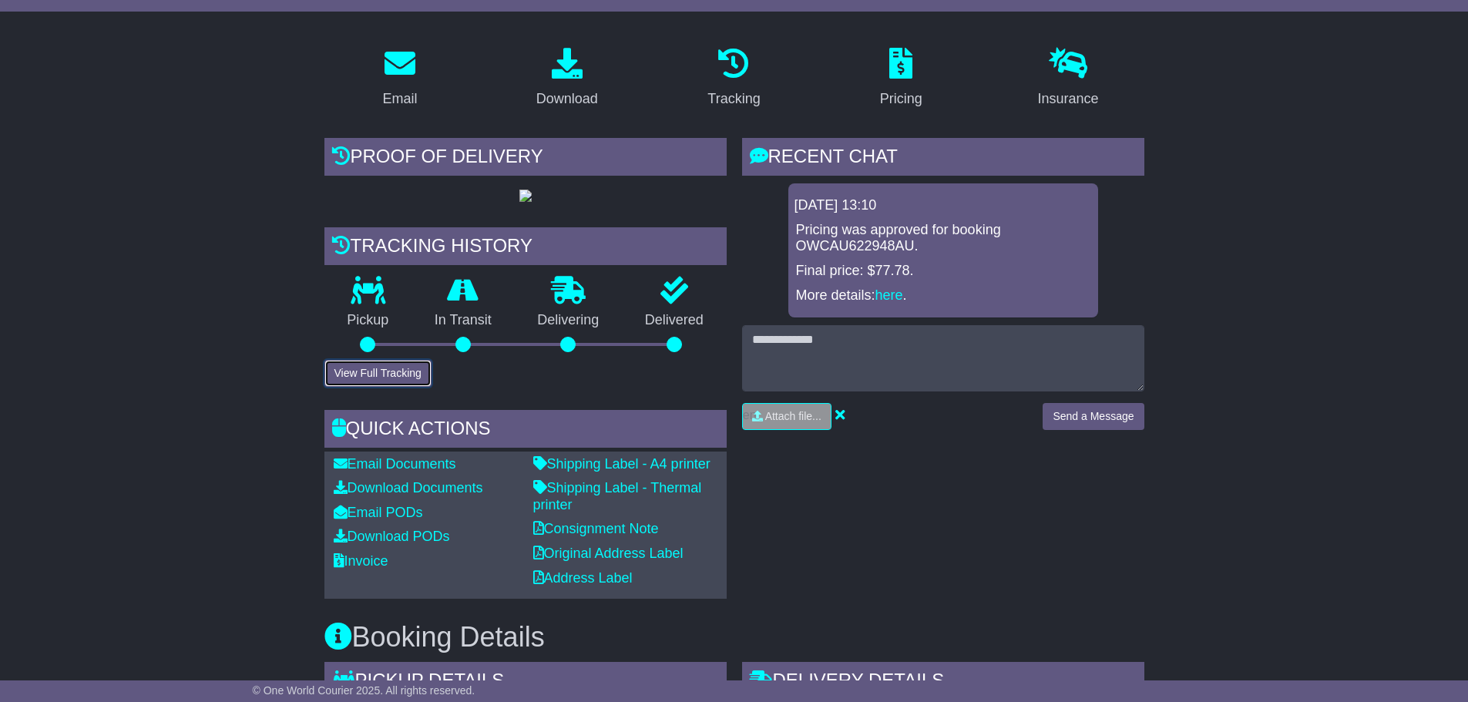
click at [372, 387] on button "View Full Tracking" at bounding box center [377, 373] width 107 height 27
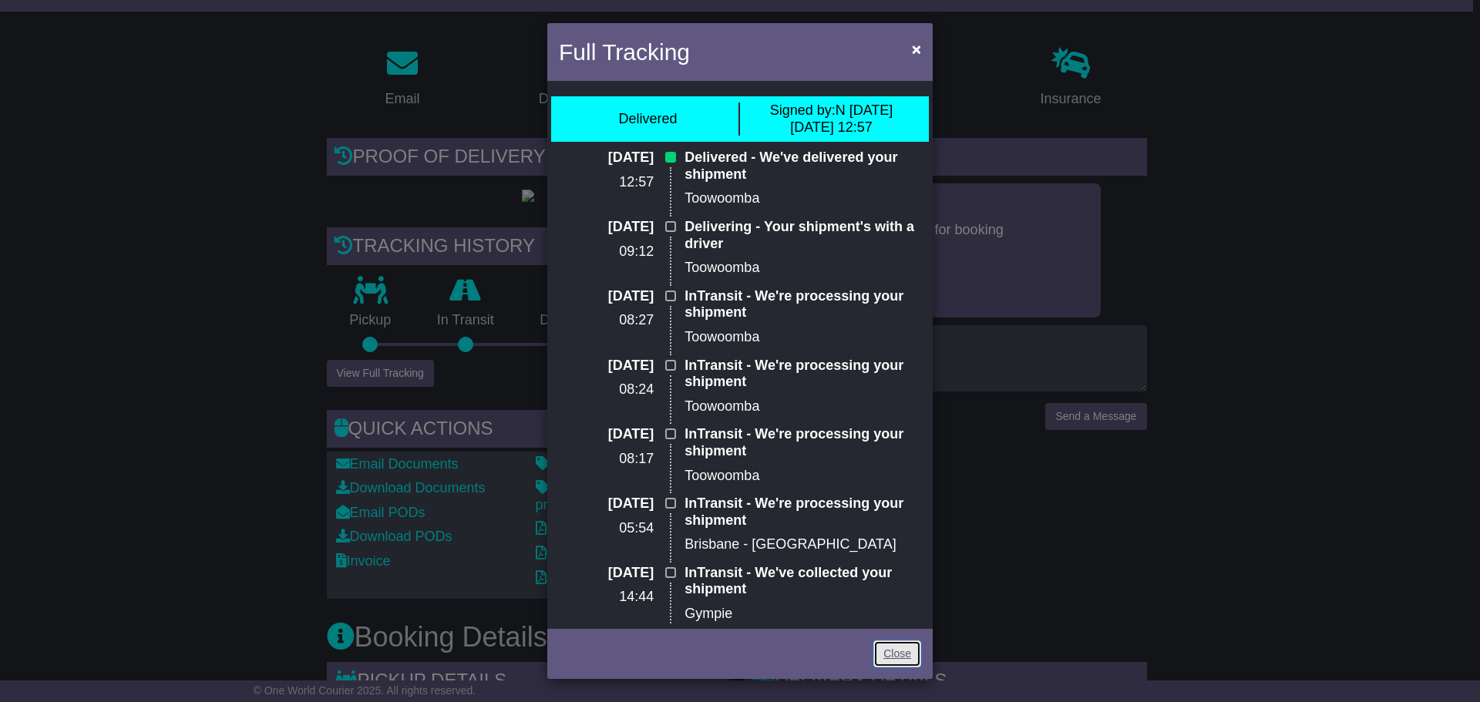
click at [889, 657] on link "Close" at bounding box center [897, 653] width 48 height 27
